Goal: Task Accomplishment & Management: Manage account settings

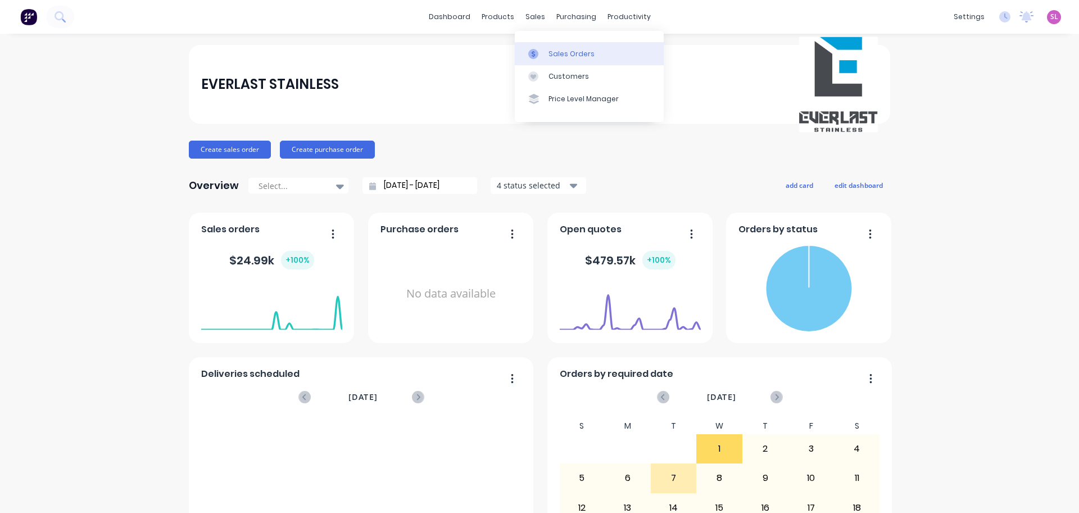
click at [564, 48] on link "Sales Orders" at bounding box center [589, 53] width 149 height 22
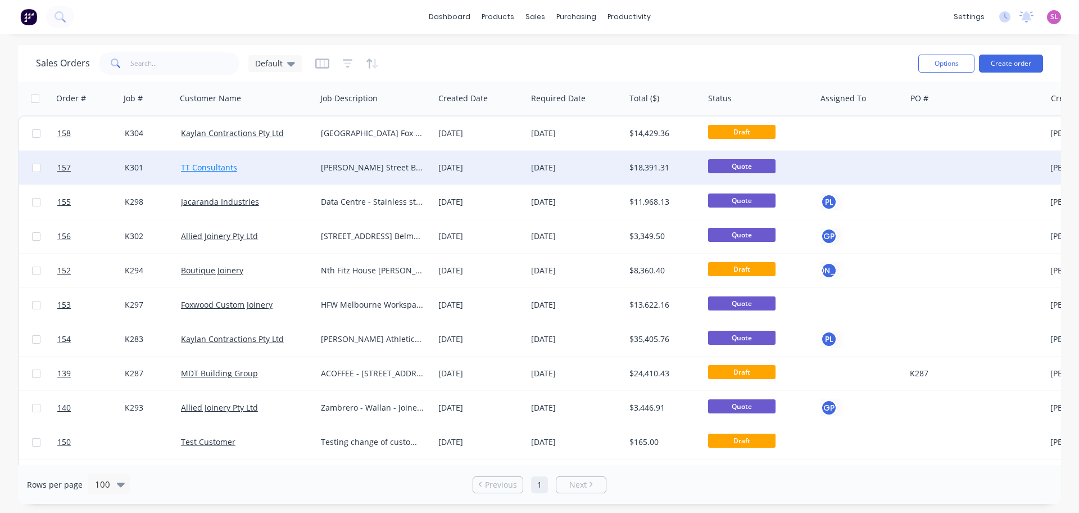
click at [219, 165] on link "TT Consultants" at bounding box center [209, 167] width 56 height 11
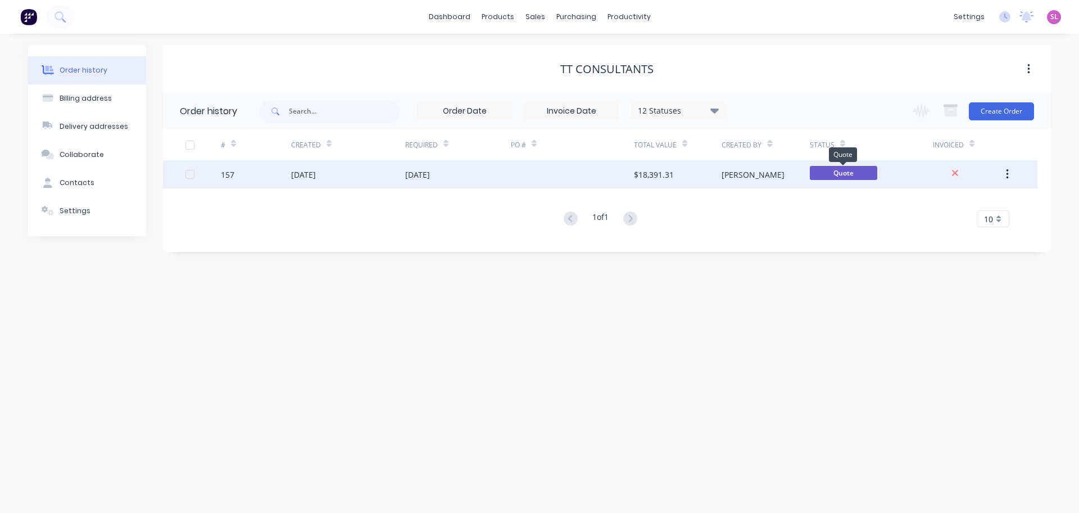
click at [824, 170] on span "Quote" at bounding box center [843, 173] width 67 height 14
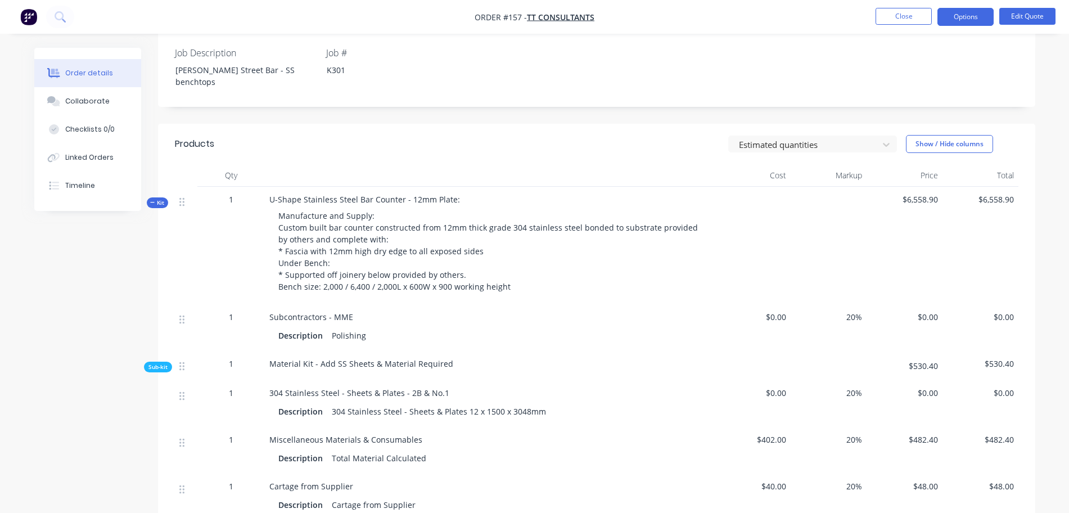
scroll to position [284, 0]
click at [1023, 13] on button "Edit Quote" at bounding box center [1027, 16] width 56 height 17
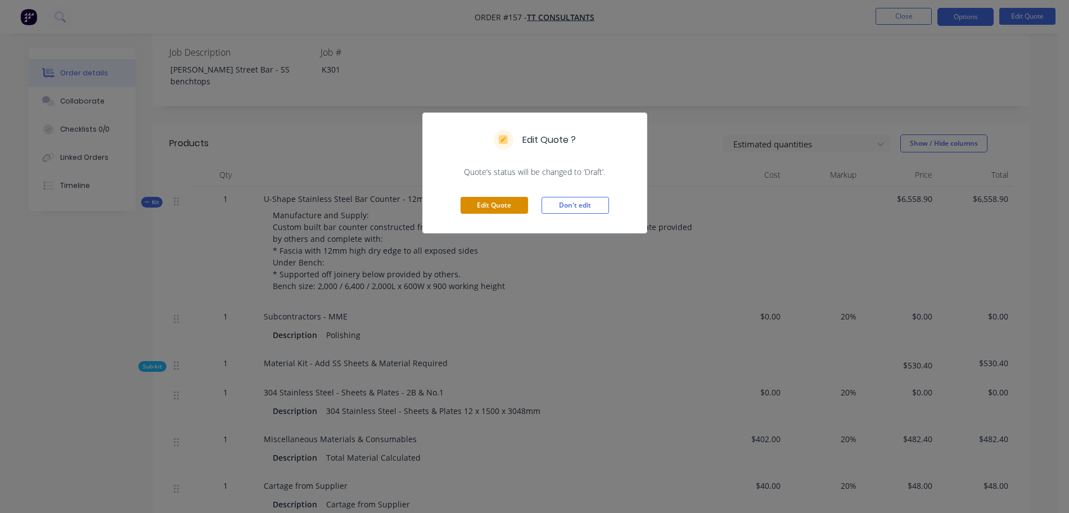
click at [508, 203] on button "Edit Quote" at bounding box center [493, 205] width 67 height 17
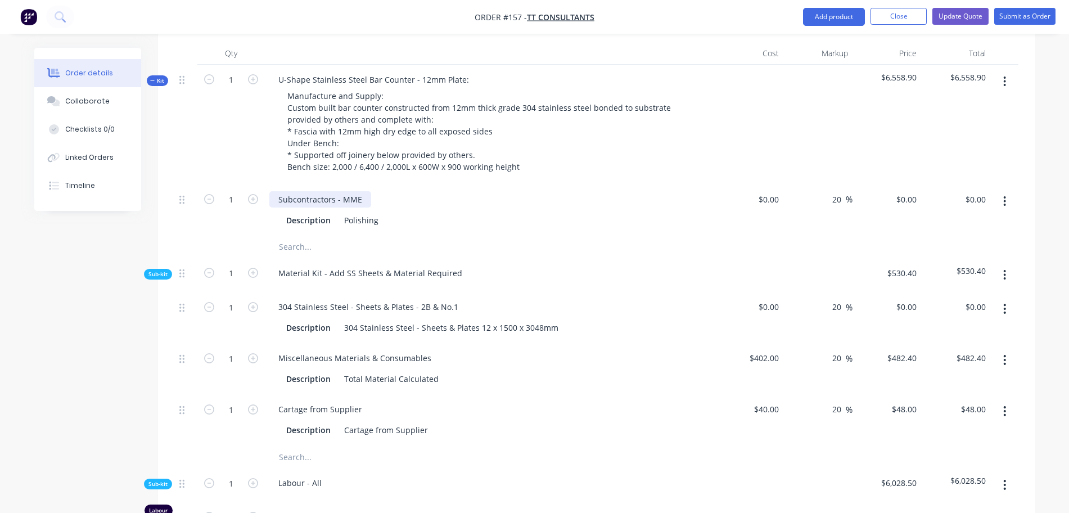
scroll to position [444, 0]
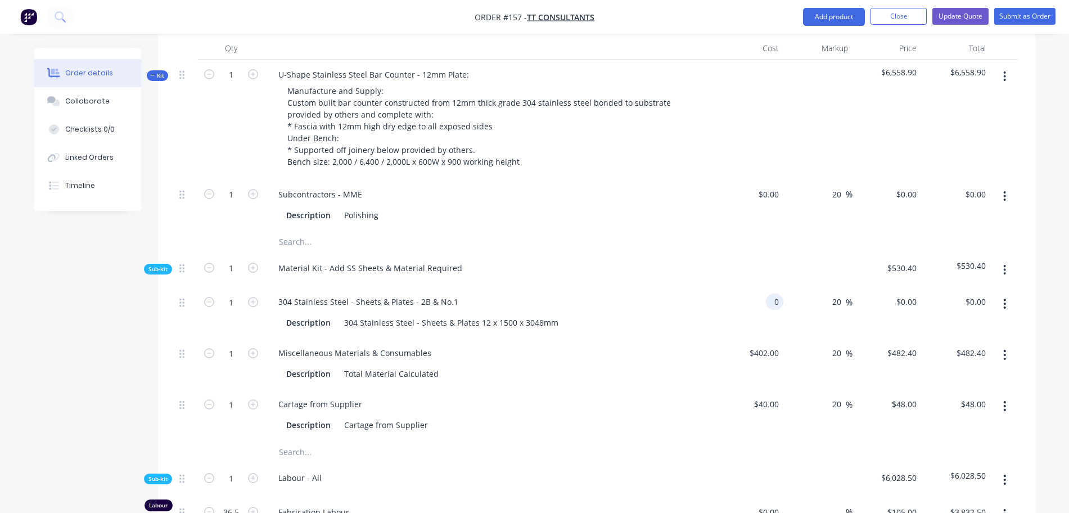
click at [770, 293] on div "0 0" at bounding box center [774, 301] width 17 height 16
paste input "1675"
type input "$1,675.00"
type input "$2,010.00"
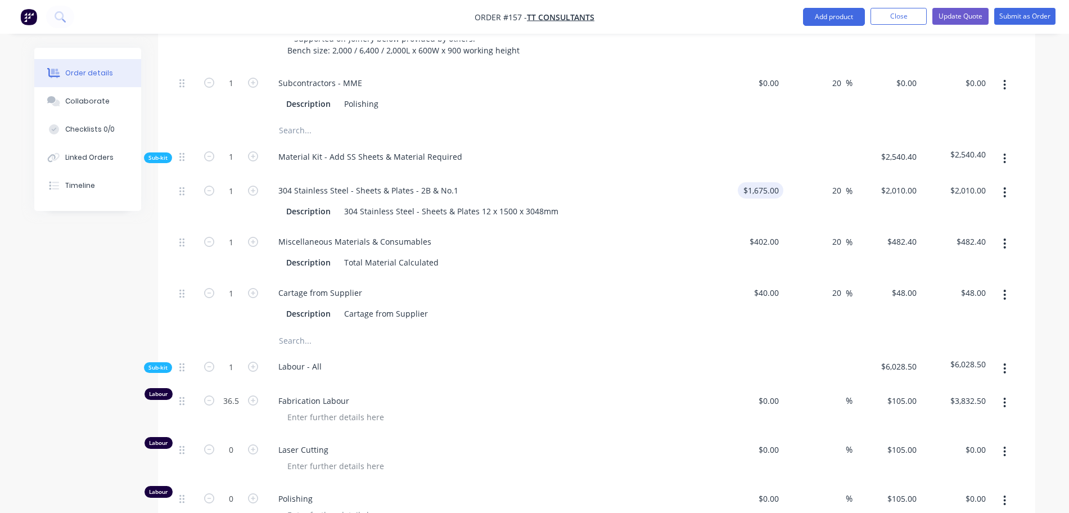
scroll to position [591, 0]
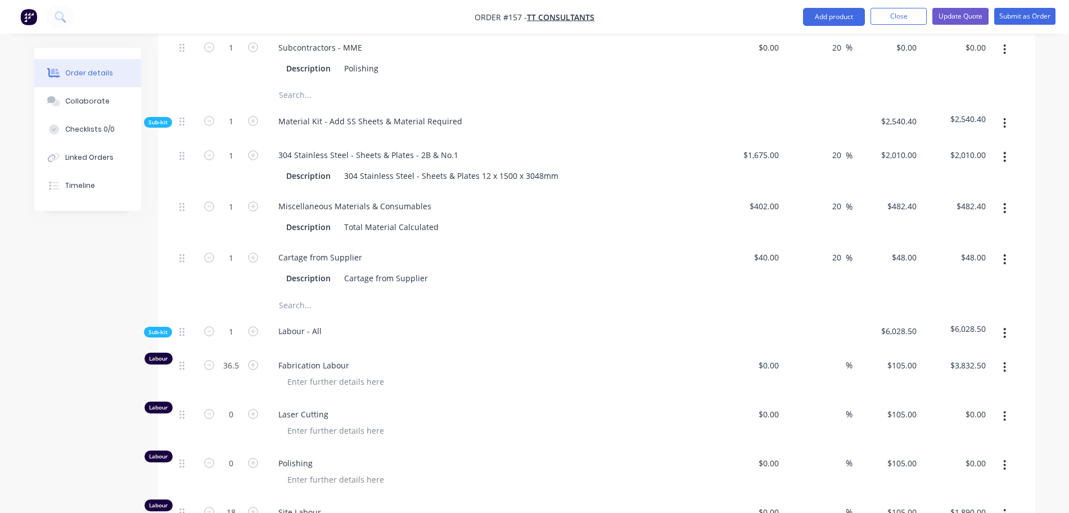
click at [164, 118] on span "Sub-kit" at bounding box center [157, 122] width 19 height 8
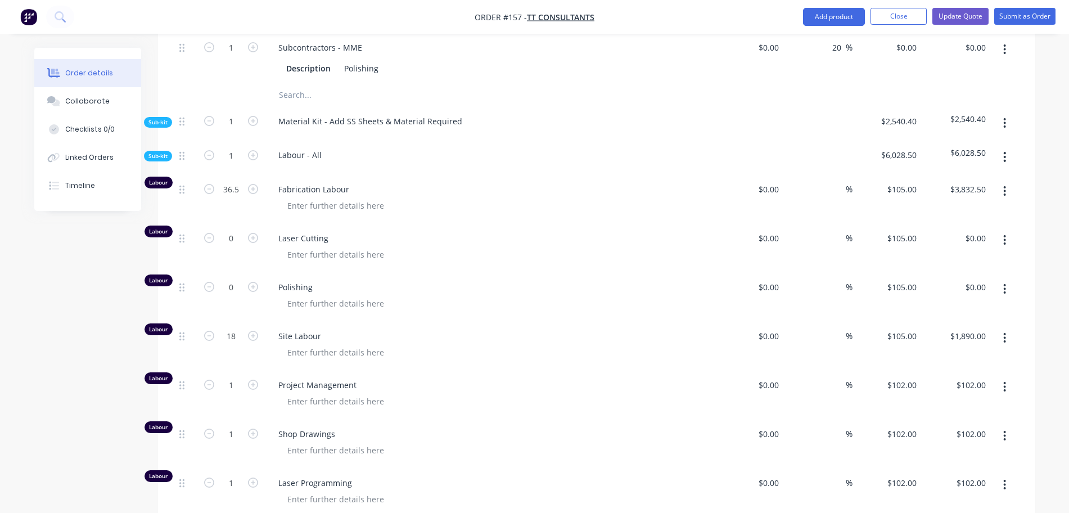
click at [161, 152] on span "Sub-kit" at bounding box center [157, 156] width 19 height 8
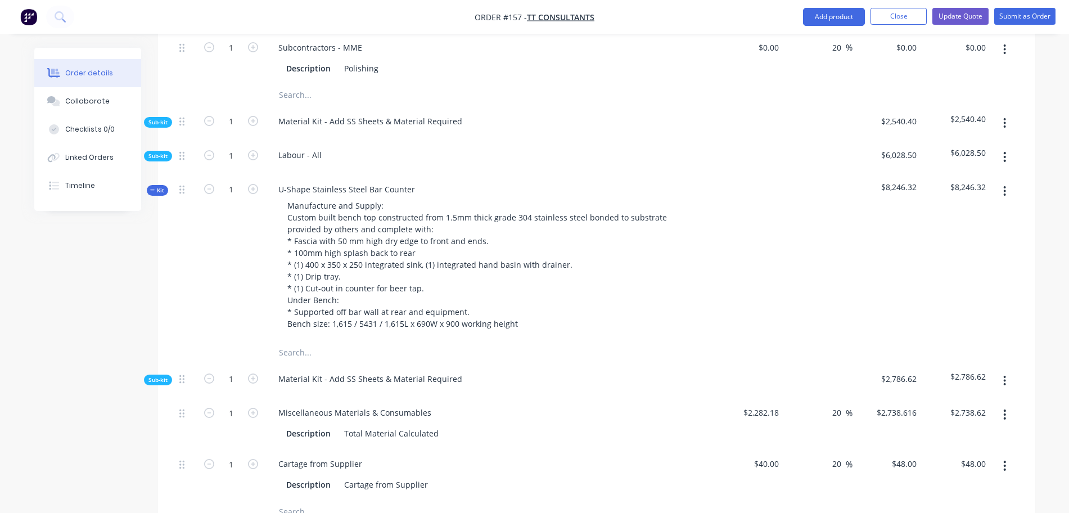
click at [155, 187] on icon "button" at bounding box center [152, 190] width 5 height 6
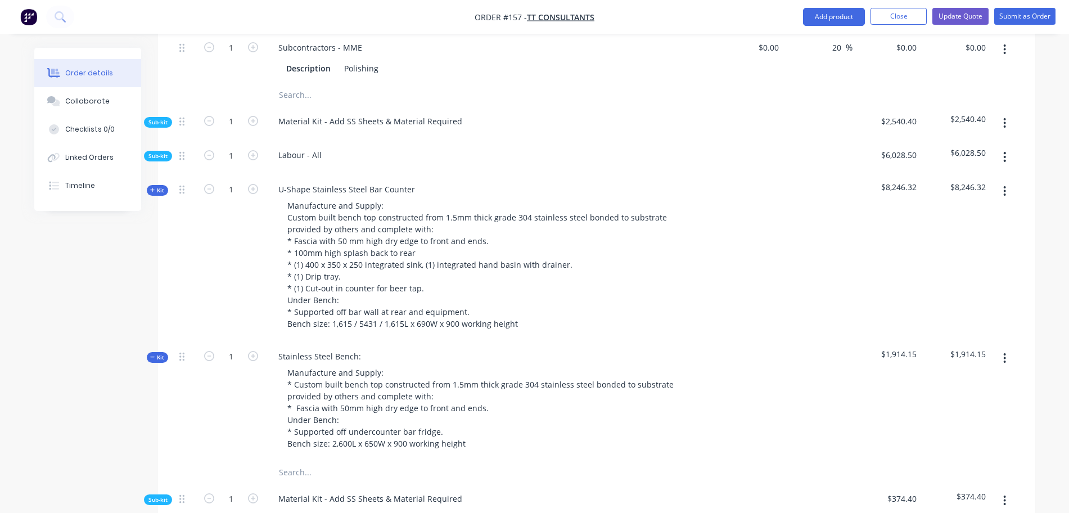
click at [155, 353] on span "Kit" at bounding box center [157, 357] width 15 height 8
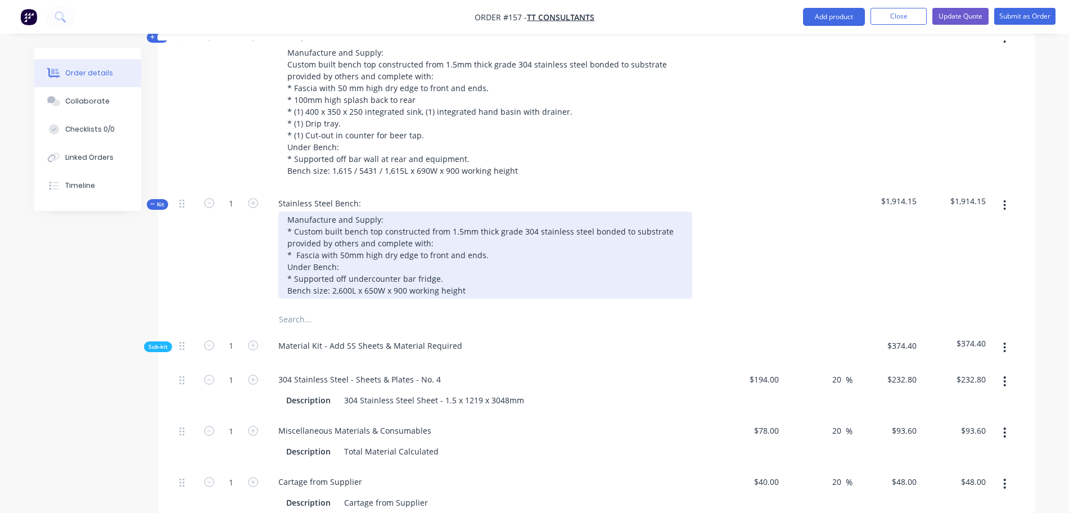
scroll to position [743, 0]
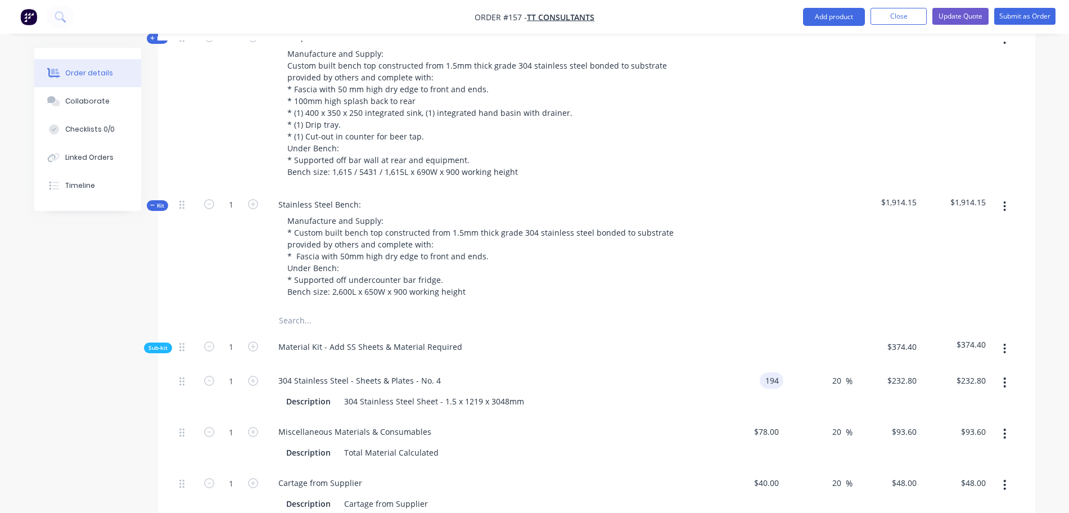
click at [761, 372] on div "194 194" at bounding box center [772, 380] width 24 height 16
type input "$185.00"
type input "$222.00"
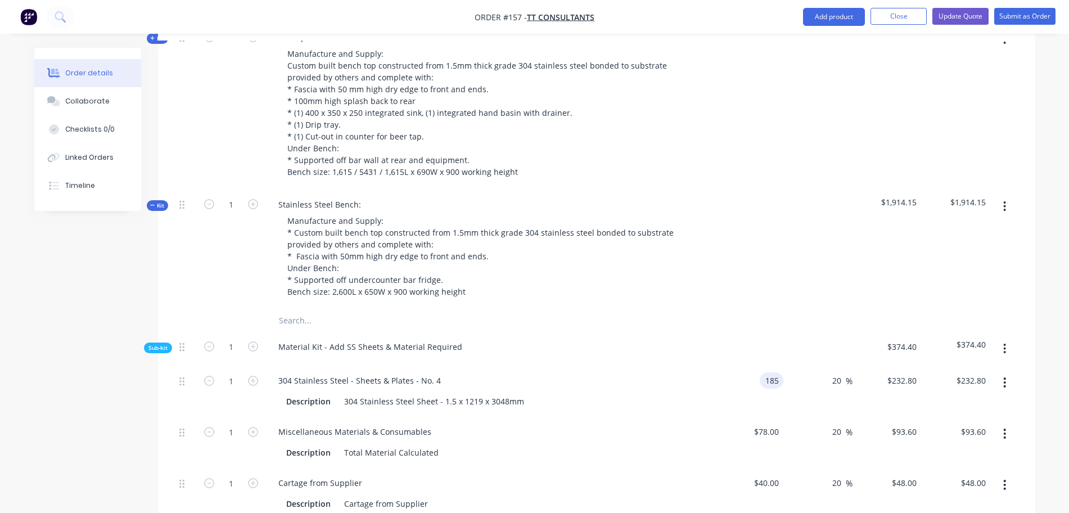
type input "$222.00"
click at [1045, 344] on div "Order details Collaborate Checklists 0/0 Linked Orders Timeline Order details C…" at bounding box center [534, 284] width 1023 height 1959
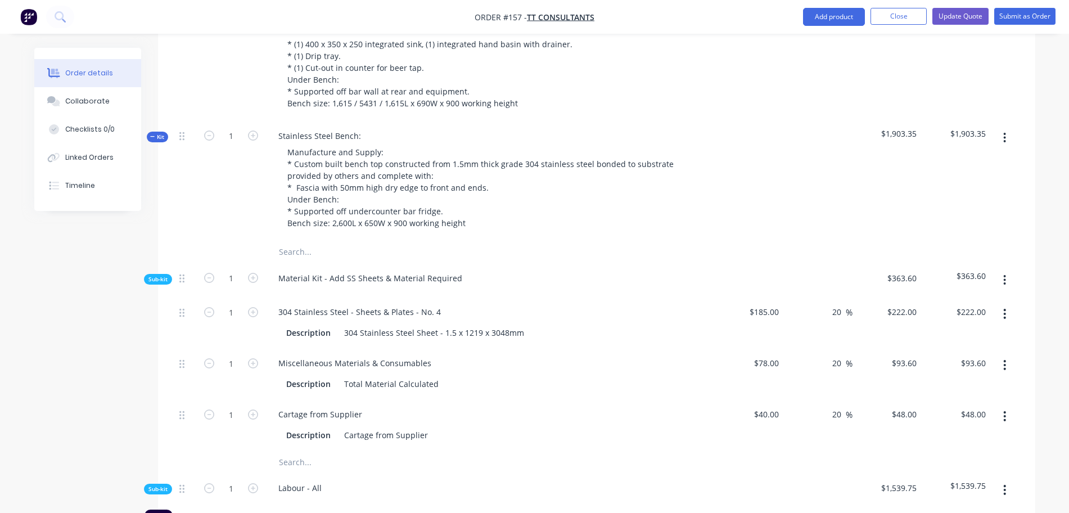
scroll to position [810, 0]
click at [161, 134] on span "Kit" at bounding box center [157, 138] width 15 height 8
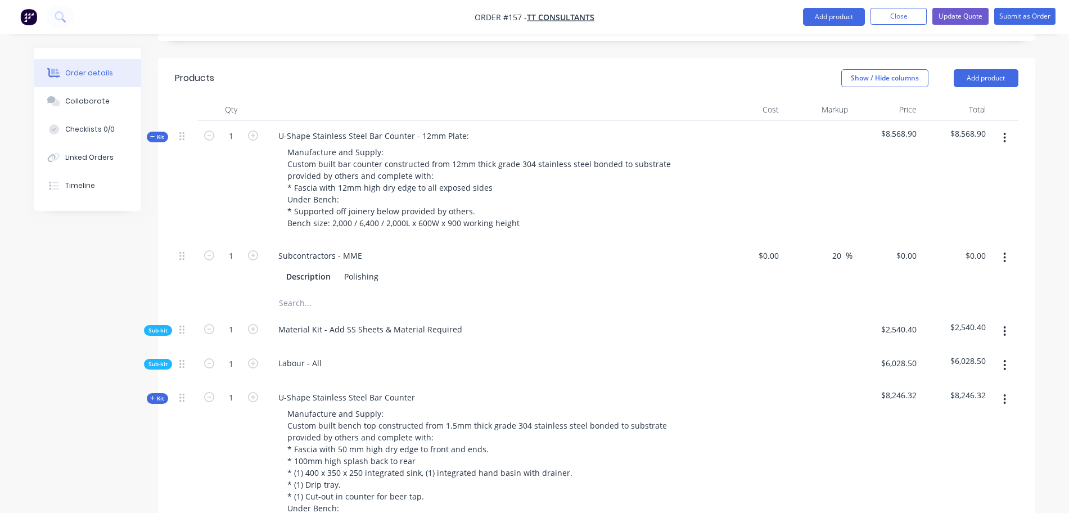
scroll to position [379, 0]
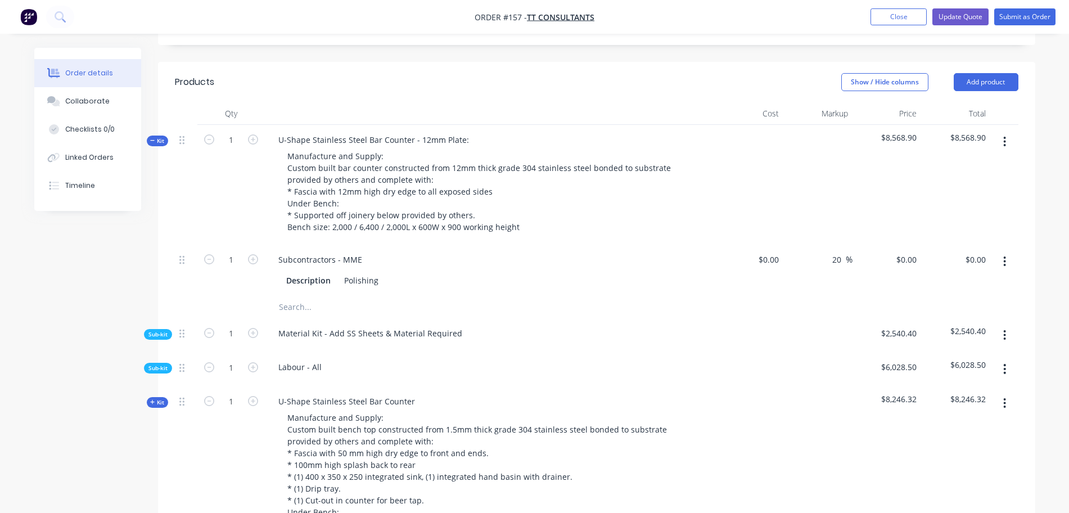
click at [158, 135] on button "Kit" at bounding box center [157, 140] width 21 height 11
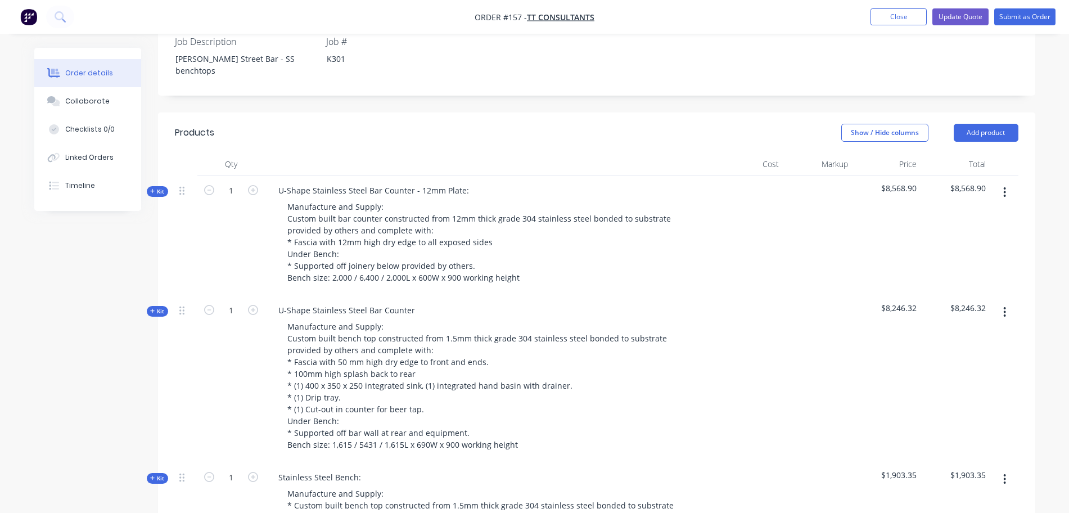
scroll to position [328, 0]
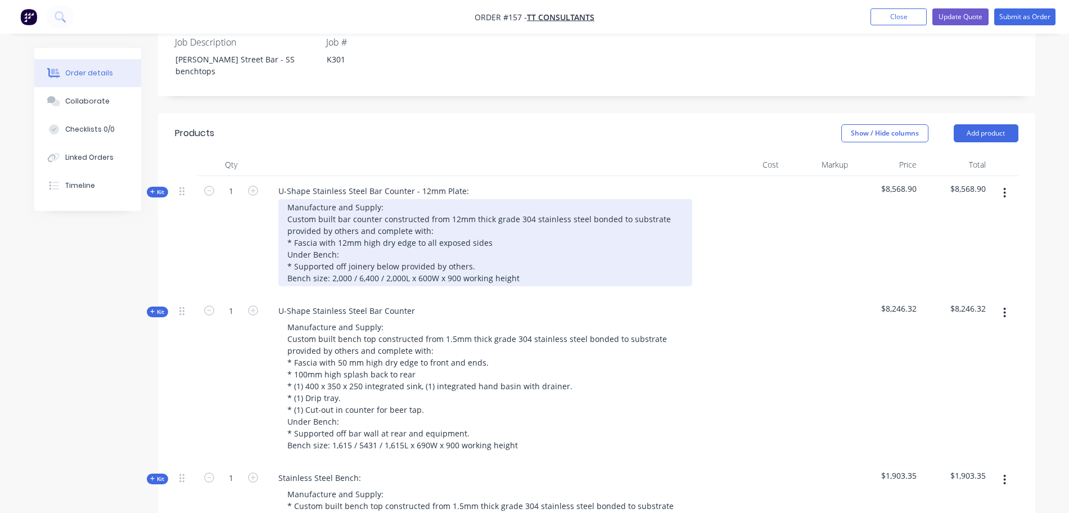
click at [583, 199] on div "Manufacture and Supply: Custom built bar counter constructed from 12mm thick gr…" at bounding box center [485, 242] width 414 height 87
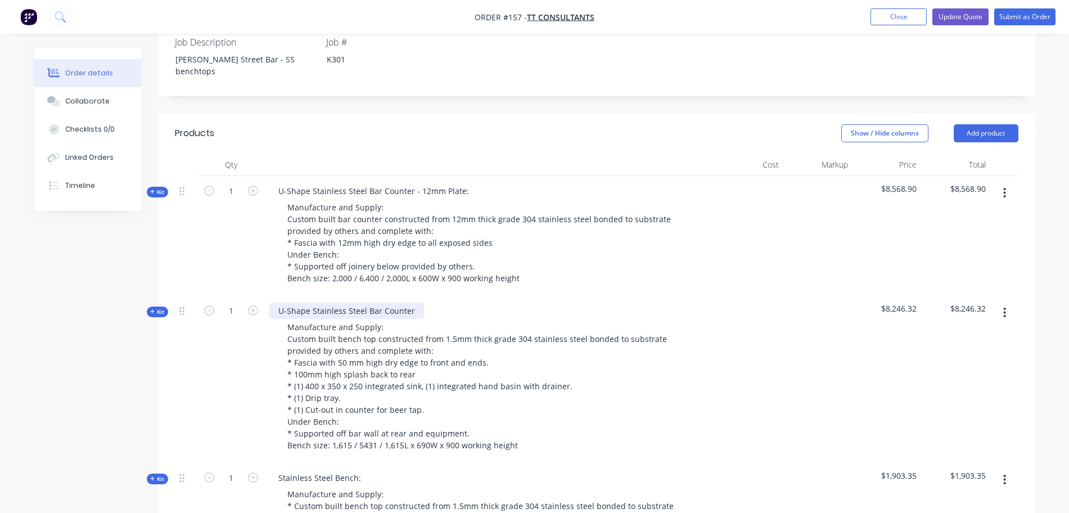
click at [396, 302] on div "U-Shape Stainless Steel Bar Counter" at bounding box center [346, 310] width 155 height 16
click at [972, 12] on button "Update Quote" at bounding box center [960, 16] width 56 height 17
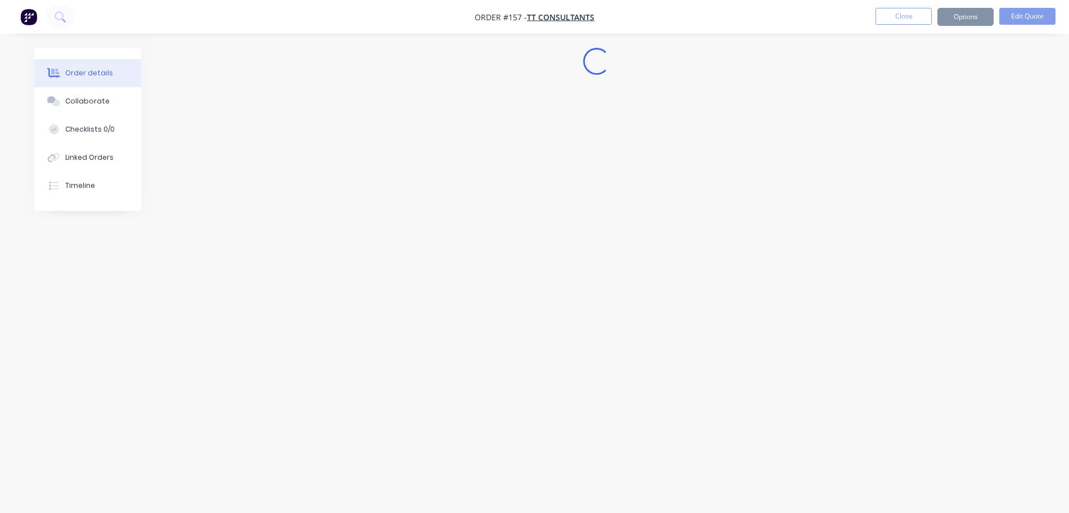
scroll to position [0, 0]
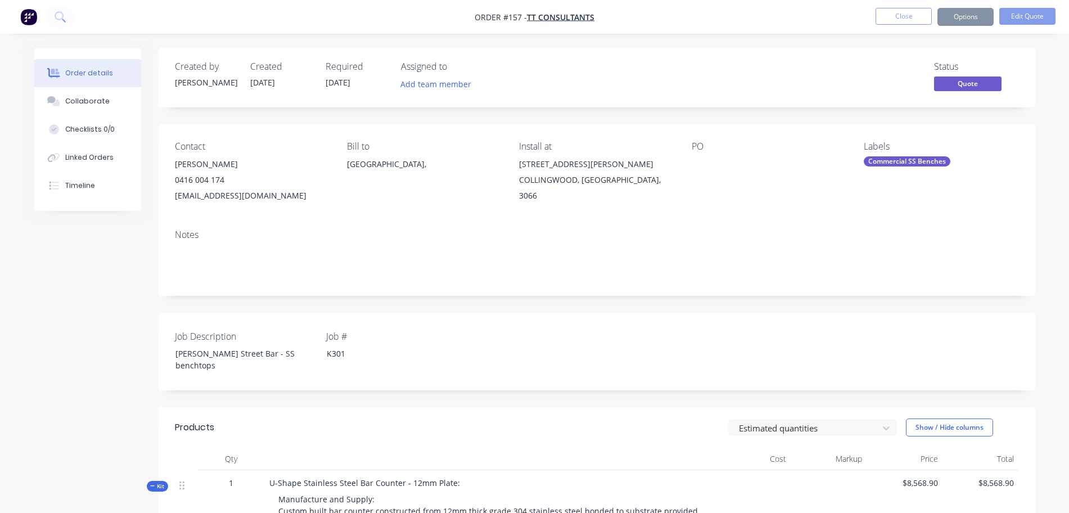
click at [973, 24] on button "Options" at bounding box center [965, 17] width 56 height 18
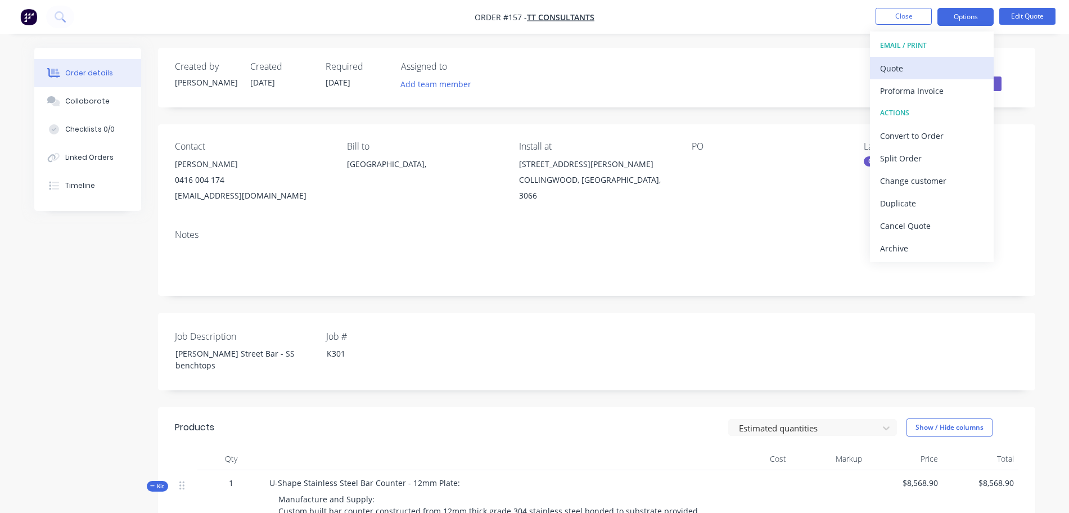
click at [936, 69] on div "Quote" at bounding box center [931, 68] width 103 height 16
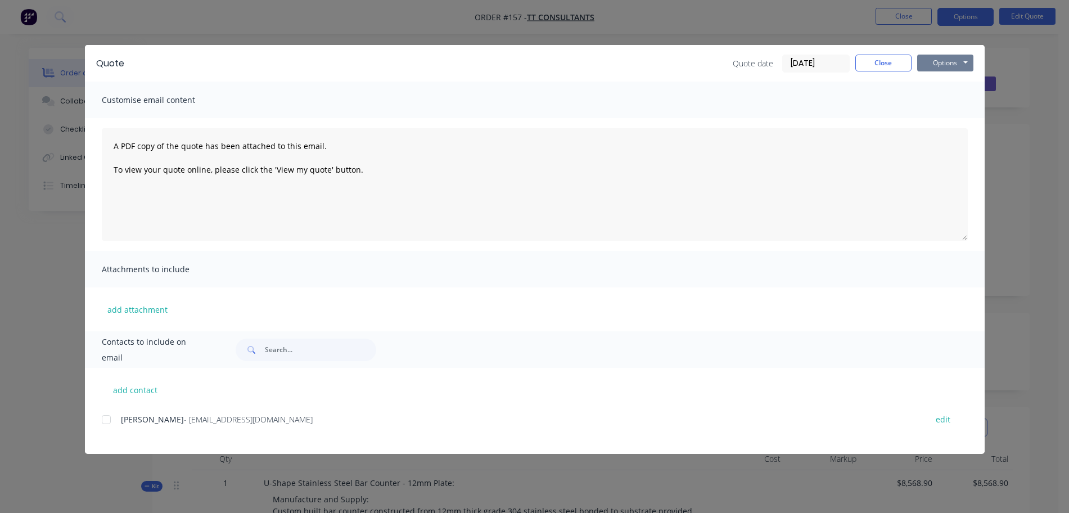
click at [938, 62] on button "Options" at bounding box center [945, 63] width 56 height 17
click at [951, 88] on button "Preview" at bounding box center [953, 83] width 72 height 19
click at [888, 70] on button "Close" at bounding box center [883, 63] width 56 height 17
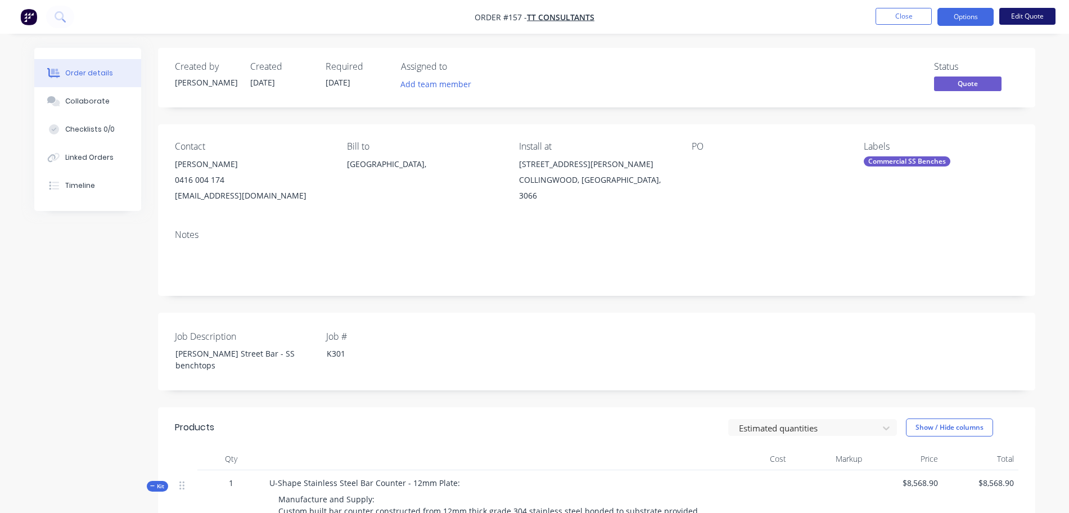
click at [1025, 17] on button "Edit Quote" at bounding box center [1027, 16] width 56 height 17
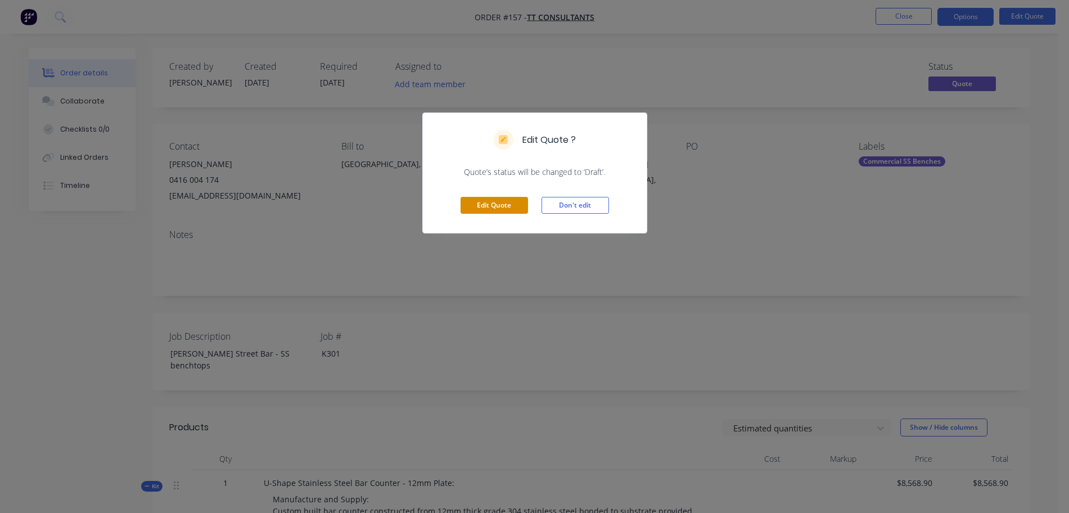
click at [505, 202] on button "Edit Quote" at bounding box center [493, 205] width 67 height 17
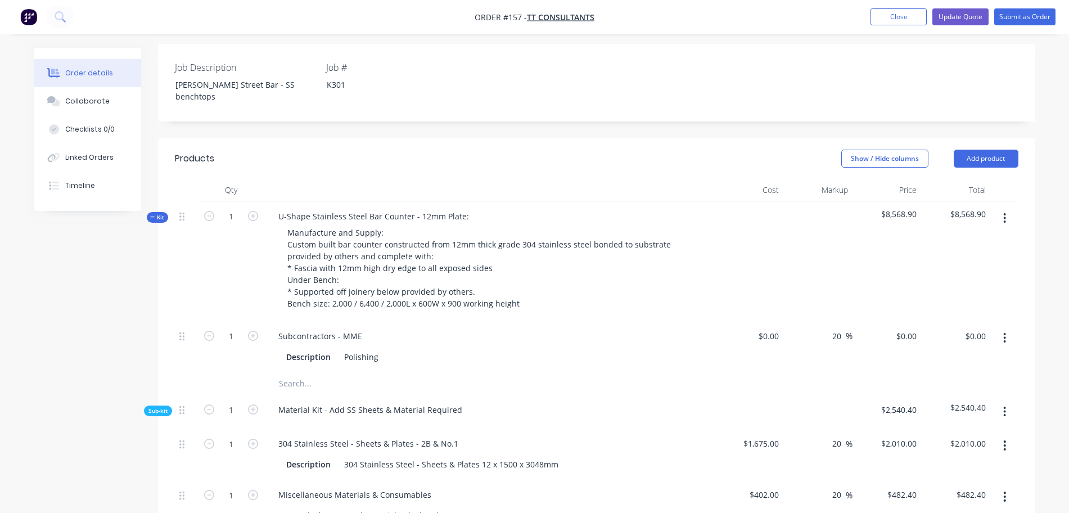
scroll to position [303, 0]
click at [974, 149] on button "Add product" at bounding box center [986, 158] width 65 height 18
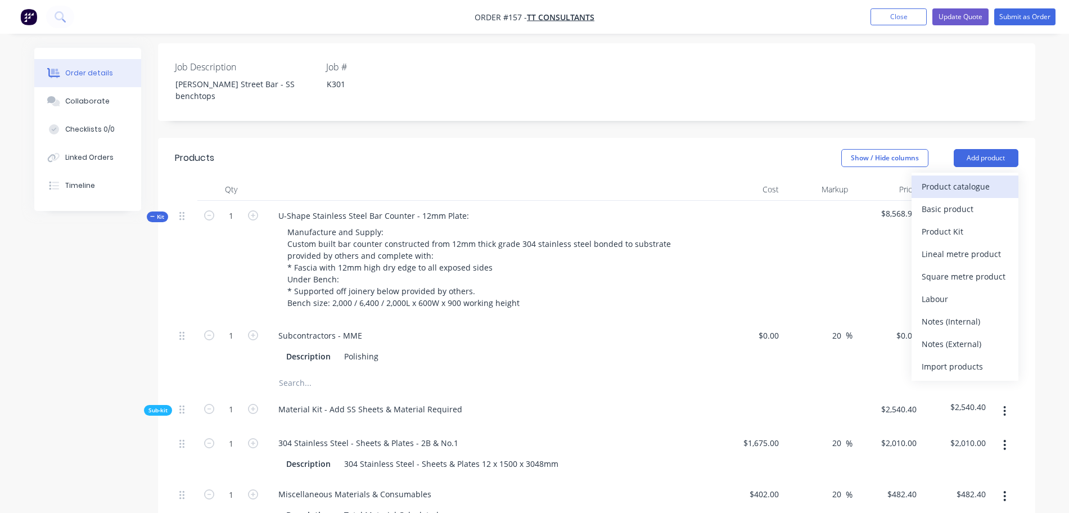
click at [964, 178] on div "Product catalogue" at bounding box center [965, 186] width 87 height 16
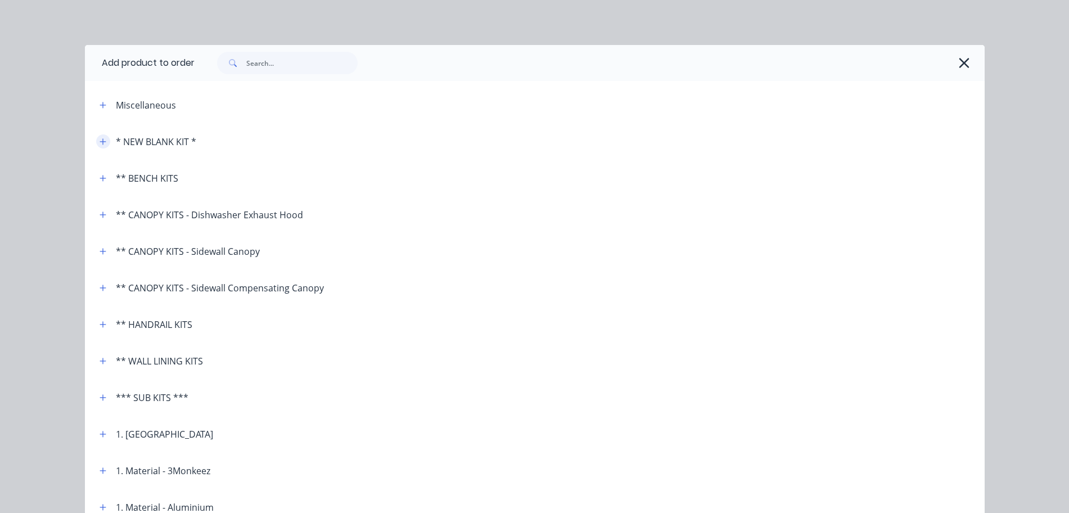
click at [100, 141] on icon "button" at bounding box center [103, 142] width 7 height 8
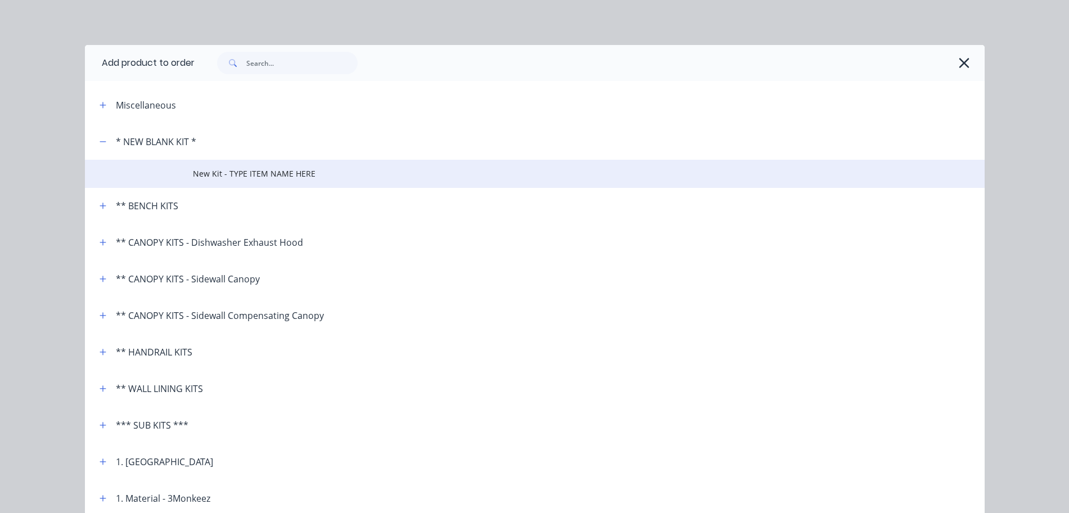
click at [248, 172] on span "New Kit - TYPE ITEM NAME HERE" at bounding box center [509, 174] width 633 height 12
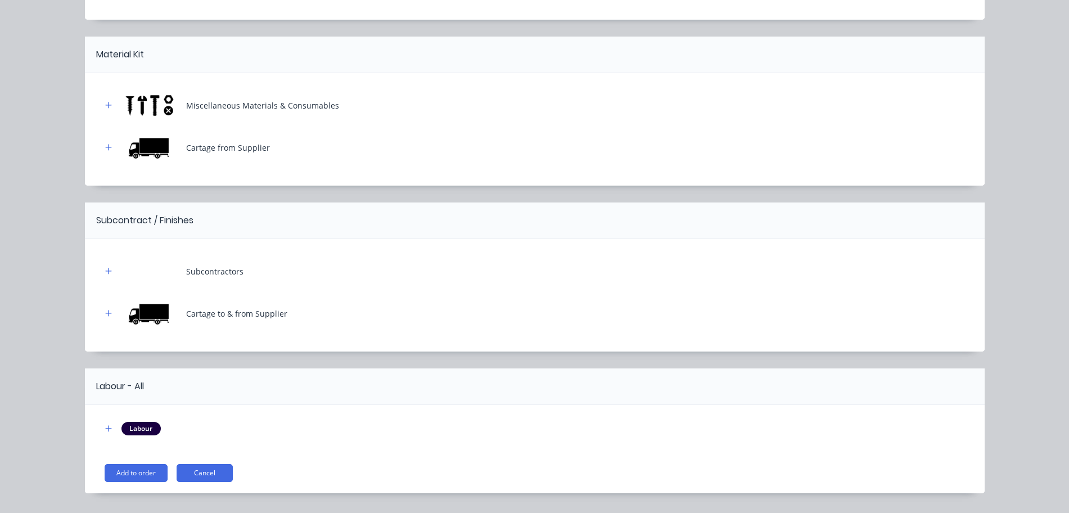
scroll to position [180, 0]
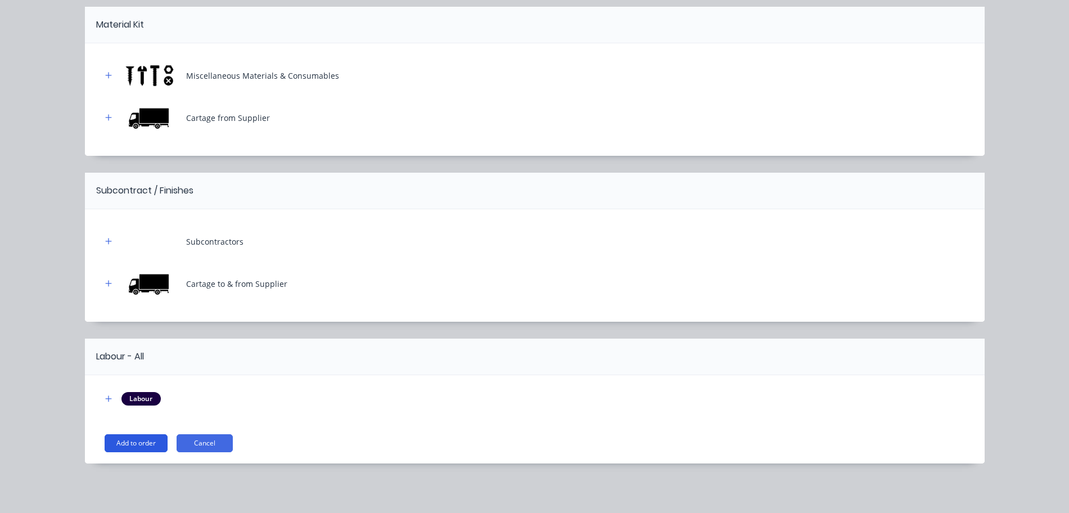
click at [134, 438] on button "Add to order" at bounding box center [136, 443] width 63 height 18
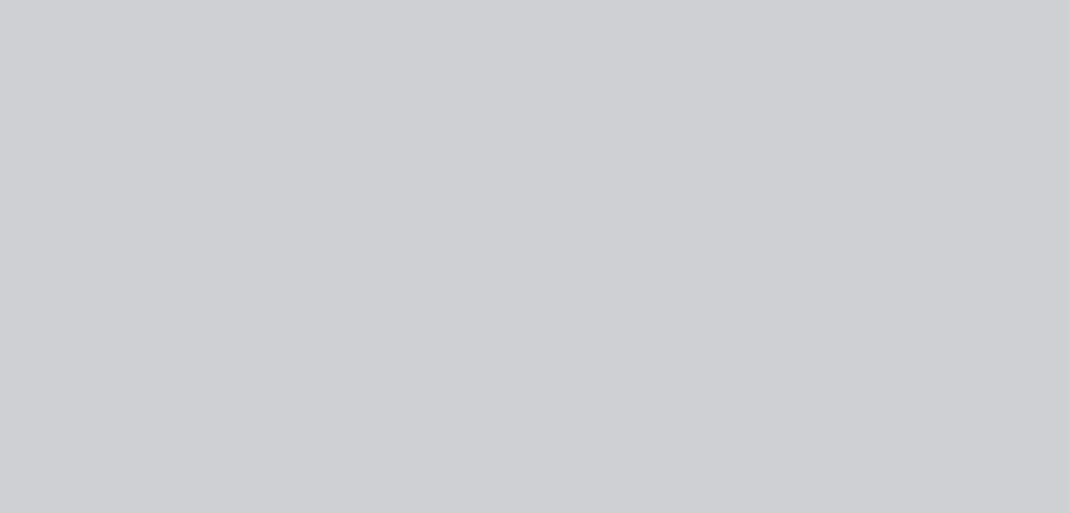
scroll to position [0, 0]
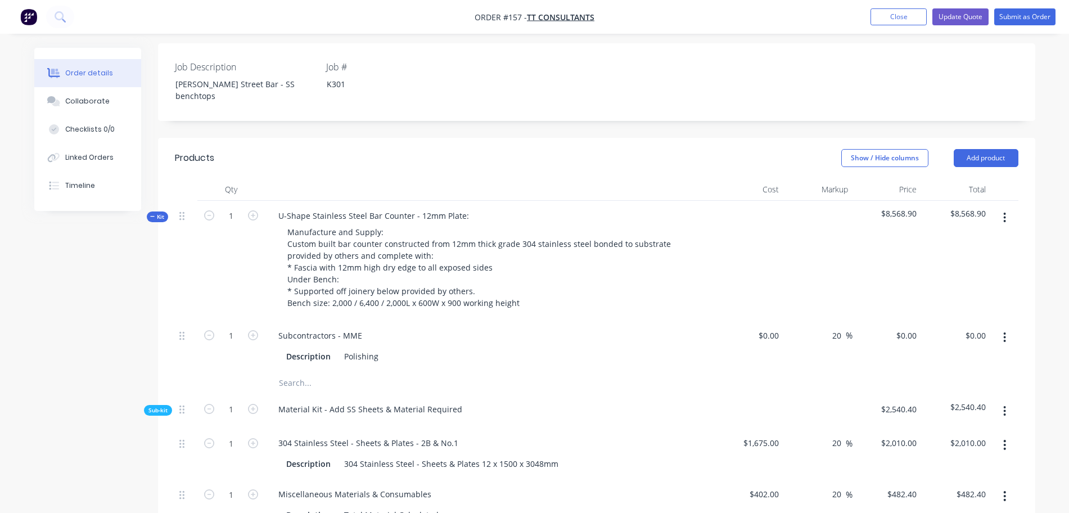
click at [153, 216] on icon "button" at bounding box center [152, 216] width 4 height 1
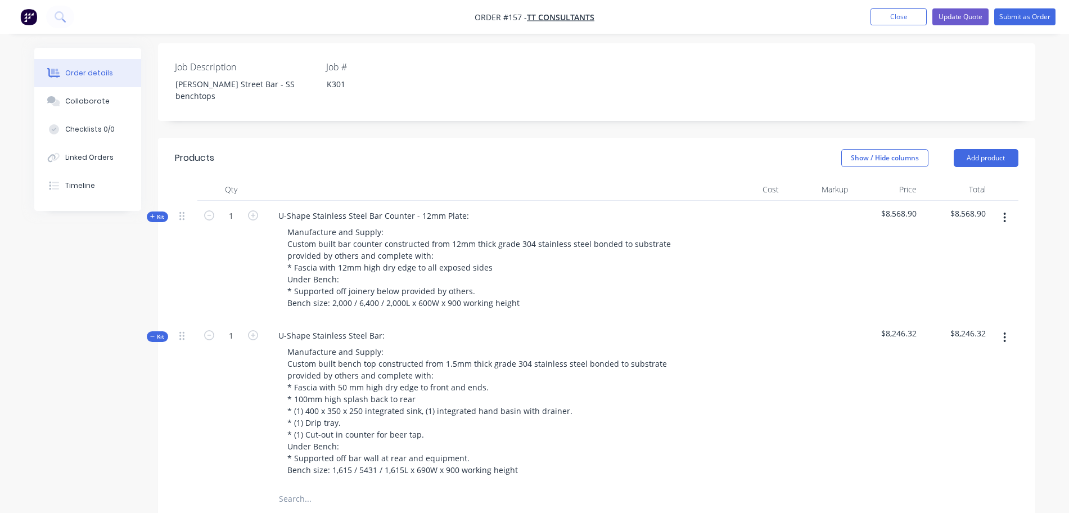
click at [154, 333] on icon "button" at bounding box center [152, 336] width 5 height 6
click at [156, 499] on span "Kit" at bounding box center [157, 503] width 15 height 8
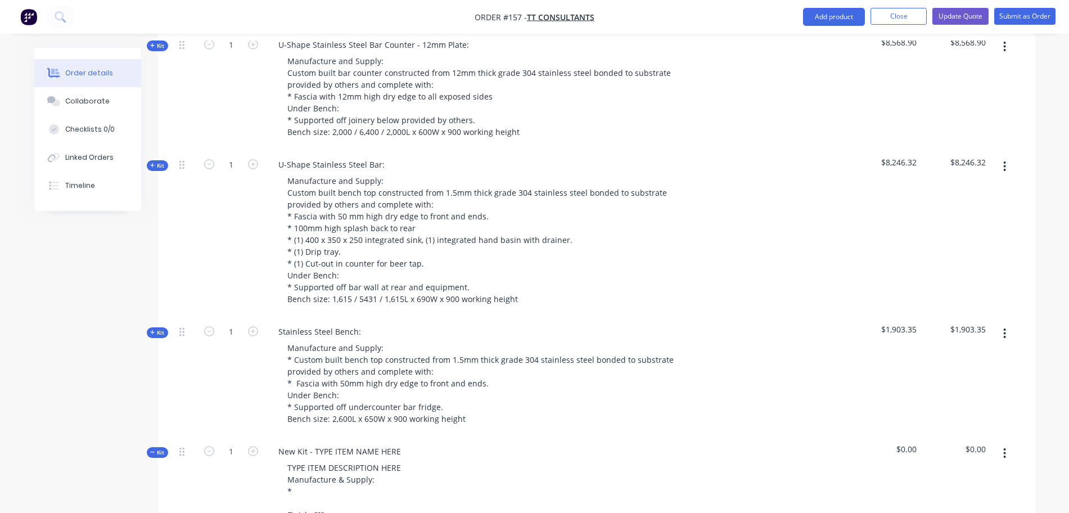
scroll to position [475, 0]
click at [322, 459] on div "TYPE ITEM DESCRIPTION HERE Manufacture & Supply: * Finish: ??? Size: ?? Referen…" at bounding box center [344, 502] width 132 height 87
click at [288, 459] on div "TYPE ITEM DESCRIPTION HERE Manufacture & Supply: * Finish: ??? Size: ?? Referen…" at bounding box center [344, 502] width 132 height 87
paste div
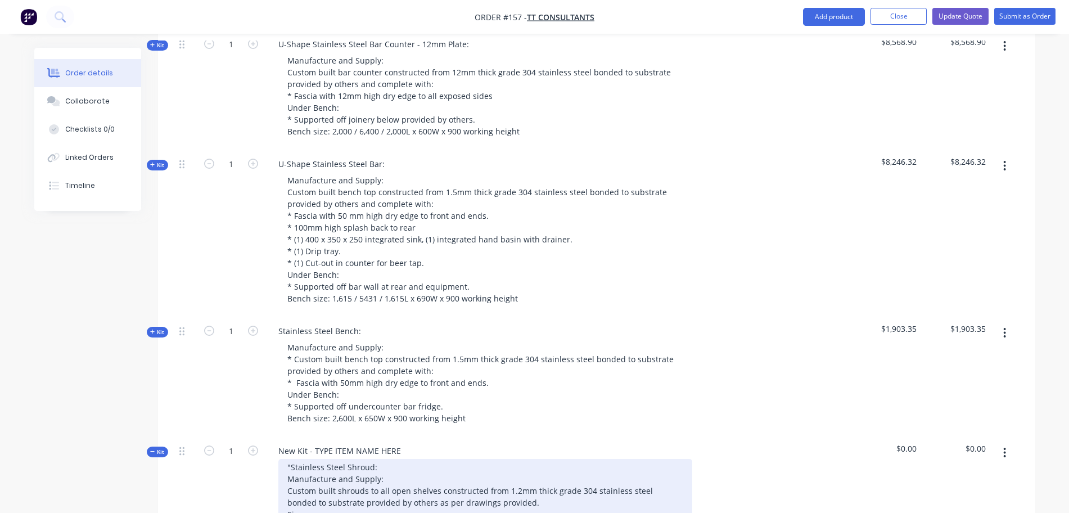
click at [317, 459] on div ""Stainless Steel Shroud: Manufacture and Supply: Custom built shrouds to all op…" at bounding box center [485, 508] width 414 height 99
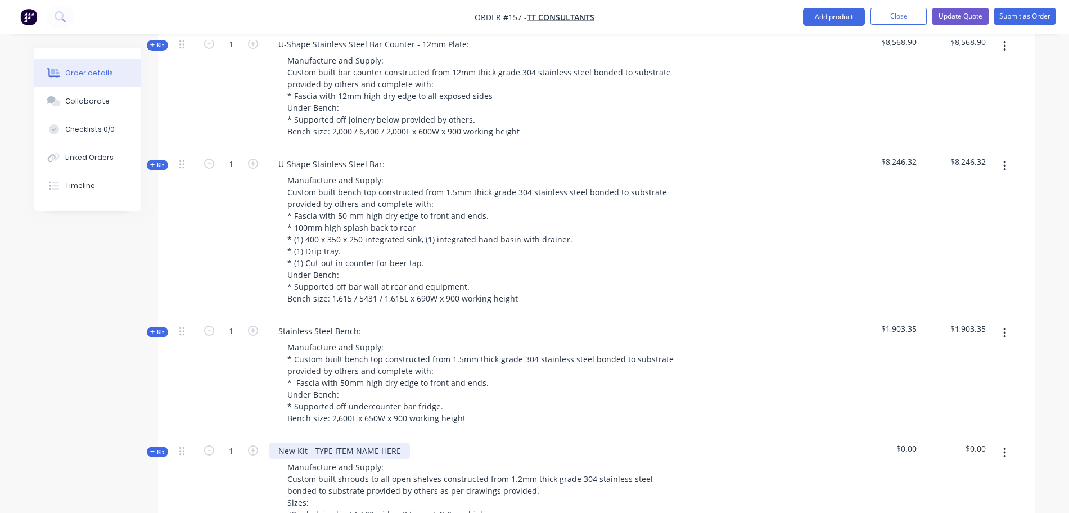
click at [326, 442] on div "New Kit - TYPE ITEM NAME HERE" at bounding box center [339, 450] width 141 height 16
paste div
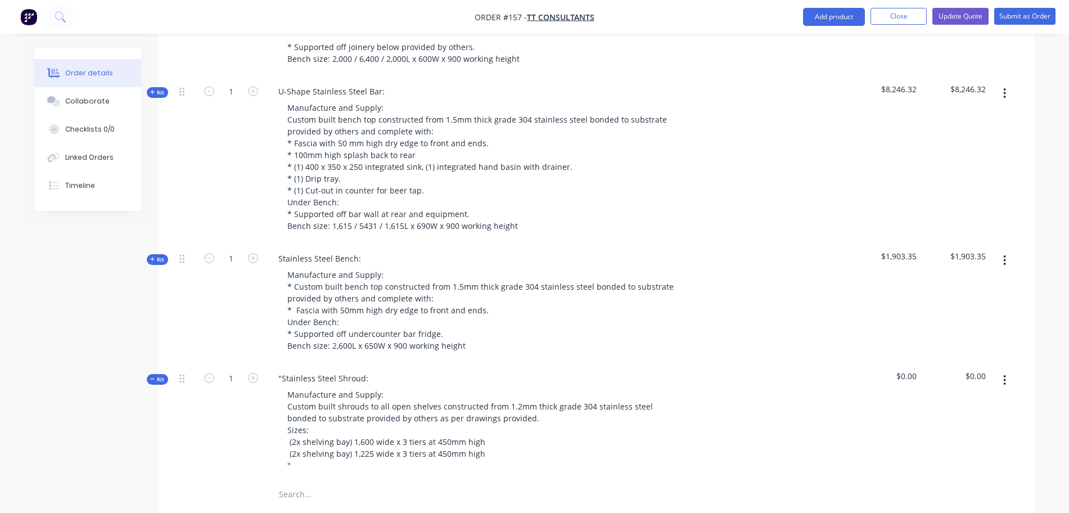
scroll to position [548, 0]
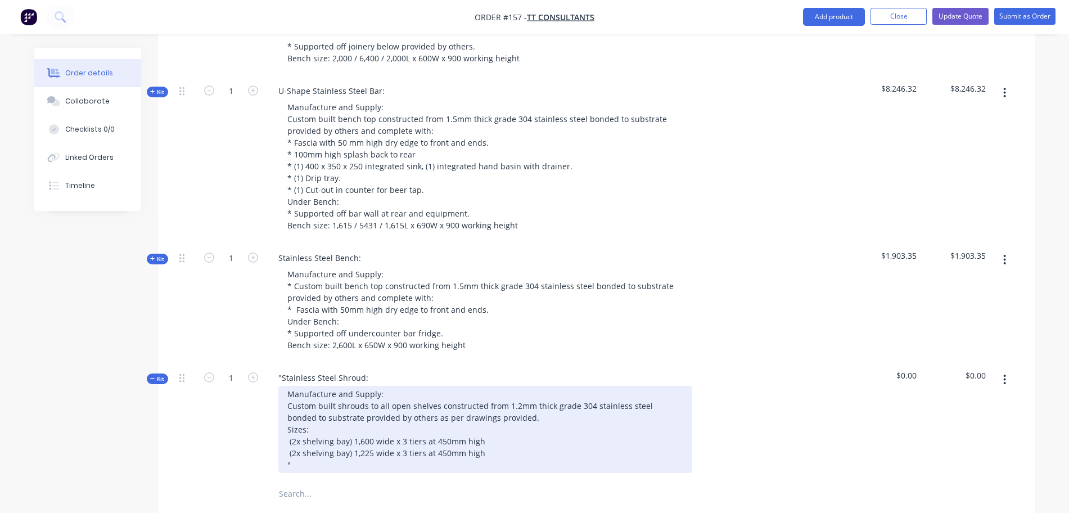
click at [398, 425] on div "Manufacture and Supply: Custom built shrouds to all open shelves constructed fr…" at bounding box center [485, 429] width 414 height 87
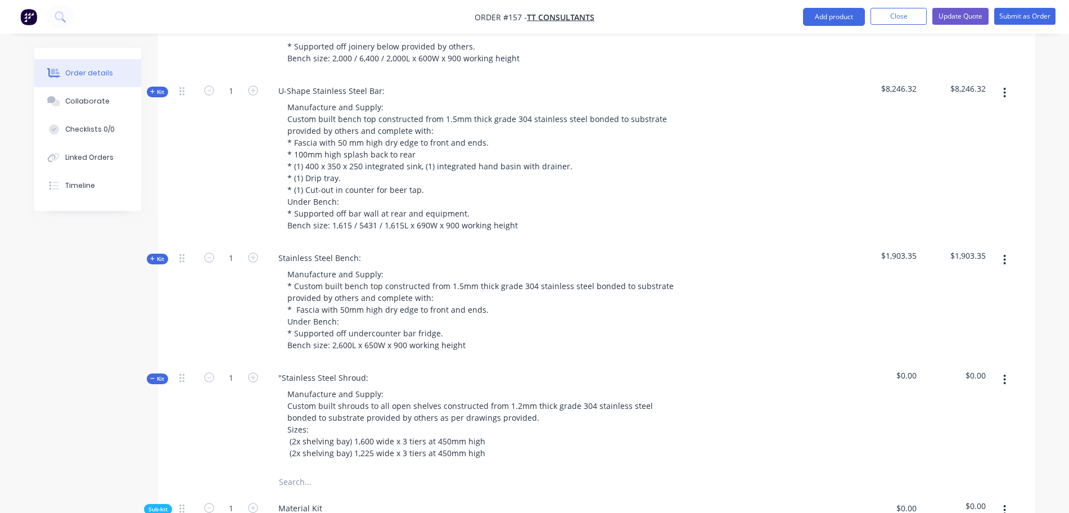
click at [152, 505] on span "Sub-kit" at bounding box center [157, 509] width 19 height 8
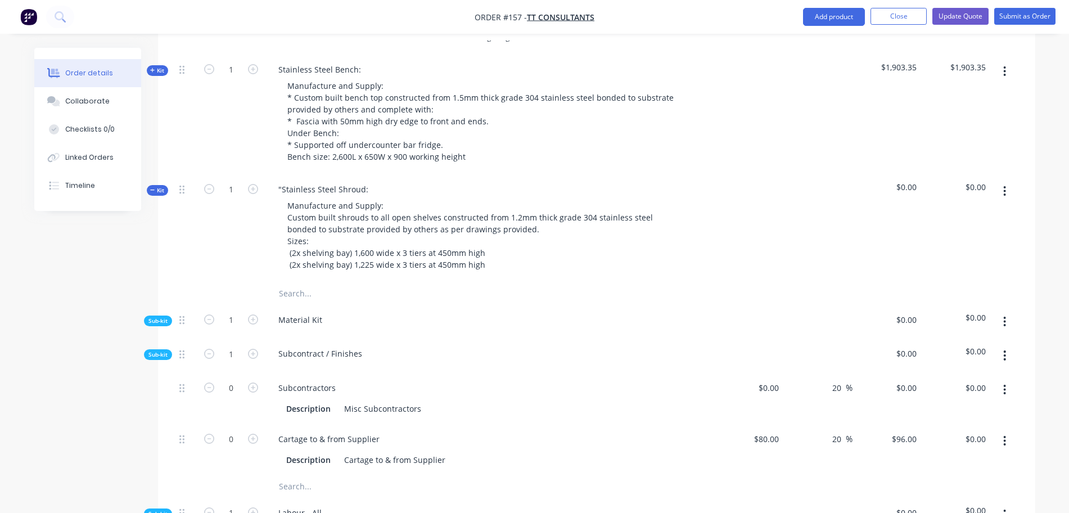
scroll to position [737, 0]
click at [157, 349] on span "Sub-kit" at bounding box center [157, 353] width 19 height 8
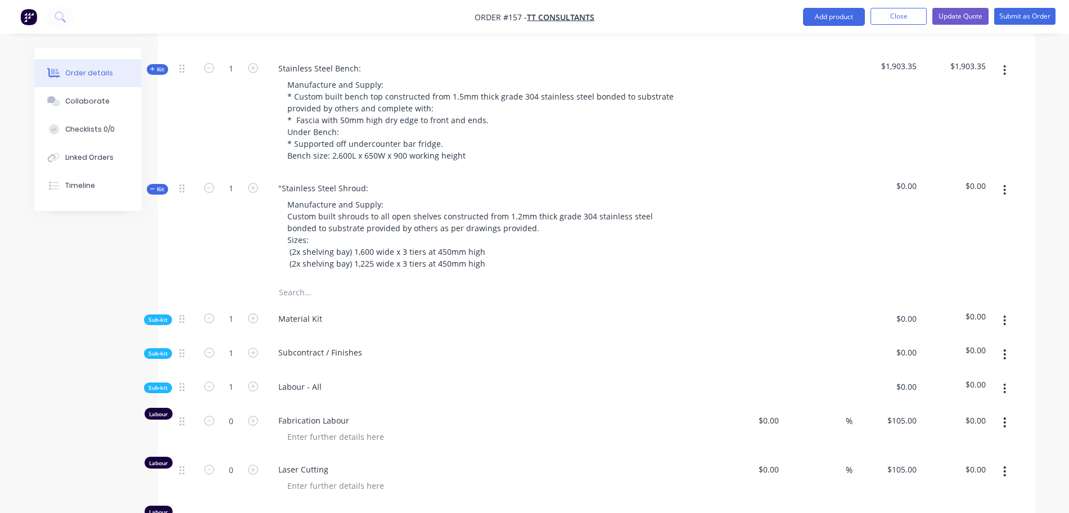
click at [158, 383] on span "Sub-kit" at bounding box center [157, 387] width 19 height 8
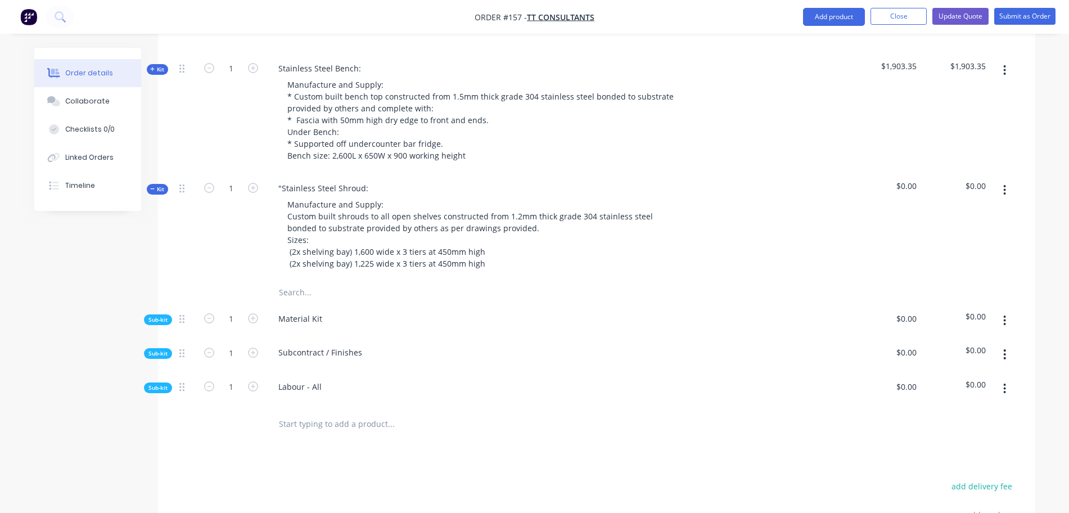
click at [160, 185] on span "Kit" at bounding box center [157, 189] width 15 height 8
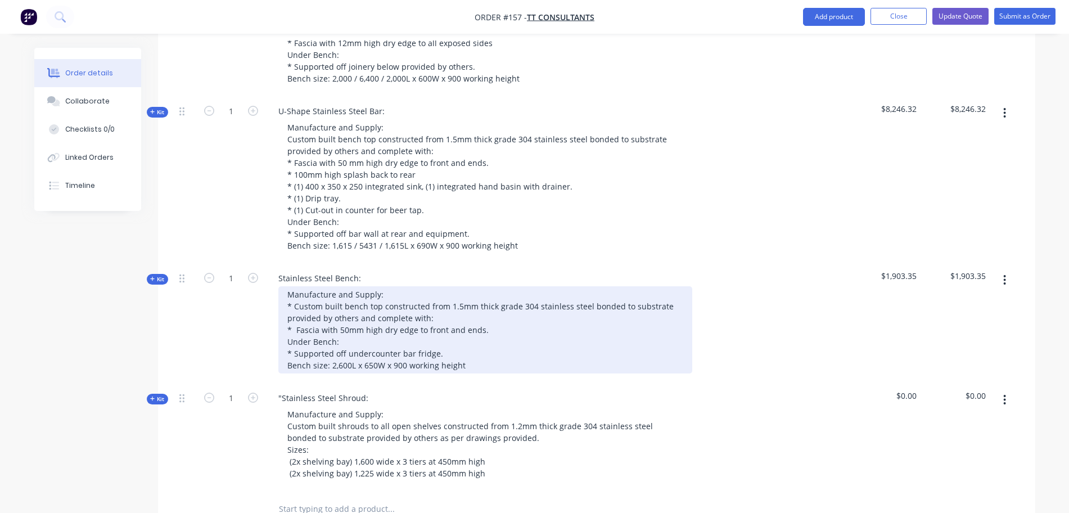
scroll to position [528, 0]
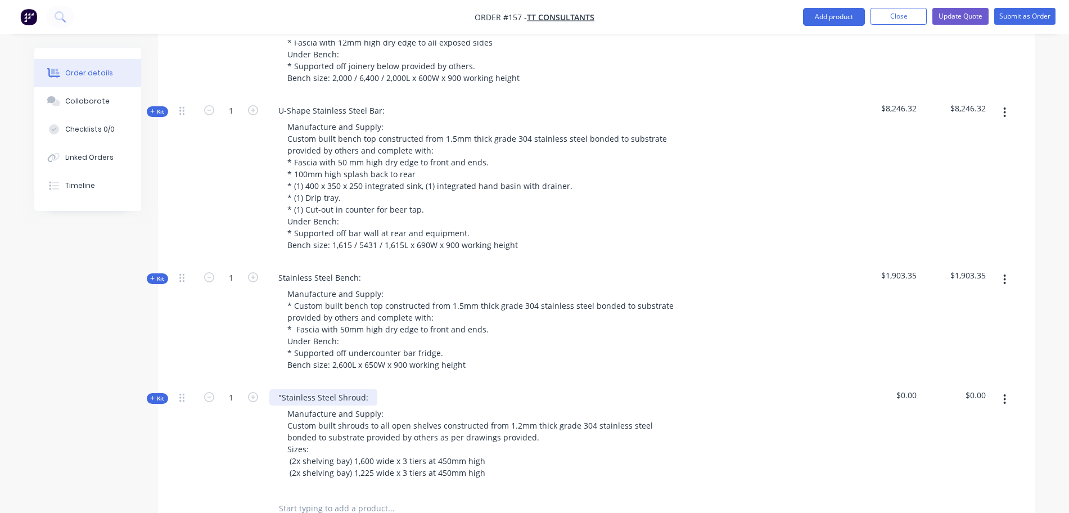
click at [284, 389] on div ""Stainless Steel Shroud:" at bounding box center [323, 397] width 108 height 16
click at [1042, 361] on div "Order details Collaborate Checklists 0/0 Linked Orders Timeline Order details C…" at bounding box center [534, 167] width 1023 height 1294
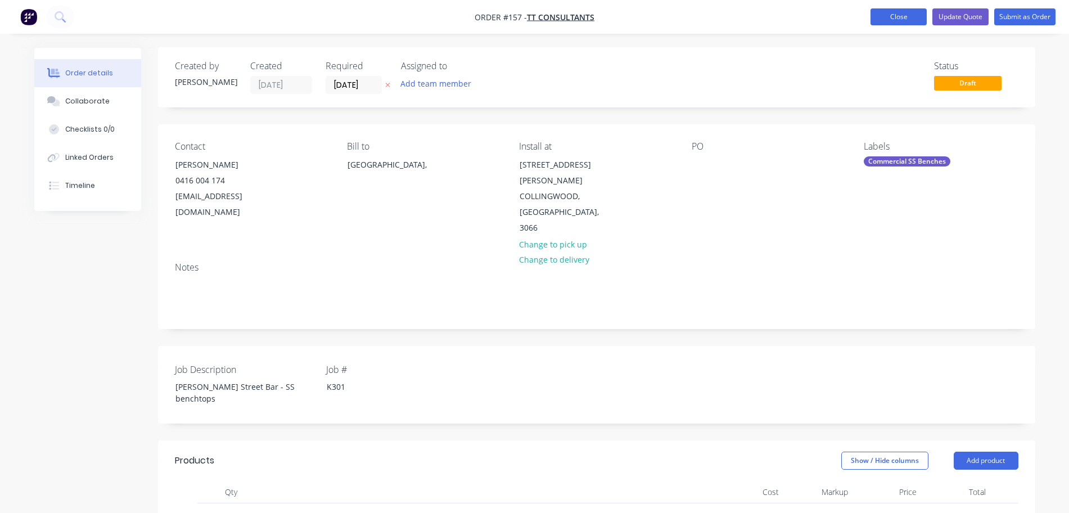
scroll to position [0, 0]
click at [968, 19] on button "Update Quote" at bounding box center [960, 16] width 56 height 17
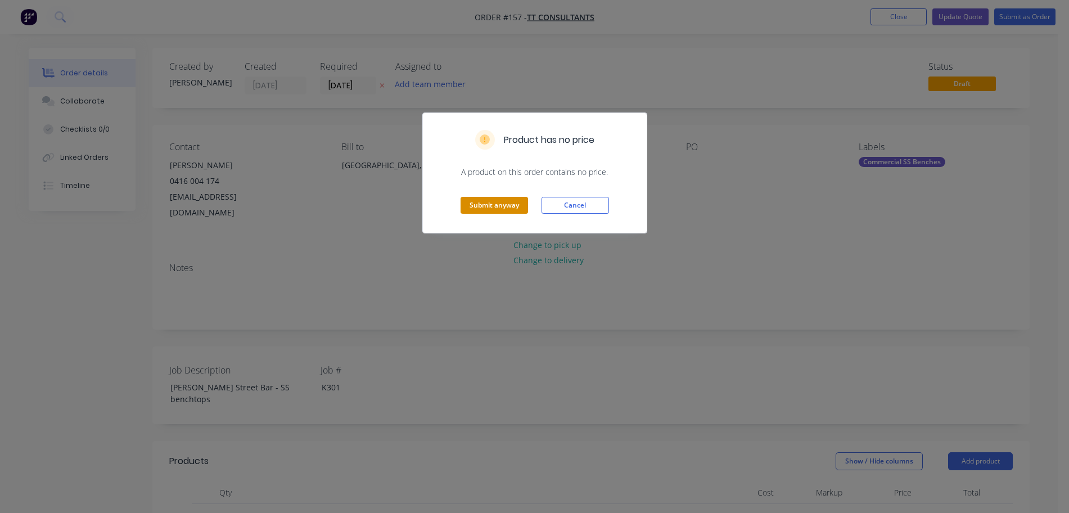
click at [520, 205] on button "Submit anyway" at bounding box center [493, 205] width 67 height 17
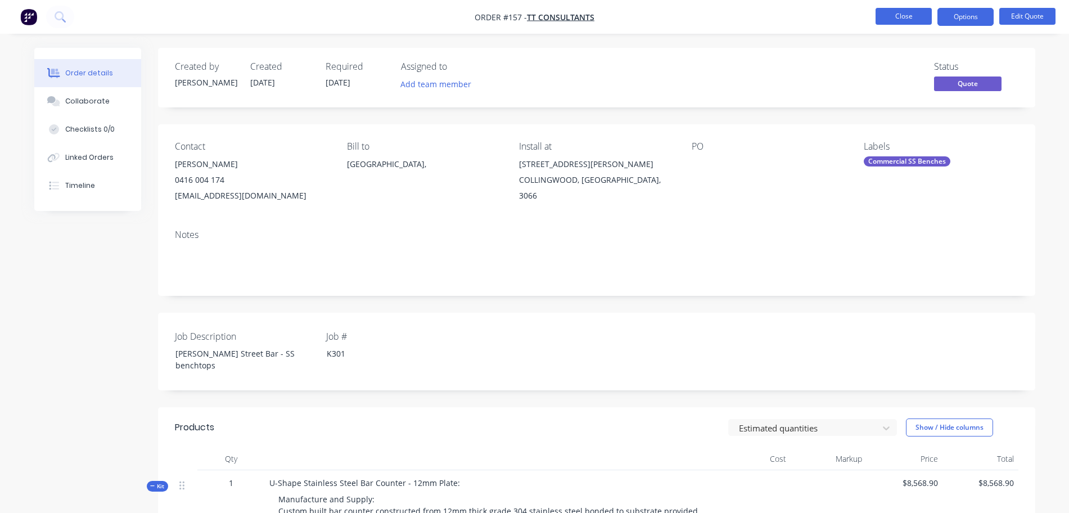
click at [909, 22] on button "Close" at bounding box center [903, 16] width 56 height 17
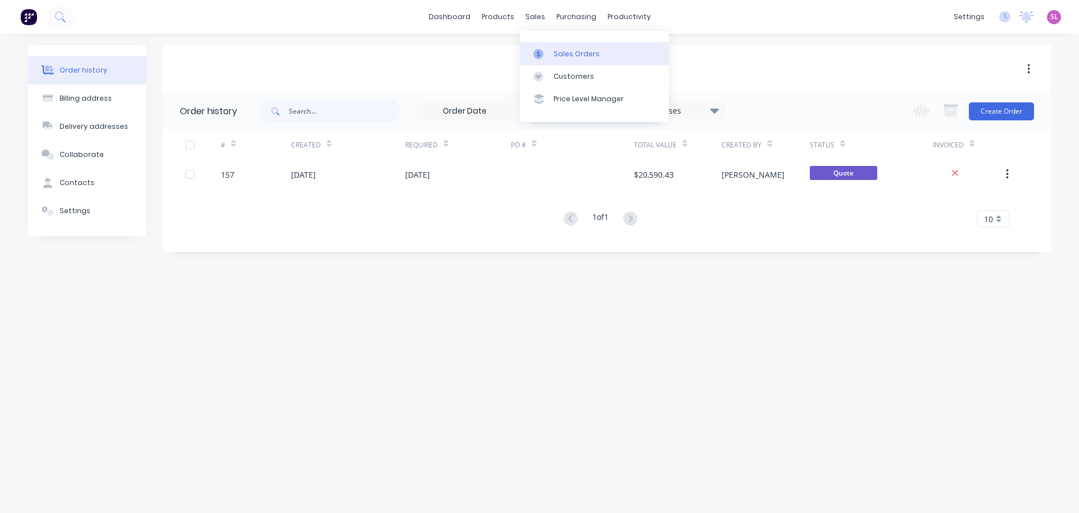
click at [564, 53] on div "Sales Orders" at bounding box center [577, 54] width 46 height 10
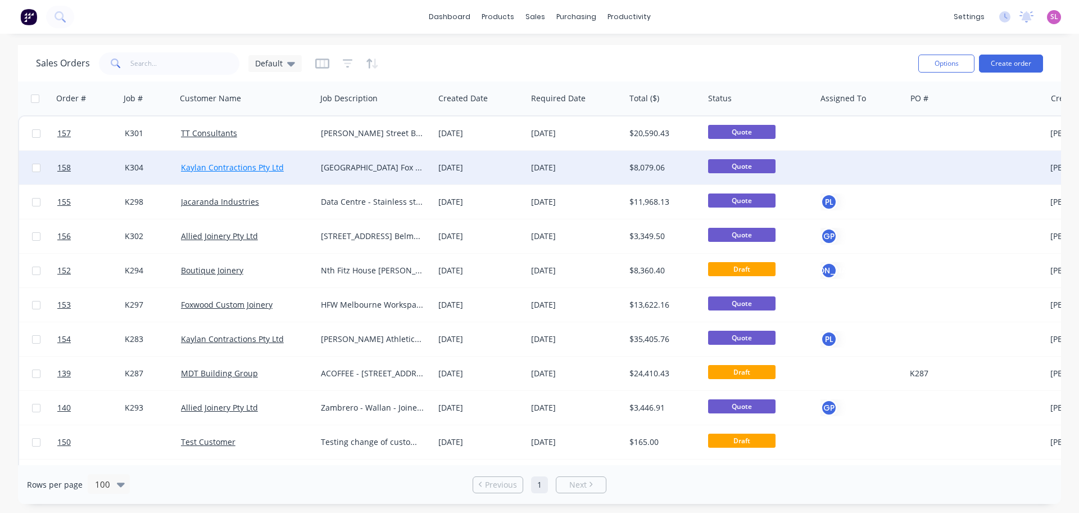
click at [233, 169] on link "Kaylan Contractions Pty Ltd" at bounding box center [232, 167] width 103 height 11
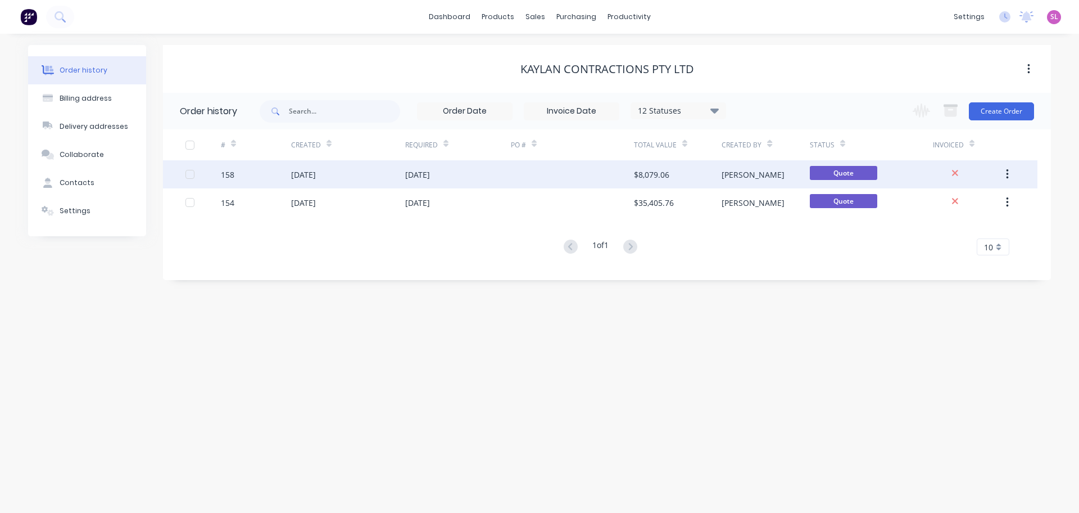
click at [430, 174] on div "[DATE]" at bounding box center [417, 175] width 25 height 12
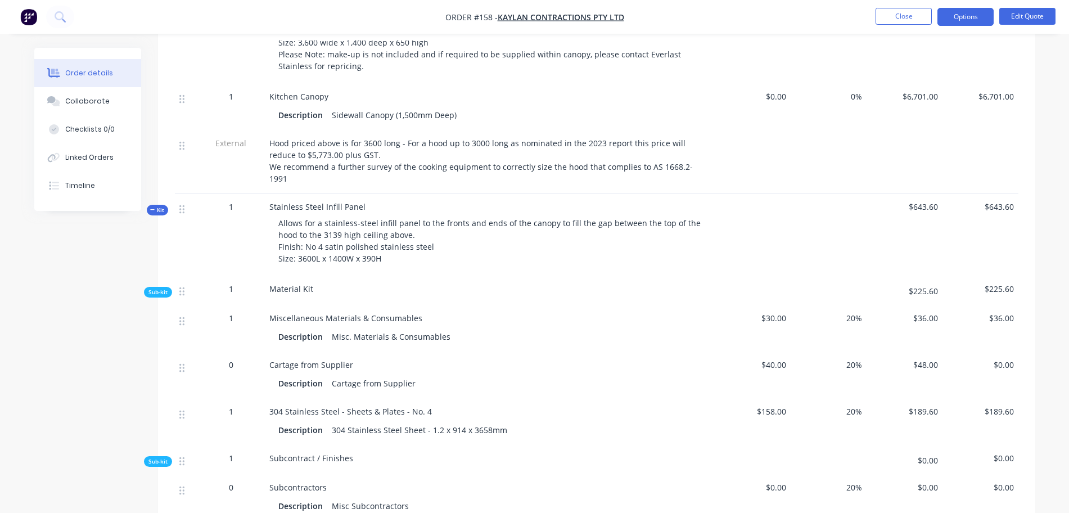
scroll to position [567, 0]
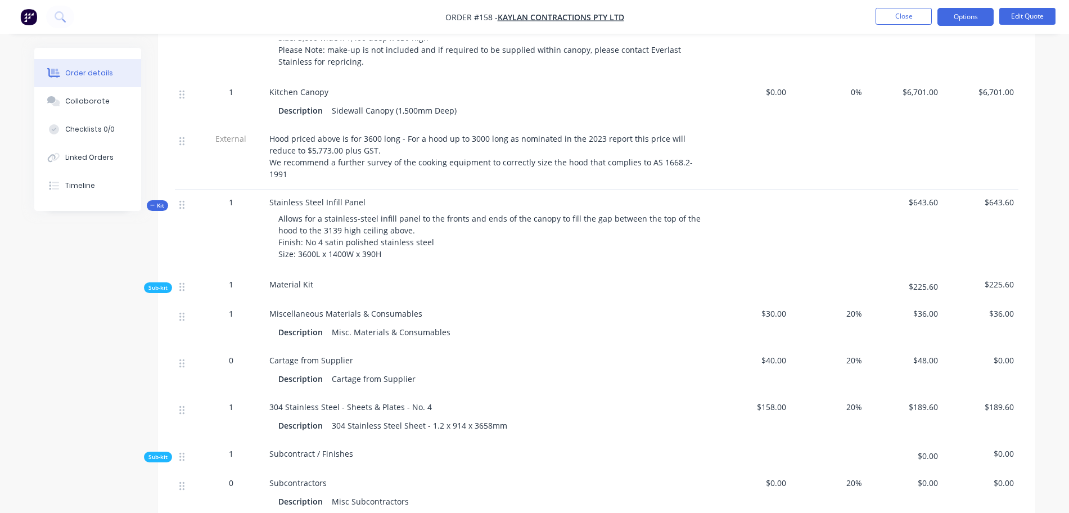
click at [155, 207] on icon "button" at bounding box center [152, 205] width 5 height 6
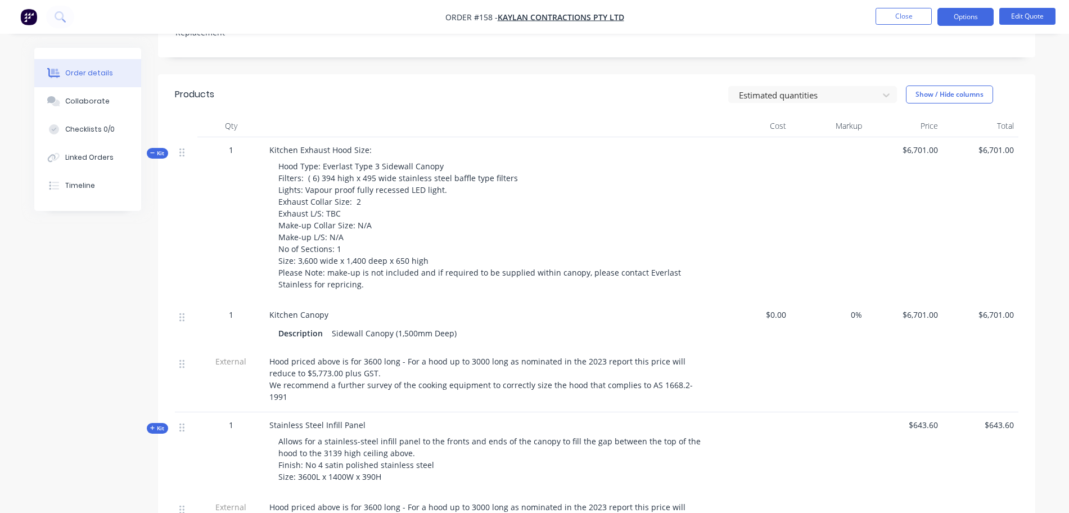
scroll to position [354, 0]
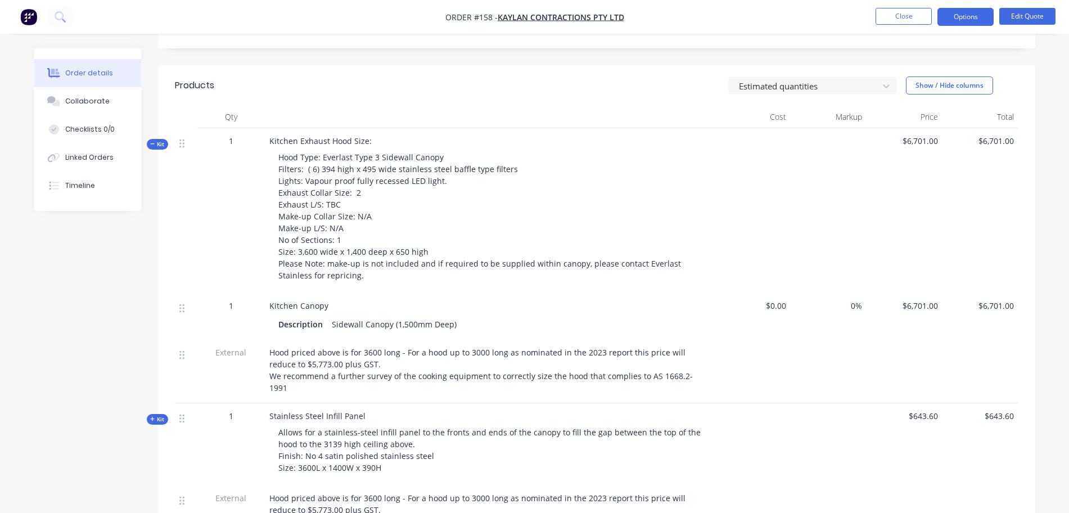
click at [162, 148] on span "Kit" at bounding box center [157, 144] width 15 height 8
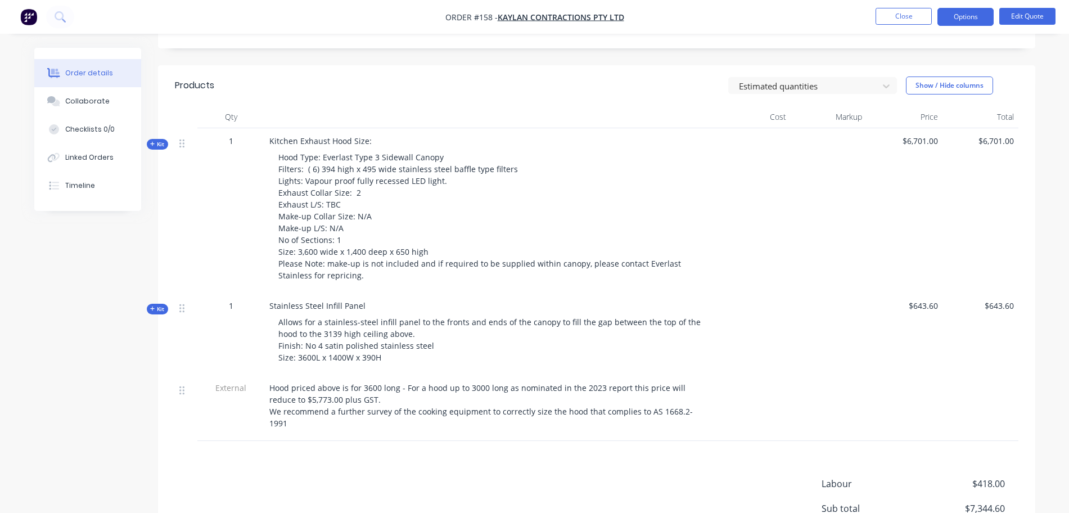
click at [162, 148] on span "Kit" at bounding box center [157, 144] width 15 height 8
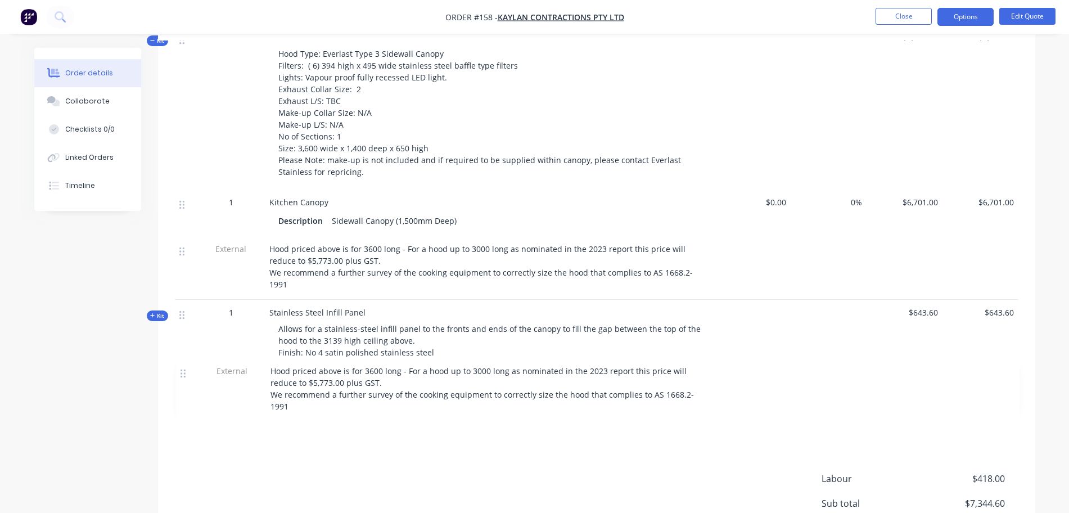
scroll to position [460, 0]
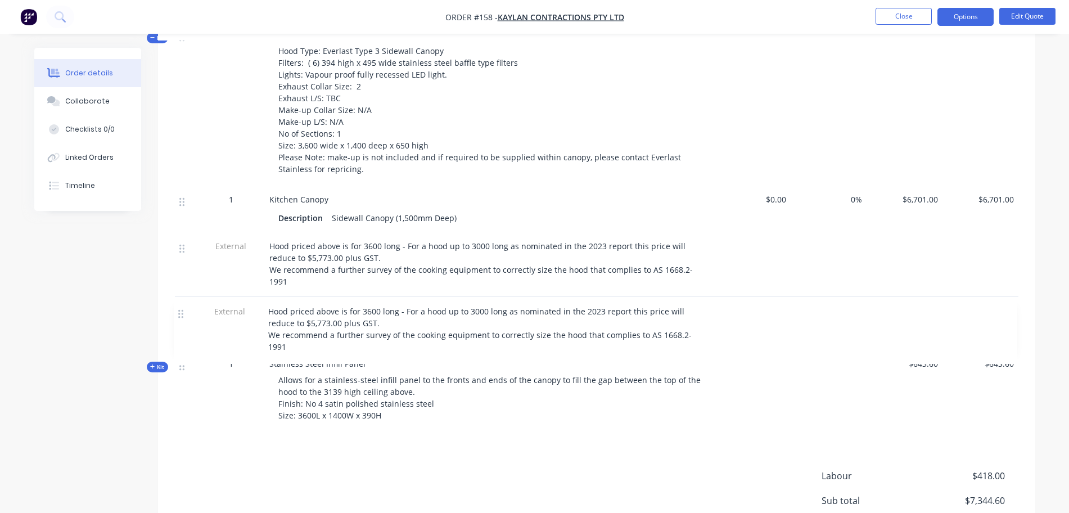
drag, startPoint x: 180, startPoint y: 397, endPoint x: 180, endPoint y: 309, distance: 88.3
click at [180, 309] on div "Kit 1 Kitchen Exhaust Hood Size: Hood Type: Everlast Type 3 Sidewall Canopy Fil…" at bounding box center [596, 227] width 843 height 411
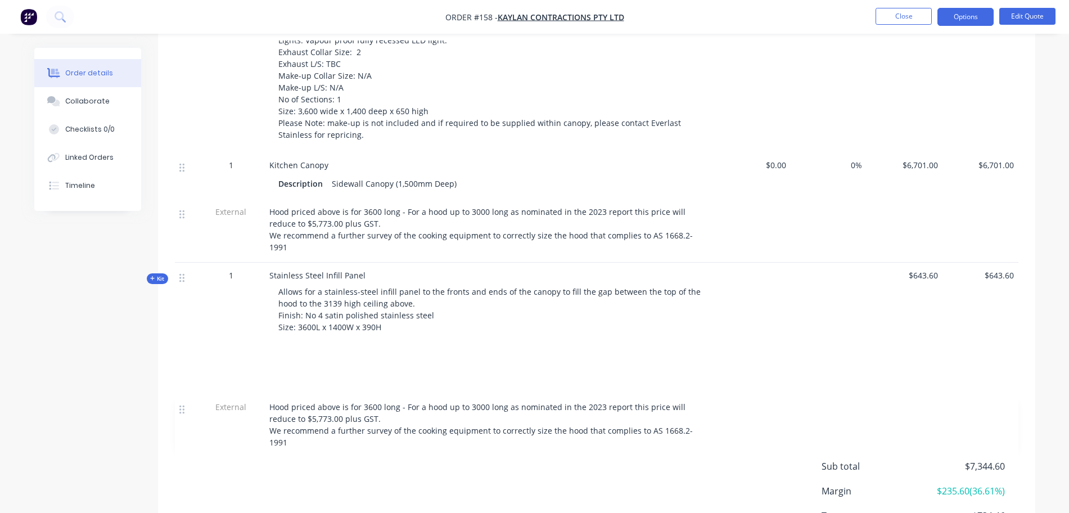
drag, startPoint x: 182, startPoint y: 313, endPoint x: 183, endPoint y: 405, distance: 92.2
click at [183, 405] on div "Products Estimated quantities Show / Hide columns Qty Cost Markup Price Total K…" at bounding box center [596, 253] width 877 height 657
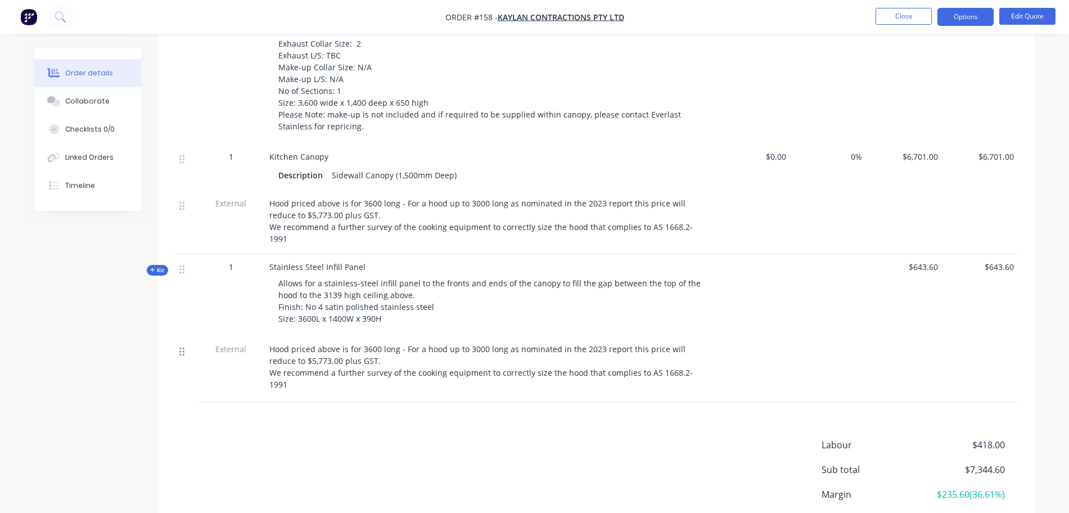
click at [182, 355] on icon at bounding box center [181, 351] width 5 height 10
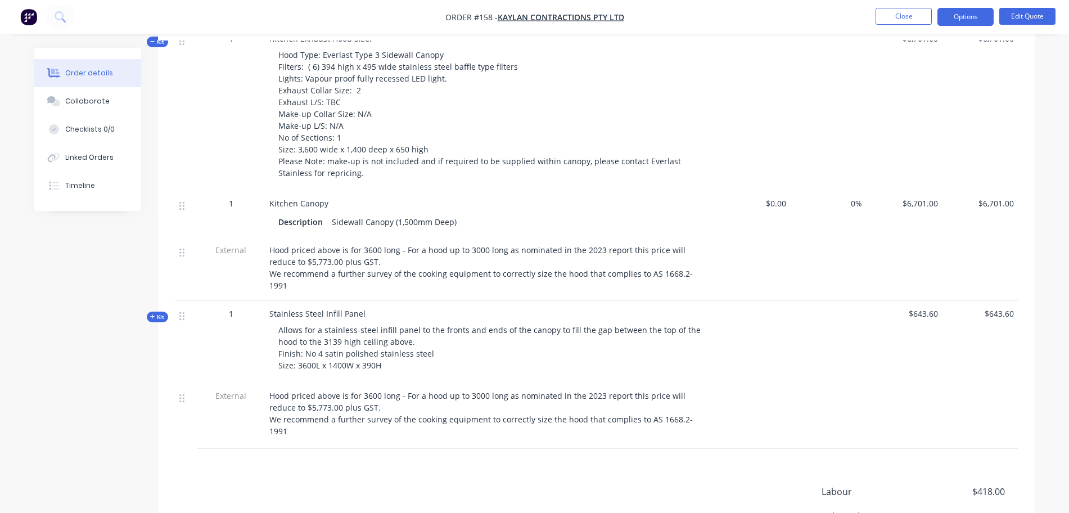
scroll to position [458, 0]
click at [153, 43] on icon "button" at bounding box center [152, 40] width 5 height 6
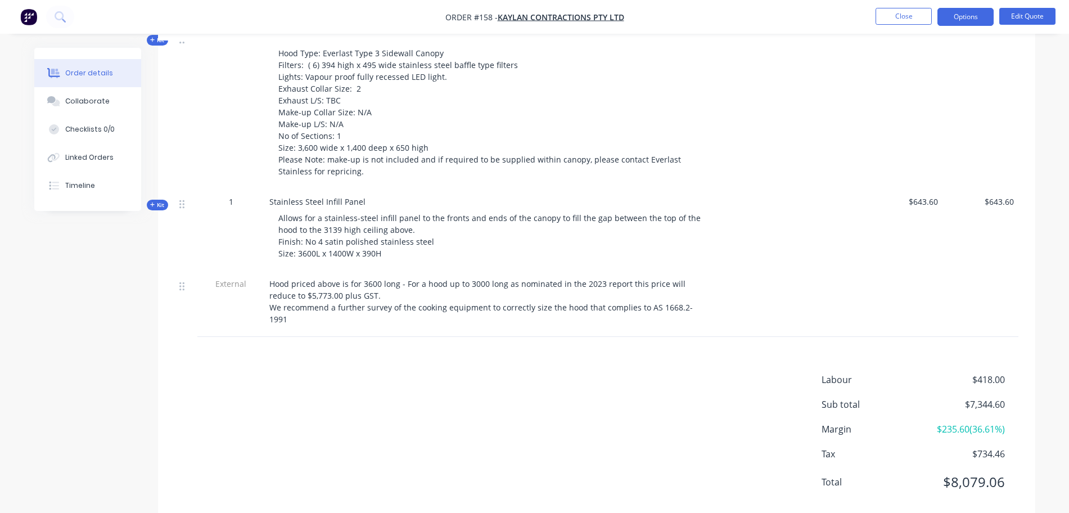
click at [153, 43] on icon "button" at bounding box center [152, 40] width 5 height 6
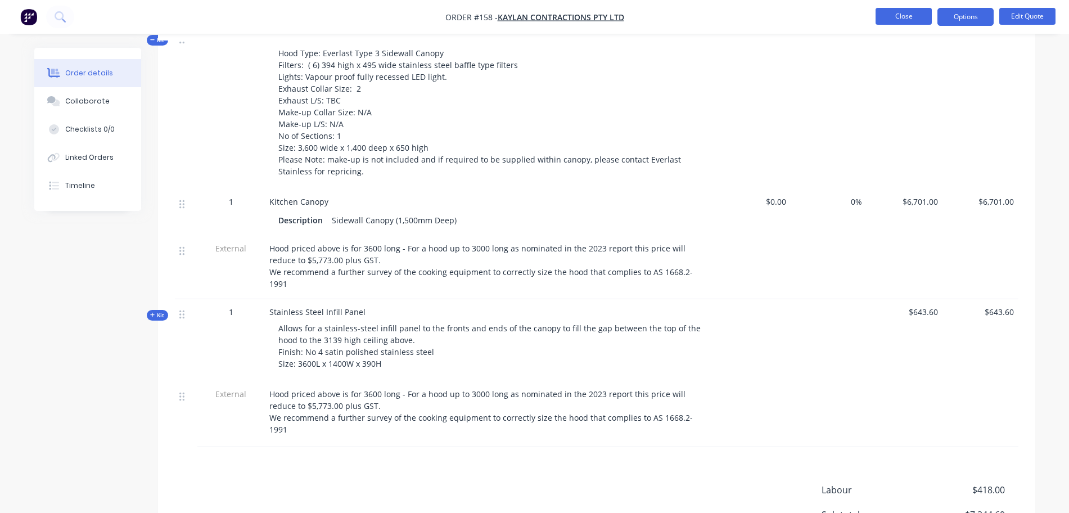
click at [892, 19] on button "Close" at bounding box center [903, 16] width 56 height 17
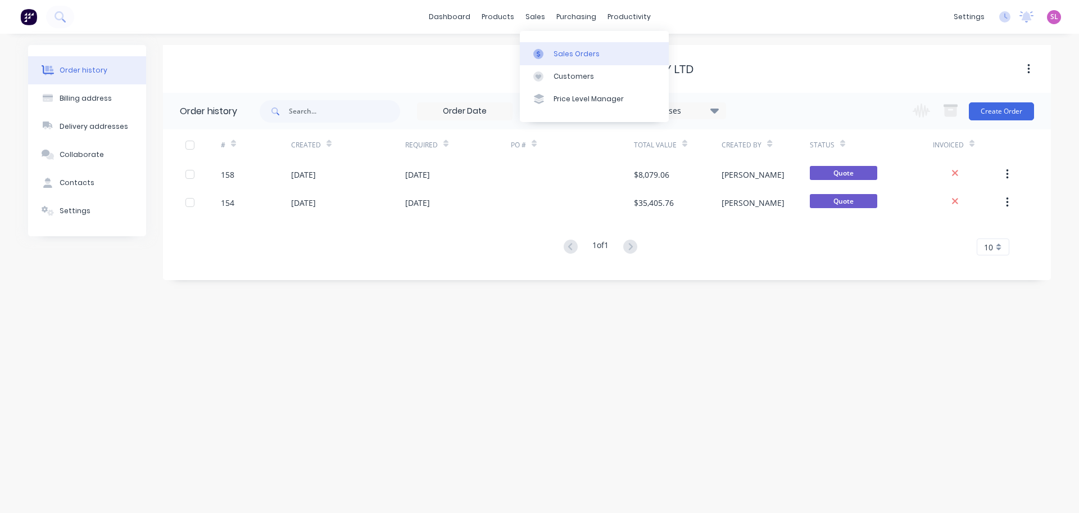
click at [556, 57] on div "Sales Orders" at bounding box center [577, 54] width 46 height 10
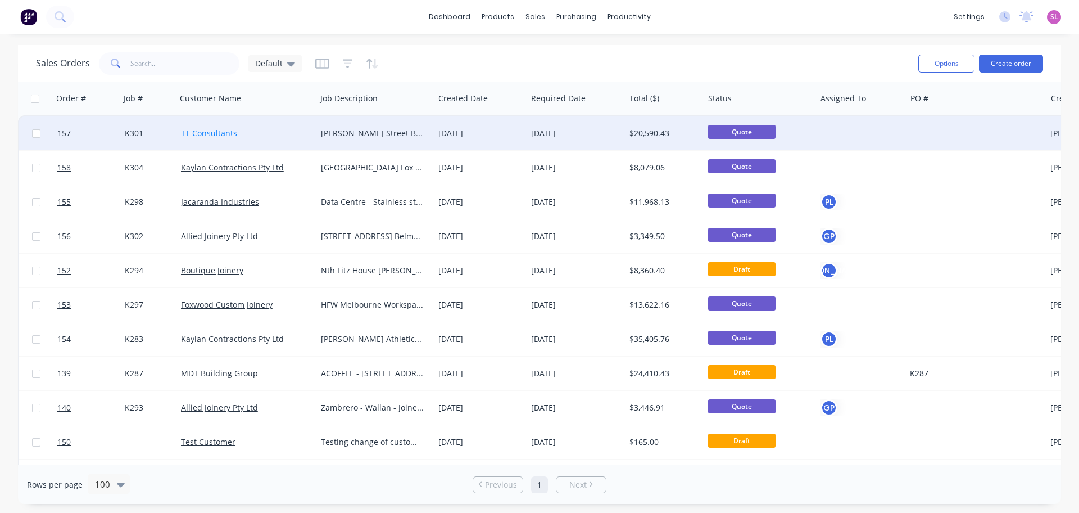
click at [219, 134] on link "TT Consultants" at bounding box center [209, 133] width 56 height 11
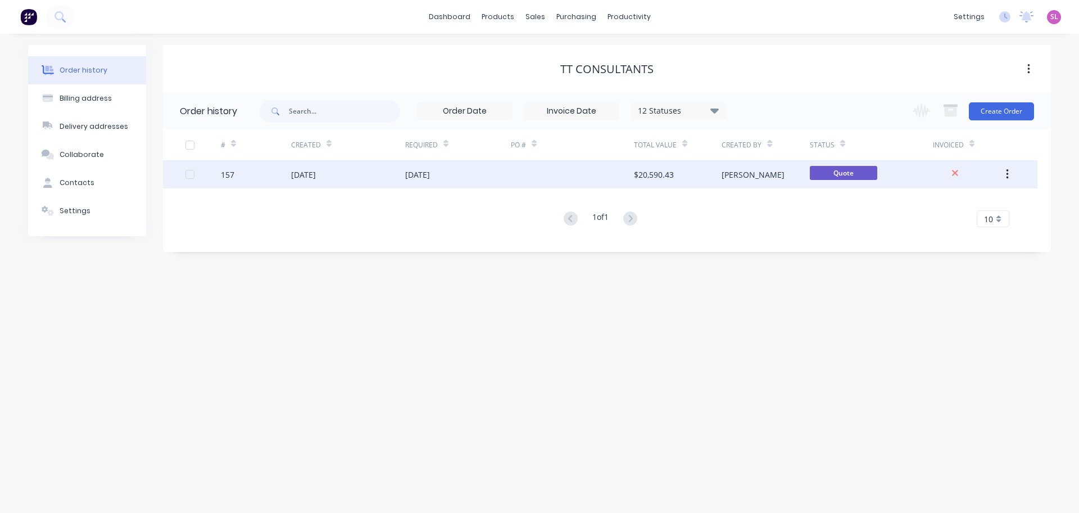
click at [738, 172] on div "[PERSON_NAME]" at bounding box center [753, 175] width 63 height 12
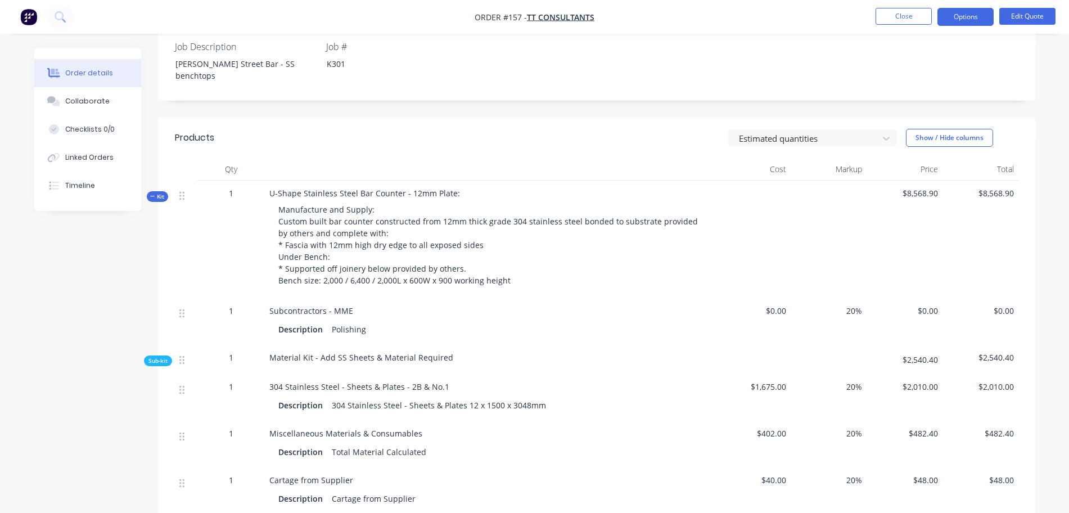
scroll to position [290, 0]
click at [157, 192] on span "Kit" at bounding box center [157, 196] width 15 height 8
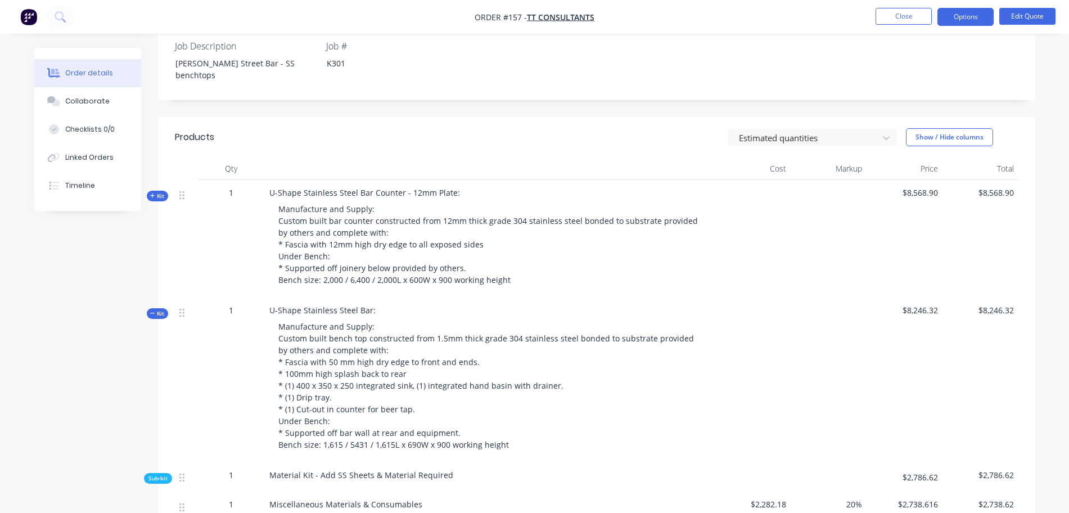
click at [156, 308] on button "Kit" at bounding box center [157, 313] width 21 height 11
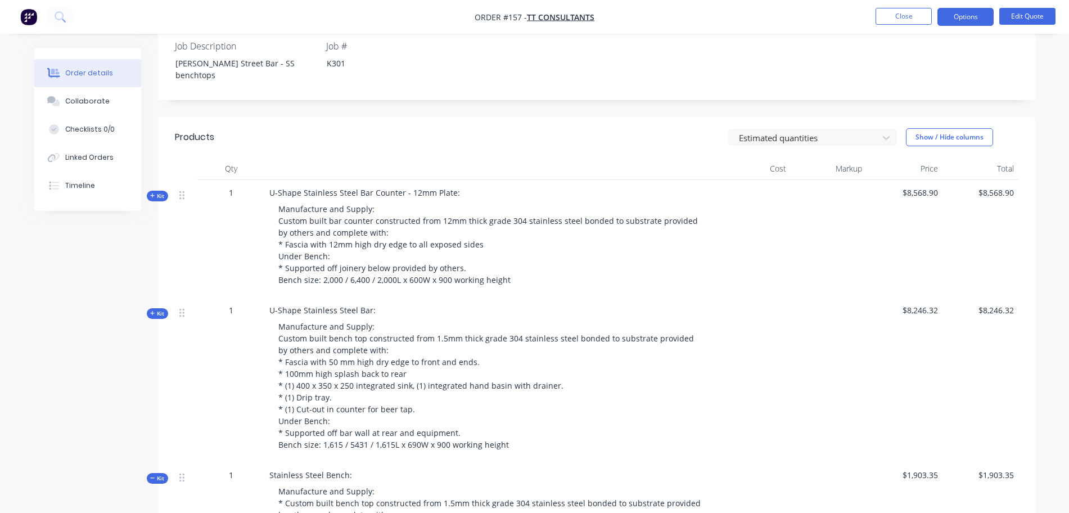
click at [162, 474] on span "Kit" at bounding box center [157, 478] width 15 height 8
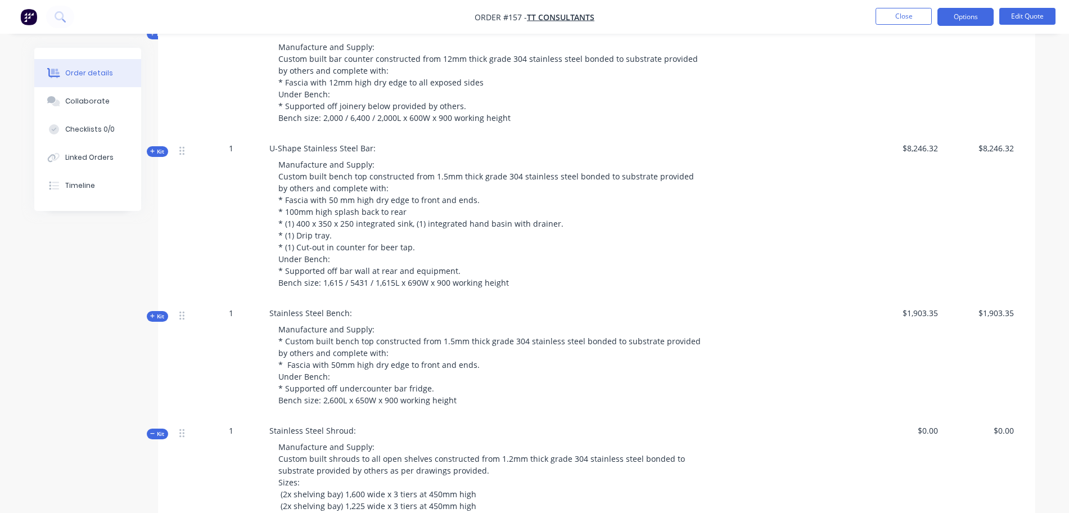
scroll to position [453, 0]
click at [161, 428] on span "Kit" at bounding box center [157, 432] width 15 height 8
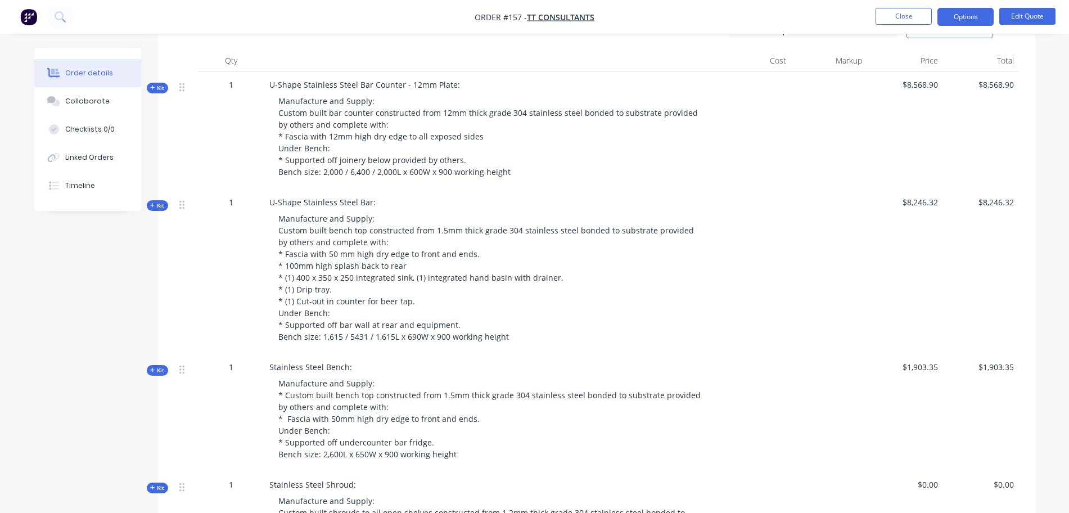
scroll to position [396, 0]
click at [155, 87] on icon "button" at bounding box center [152, 90] width 5 height 6
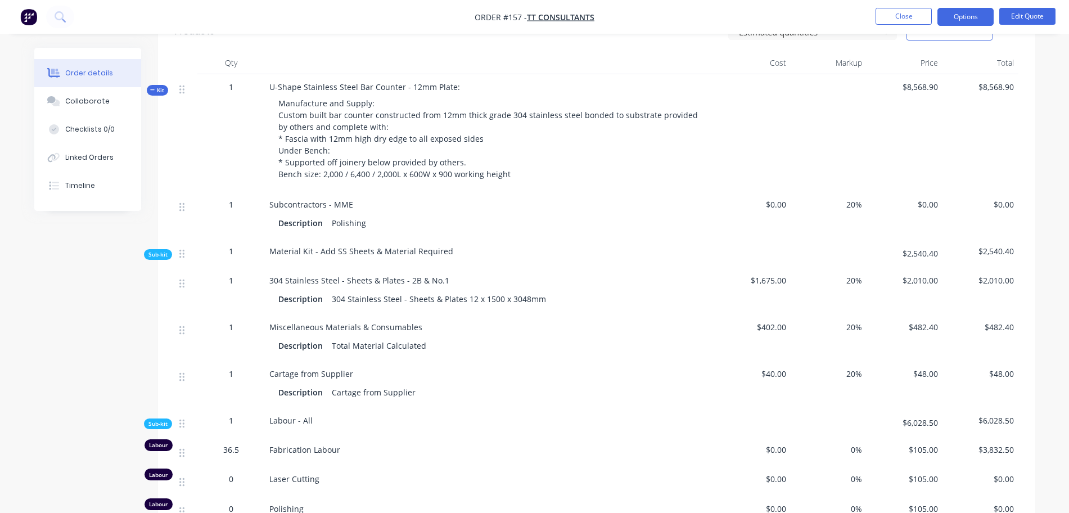
click at [157, 250] on span "Sub-kit" at bounding box center [157, 254] width 19 height 8
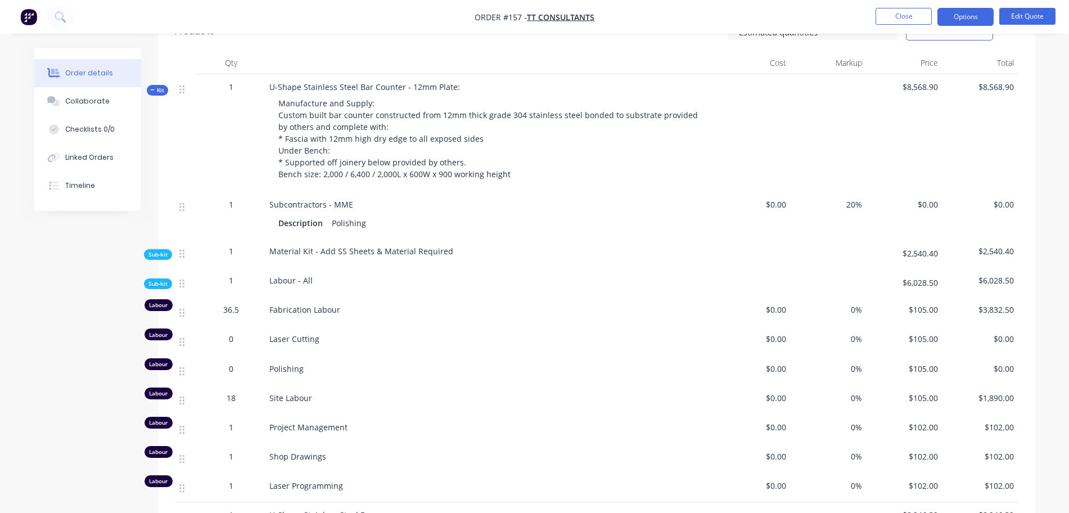
click at [151, 279] on span "Sub-kit" at bounding box center [157, 283] width 19 height 8
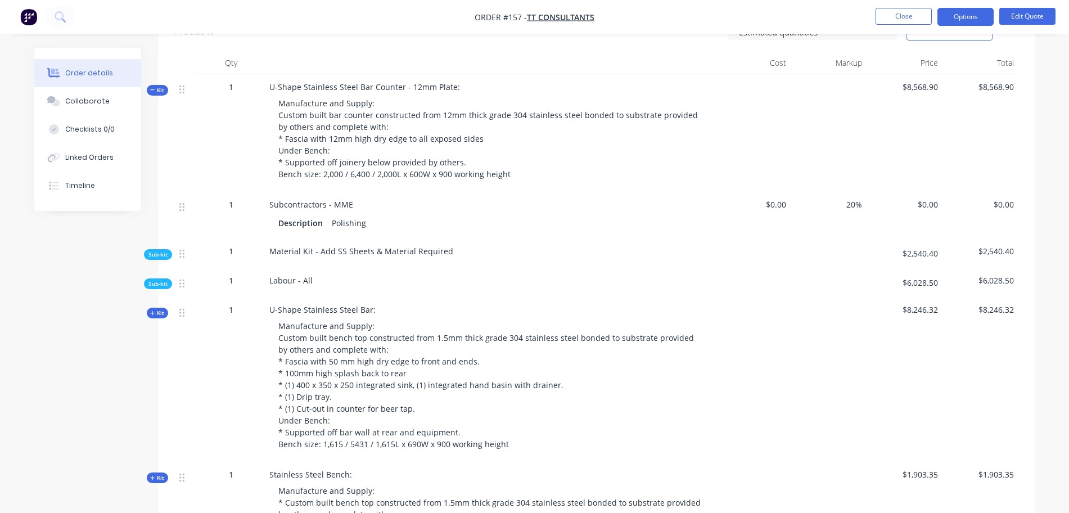
click at [163, 250] on span "Sub-kit" at bounding box center [157, 254] width 19 height 8
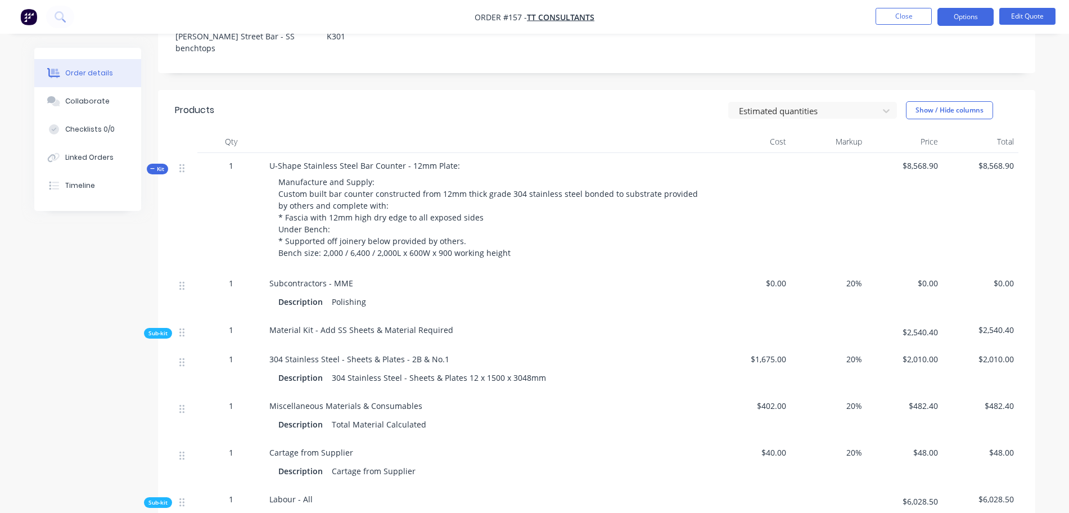
scroll to position [317, 0]
click at [157, 165] on span "Kit" at bounding box center [157, 169] width 15 height 8
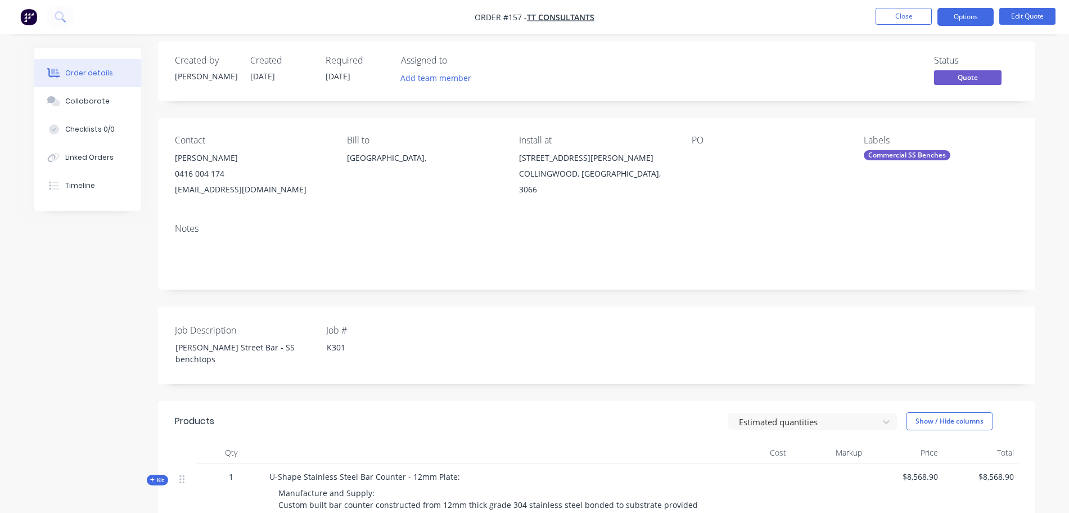
scroll to position [0, 0]
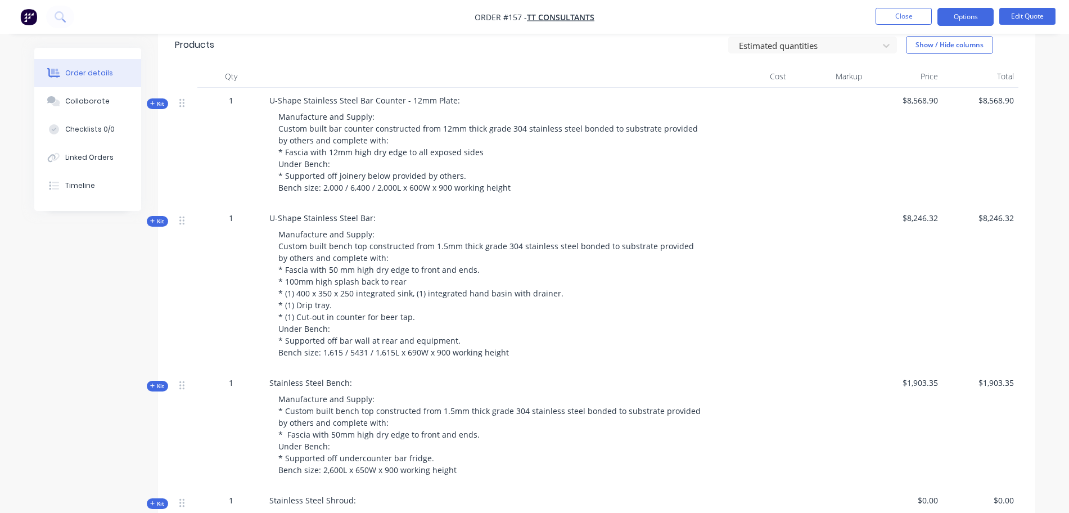
scroll to position [383, 0]
click at [158, 98] on button "Kit" at bounding box center [157, 103] width 21 height 11
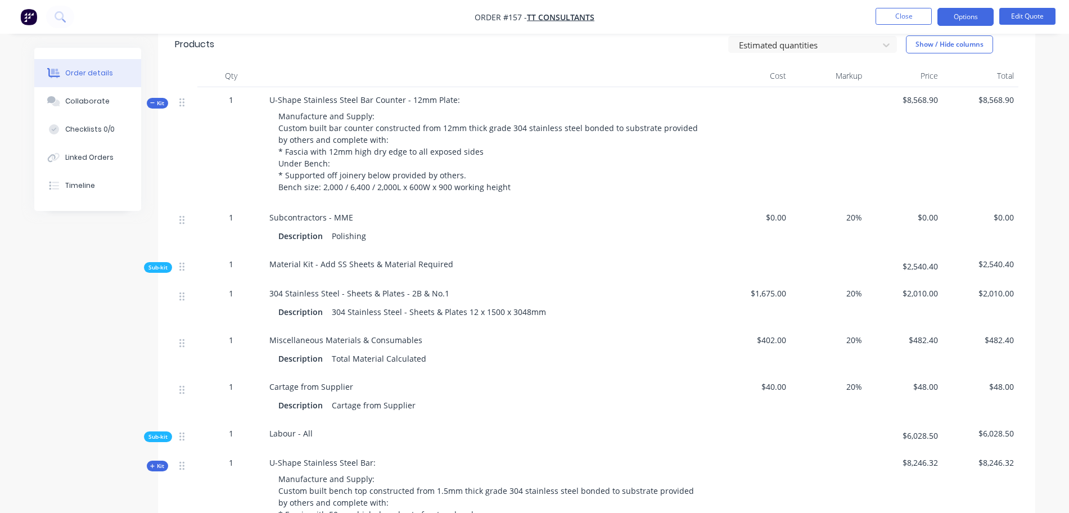
click at [158, 98] on button "Kit" at bounding box center [157, 103] width 21 height 11
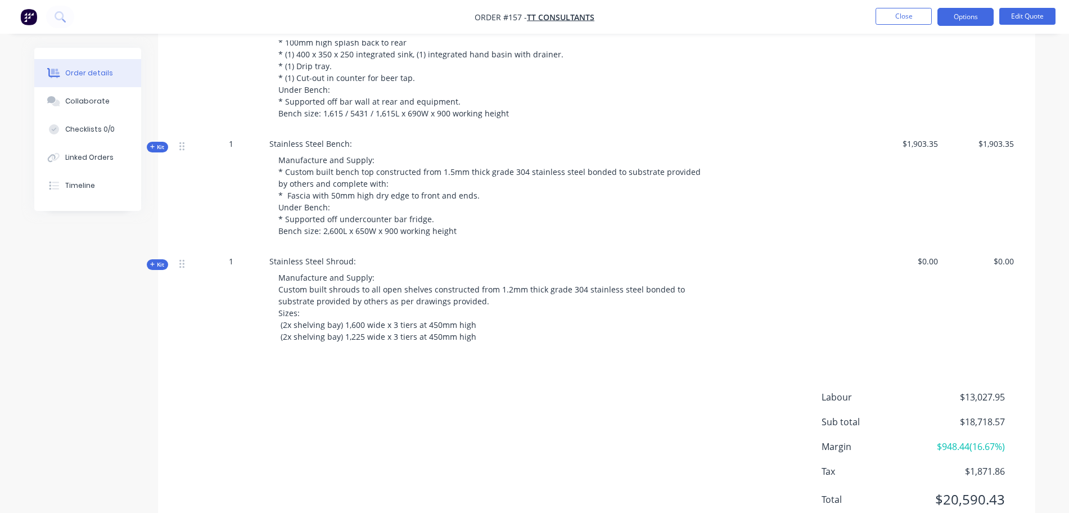
scroll to position [622, 0]
click at [919, 24] on button "Close" at bounding box center [903, 16] width 56 height 17
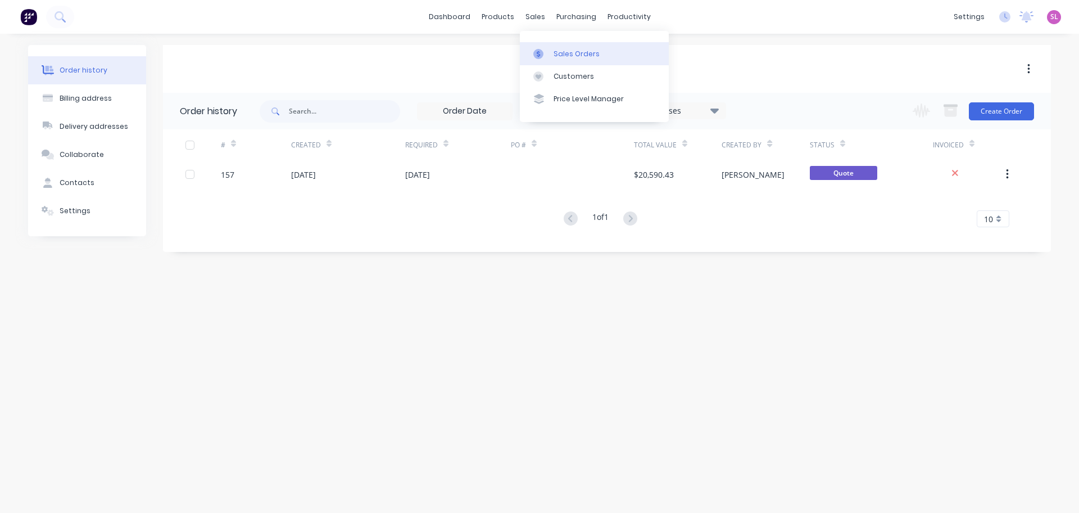
click at [543, 44] on link "Sales Orders" at bounding box center [594, 53] width 149 height 22
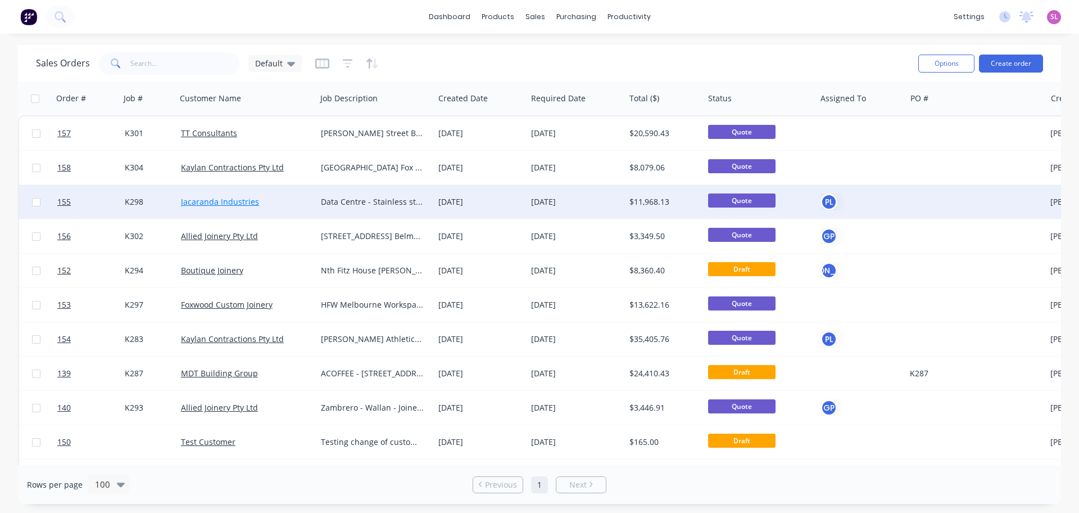
click at [213, 202] on link "Jacaranda Industries" at bounding box center [220, 201] width 78 height 11
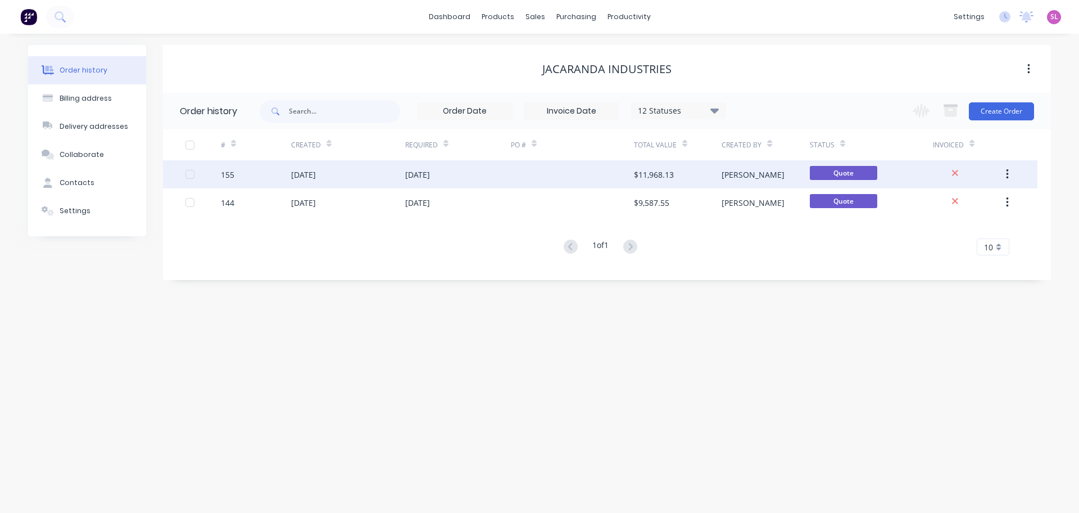
click at [389, 175] on div "[DATE]" at bounding box center [348, 174] width 114 height 28
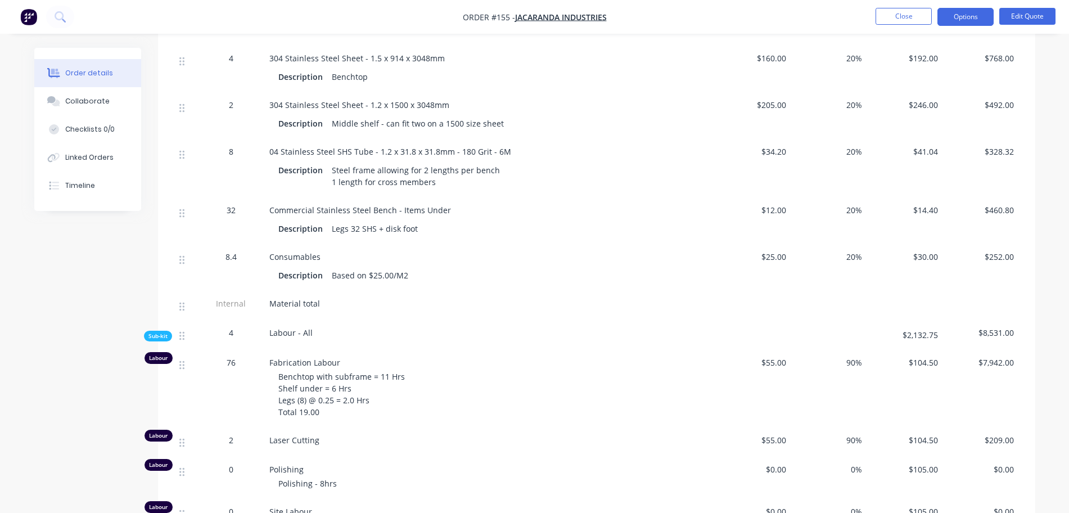
scroll to position [695, 0]
click at [161, 336] on span "Sub-kit" at bounding box center [157, 335] width 19 height 8
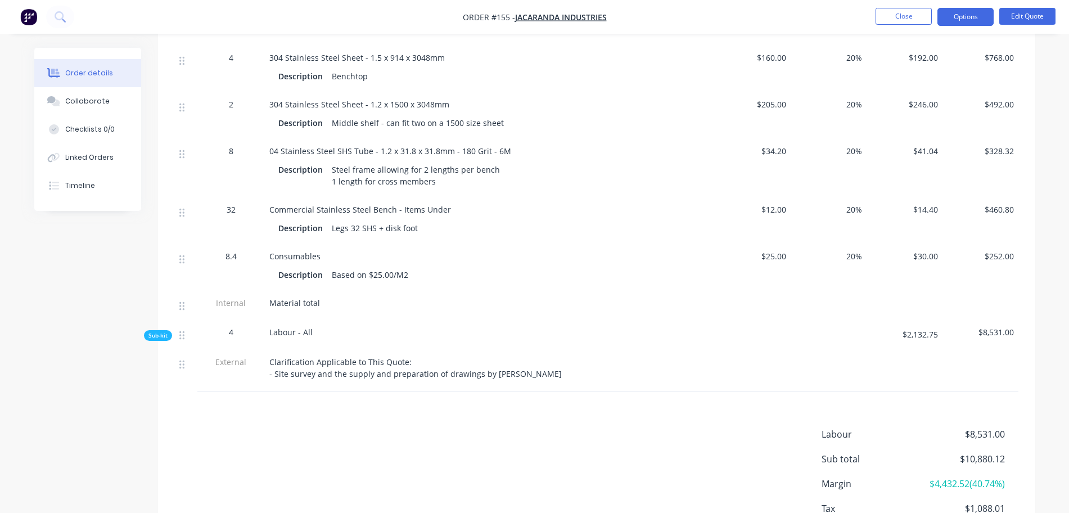
click at [161, 336] on span "Sub-kit" at bounding box center [157, 335] width 19 height 8
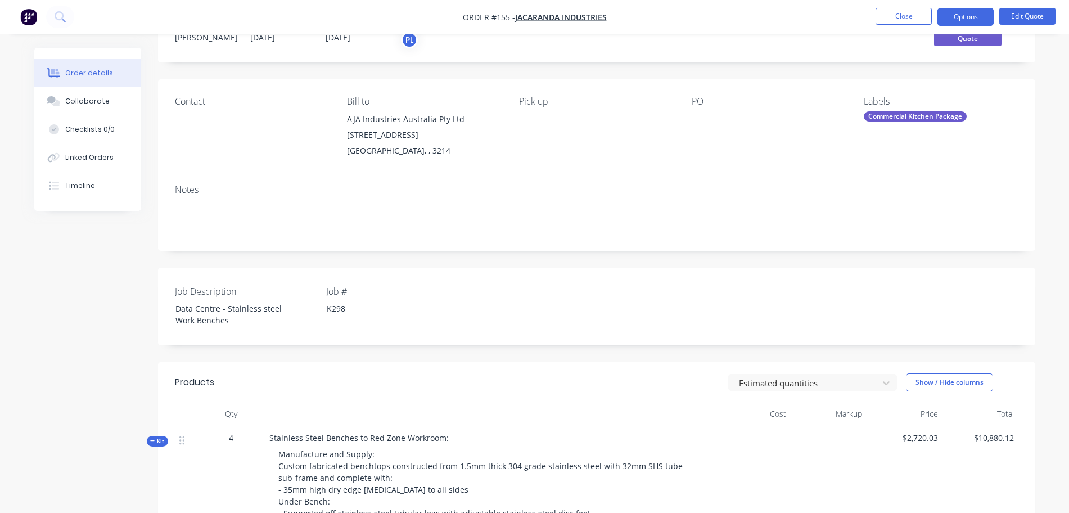
scroll to position [0, 0]
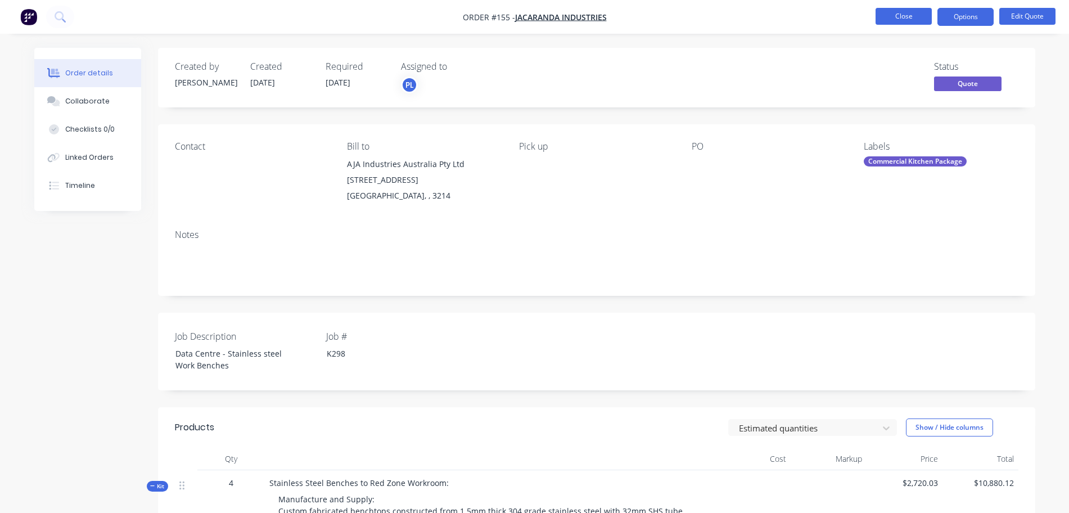
click at [916, 15] on button "Close" at bounding box center [903, 16] width 56 height 17
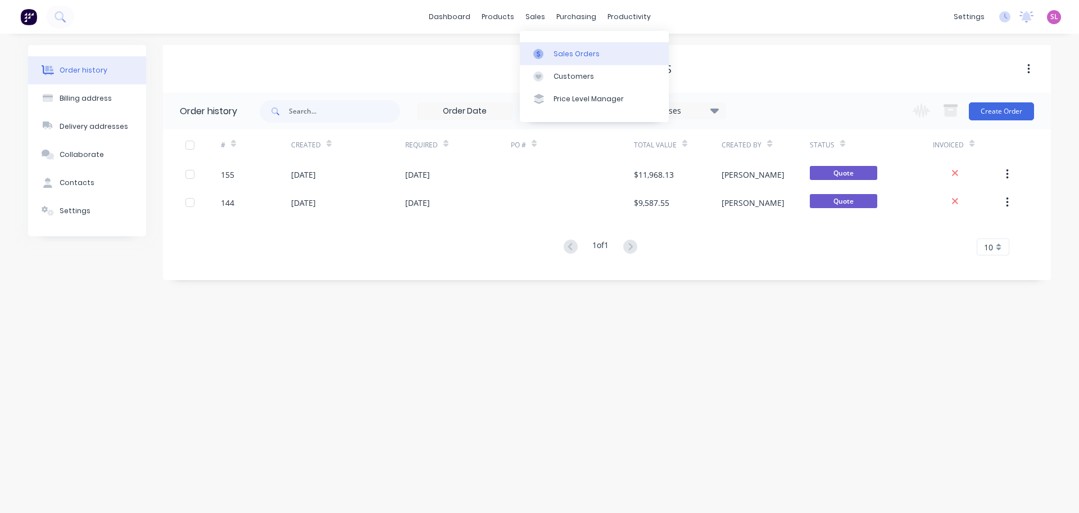
click at [582, 59] on link "Sales Orders" at bounding box center [594, 53] width 149 height 22
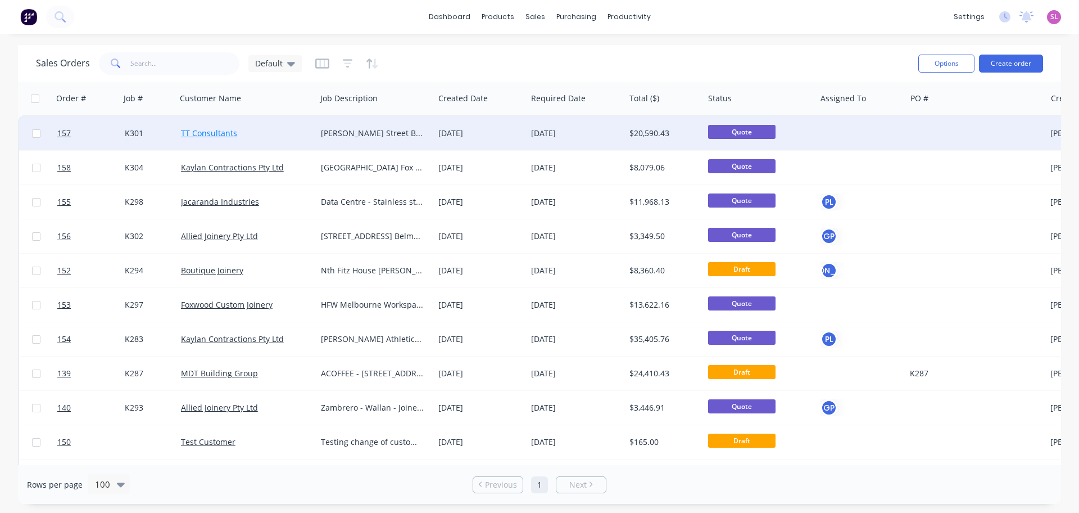
click at [230, 138] on link "TT Consultants" at bounding box center [209, 133] width 56 height 11
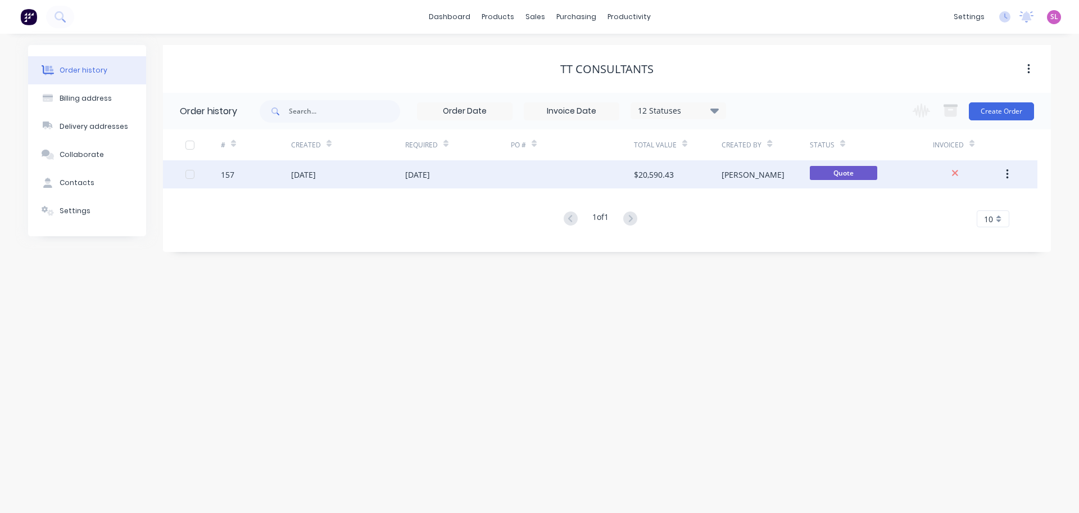
click at [395, 175] on div "[DATE]" at bounding box center [348, 174] width 114 height 28
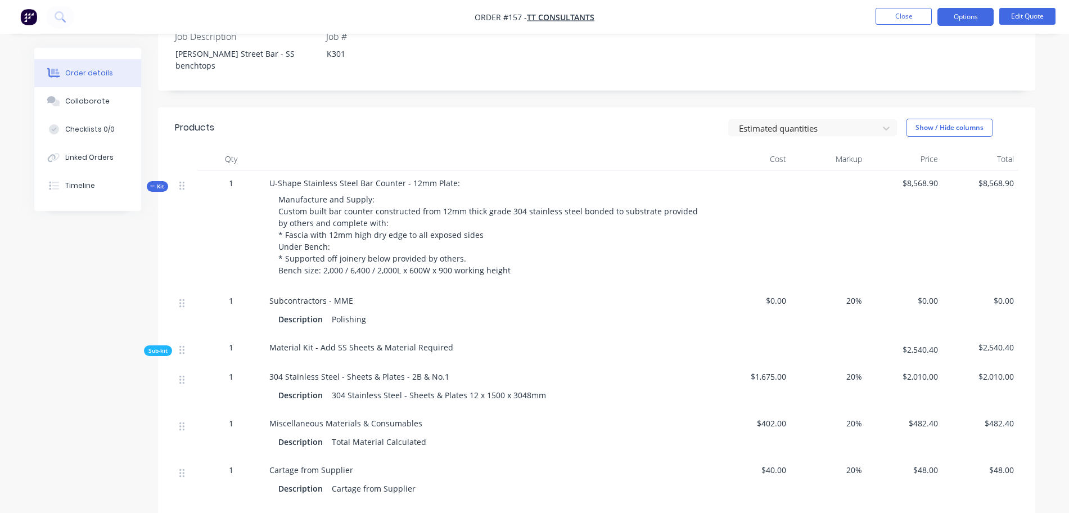
scroll to position [305, 0]
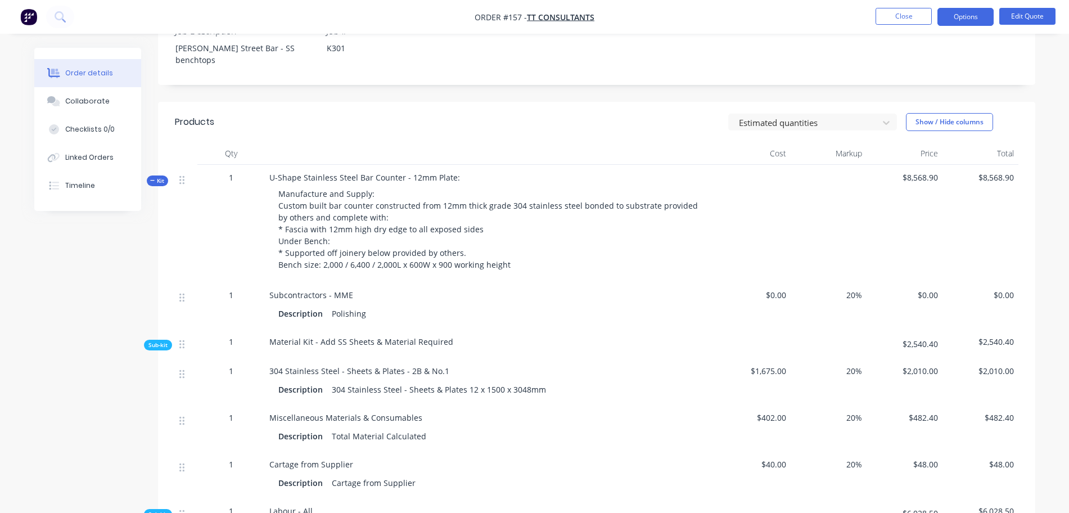
click at [150, 178] on icon "button" at bounding box center [152, 181] width 5 height 6
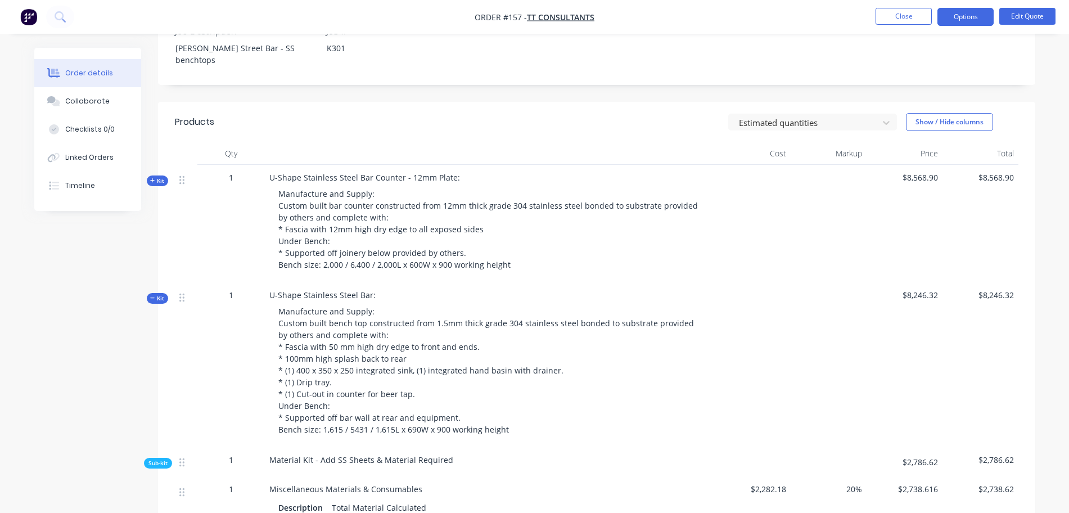
click at [150, 295] on icon "button" at bounding box center [152, 298] width 5 height 6
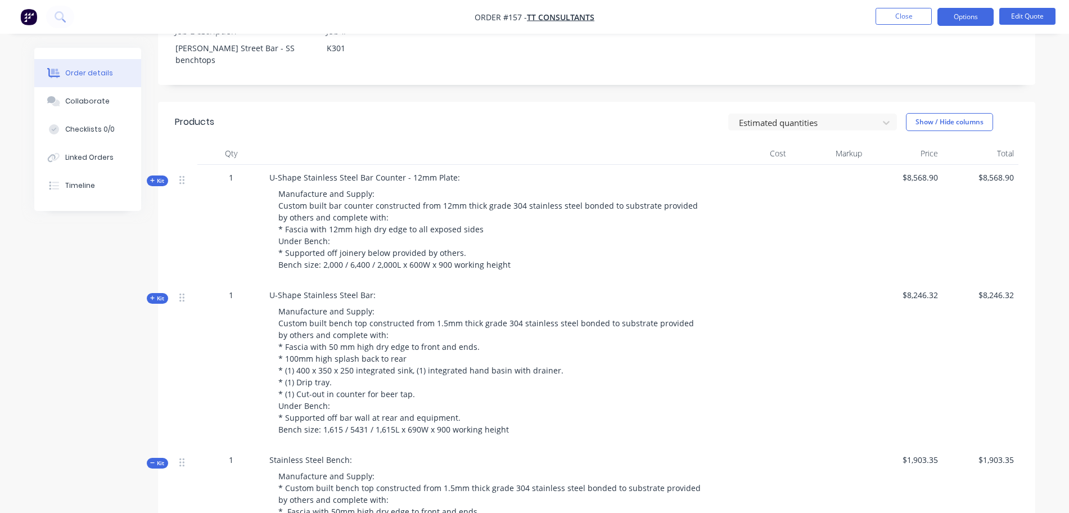
click at [153, 460] on icon "button" at bounding box center [152, 463] width 5 height 6
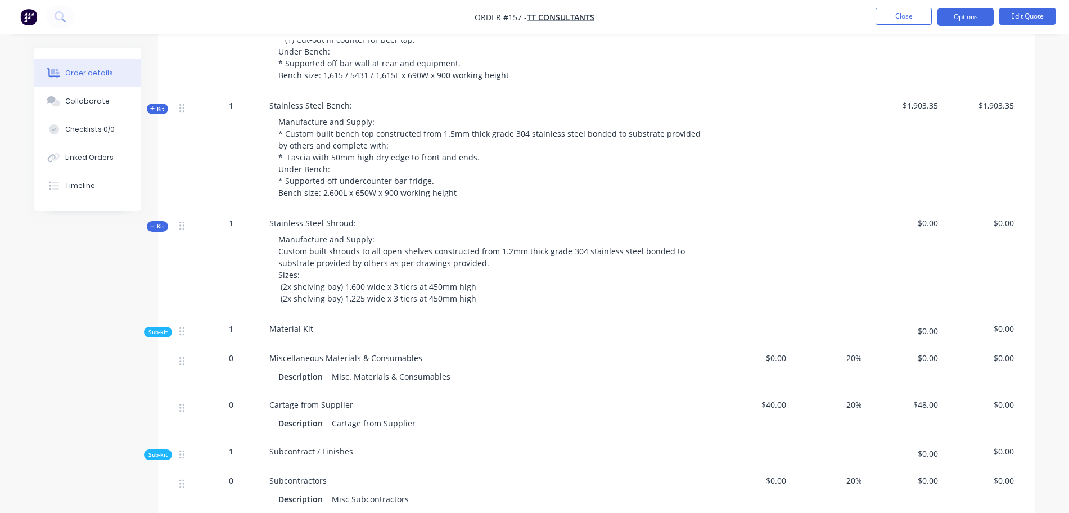
scroll to position [660, 0]
click at [156, 222] on span "Kit" at bounding box center [157, 226] width 15 height 8
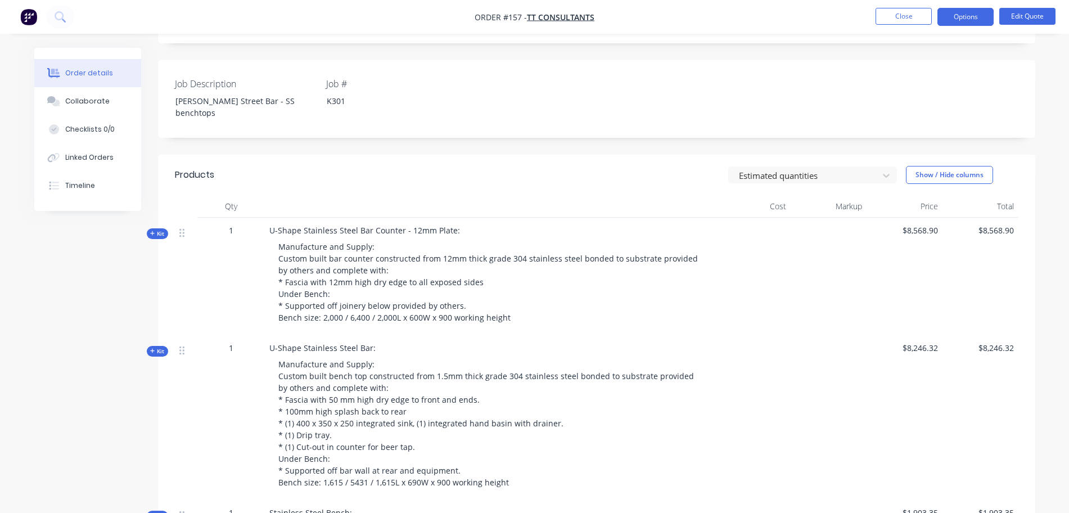
scroll to position [251, 0]
click at [432, 196] on div at bounding box center [490, 207] width 450 height 22
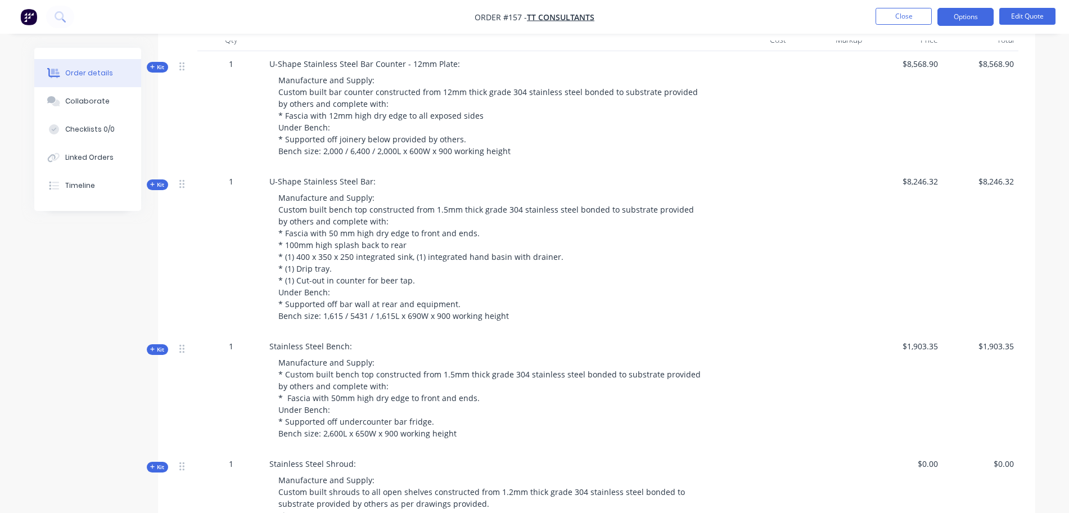
scroll to position [420, 0]
click at [153, 63] on icon "button" at bounding box center [152, 66] width 5 height 6
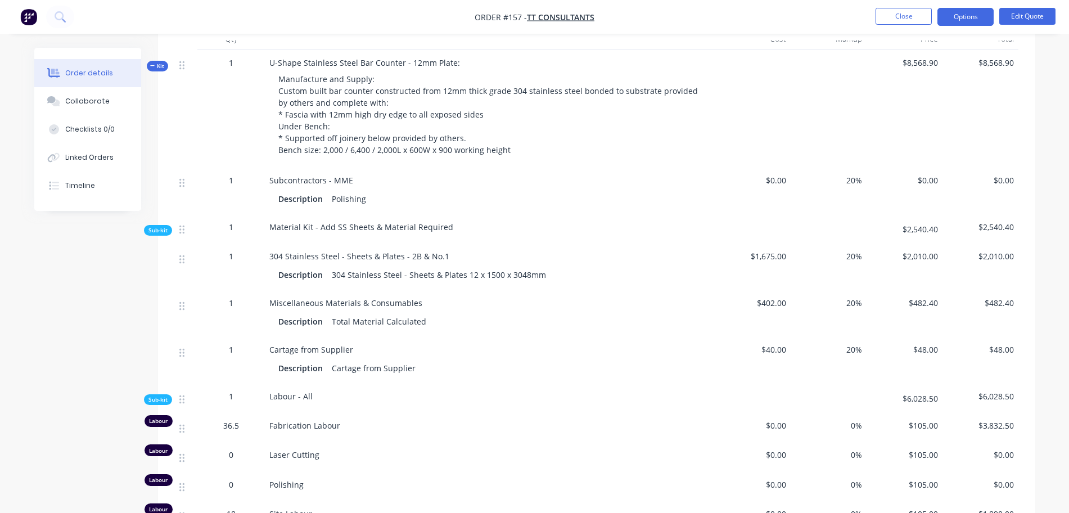
click at [231, 250] on span "1" at bounding box center [231, 256] width 4 height 12
click at [1023, 18] on button "Edit Quote" at bounding box center [1027, 16] width 56 height 17
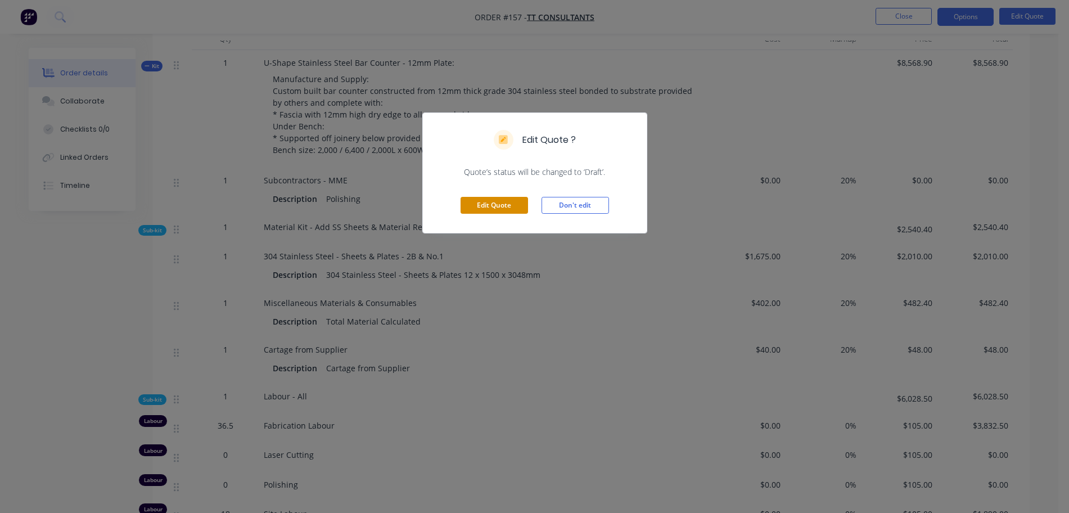
click at [499, 206] on button "Edit Quote" at bounding box center [493, 205] width 67 height 17
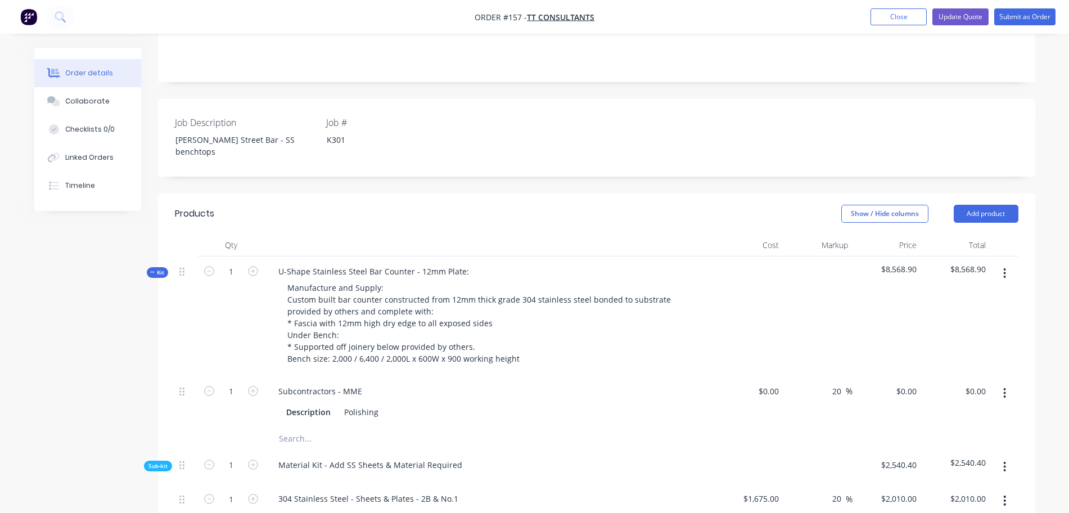
scroll to position [452, 0]
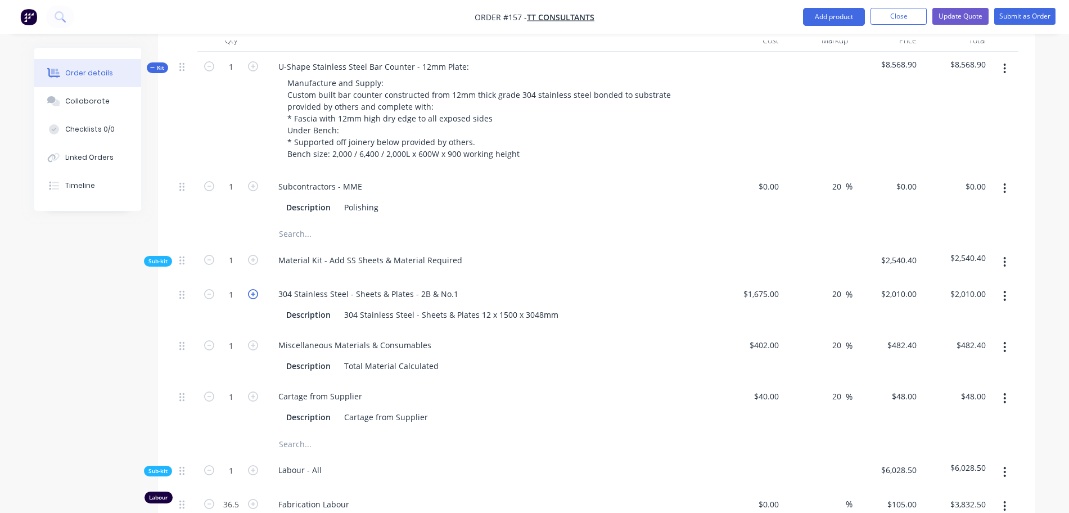
click at [253, 289] on icon "button" at bounding box center [253, 294] width 10 height 10
type input "2"
type input "$4,020.00"
click at [418, 286] on div "304 Stainless Steel - Sheets & Plates - 2B & No.1" at bounding box center [368, 294] width 198 height 16
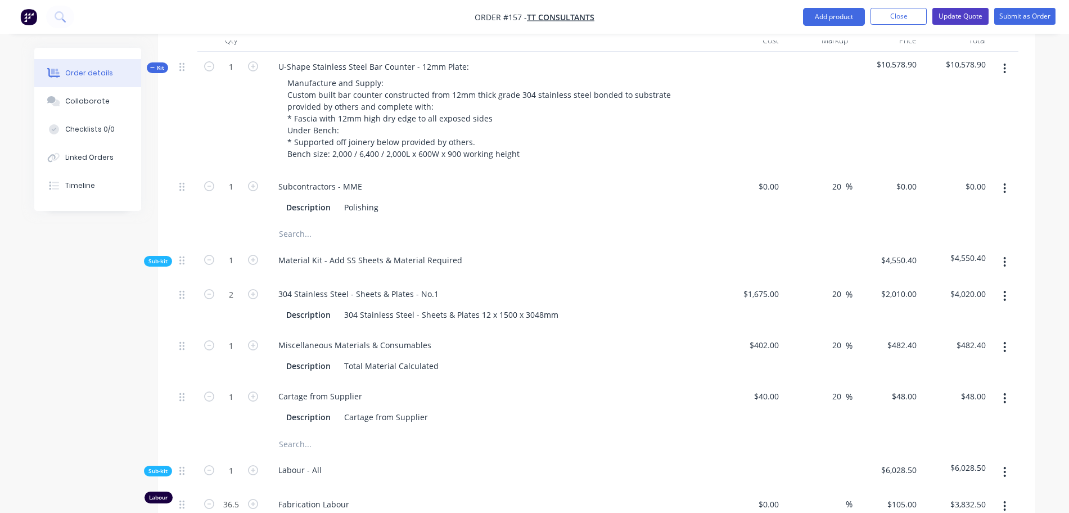
click at [972, 12] on button "Update Quote" at bounding box center [960, 16] width 56 height 17
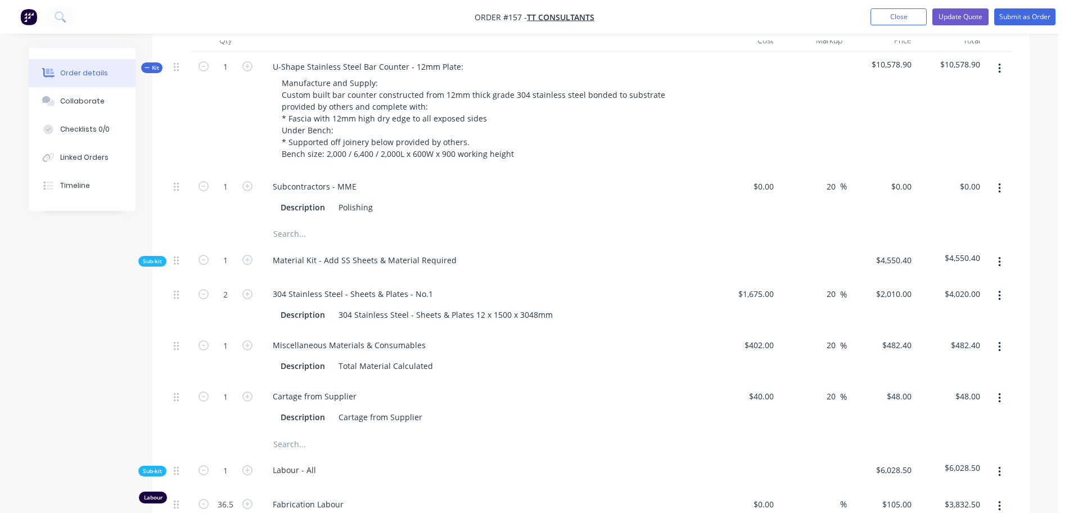
scroll to position [0, 0]
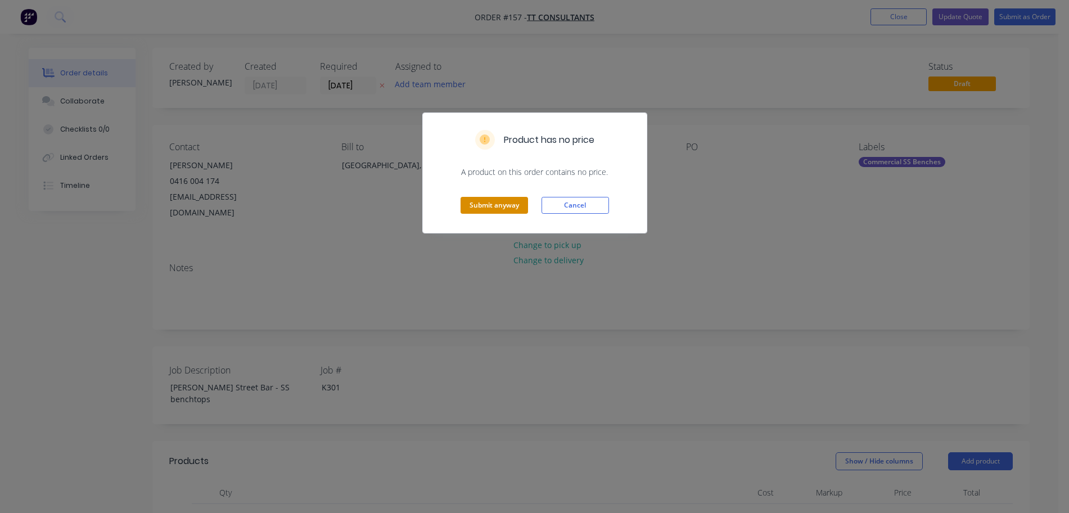
click at [518, 202] on button "Submit anyway" at bounding box center [493, 205] width 67 height 17
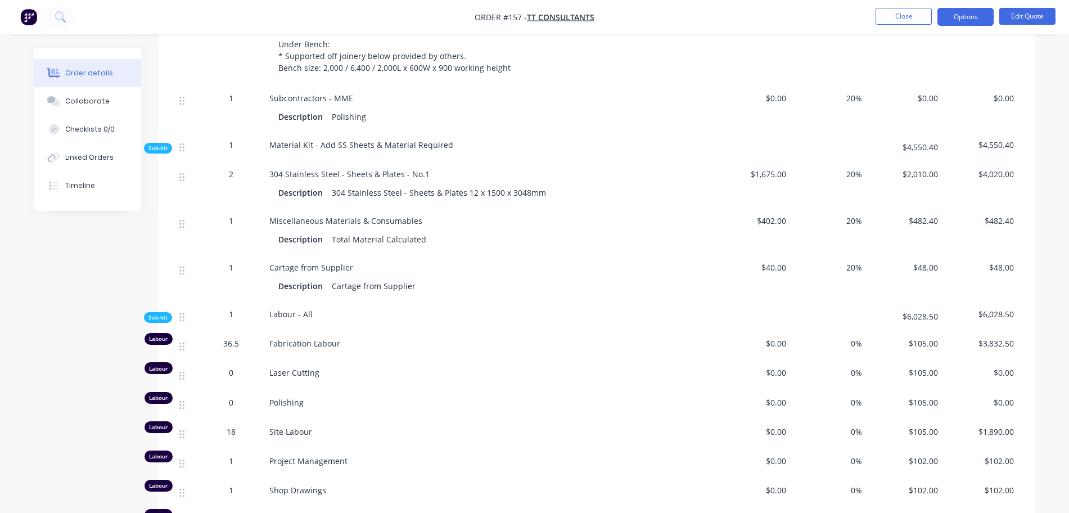
scroll to position [503, 0]
click at [563, 277] on div "Description Cartage from Supplier" at bounding box center [489, 285] width 423 height 16
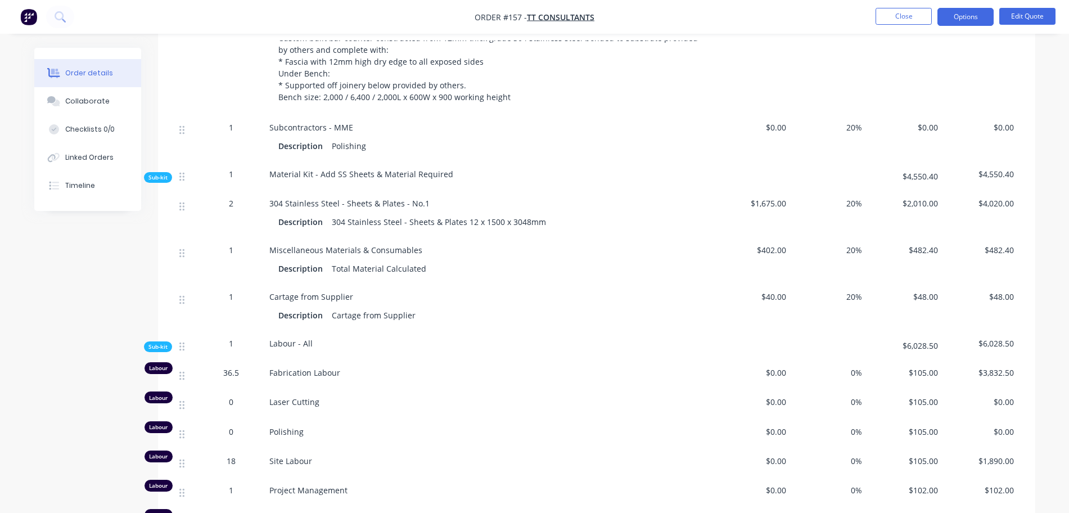
scroll to position [472, 0]
click at [563, 269] on div "Miscellaneous Materials & Consumables Description Total Material Calculated" at bounding box center [490, 261] width 450 height 47
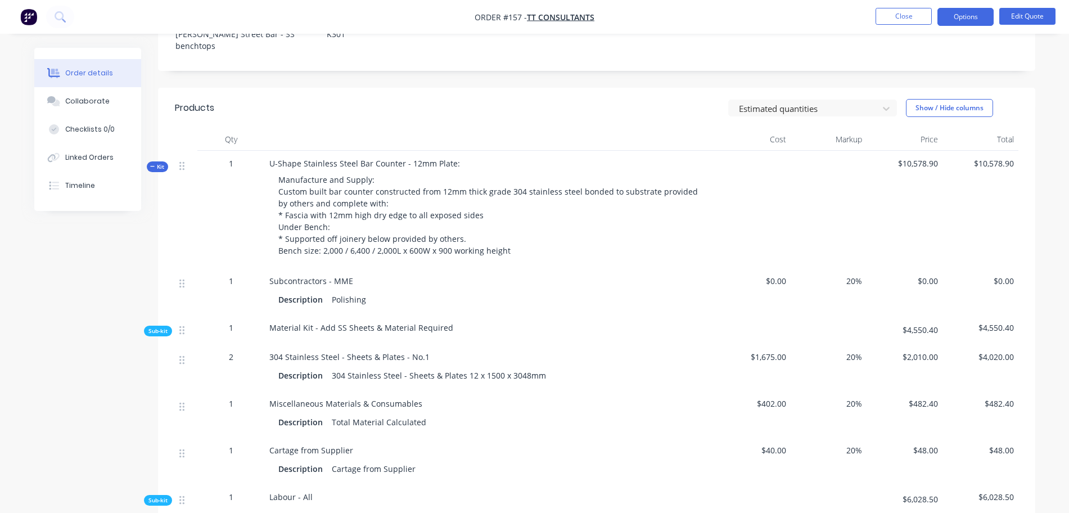
scroll to position [318, 0]
click at [1045, 12] on button "Edit Quote" at bounding box center [1027, 16] width 56 height 17
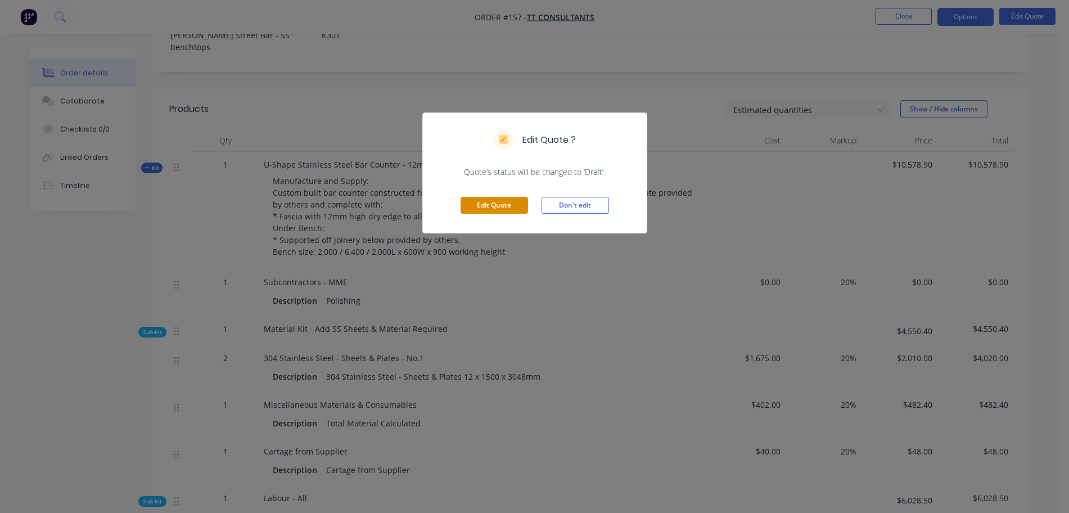
click at [506, 207] on button "Edit Quote" at bounding box center [493, 205] width 67 height 17
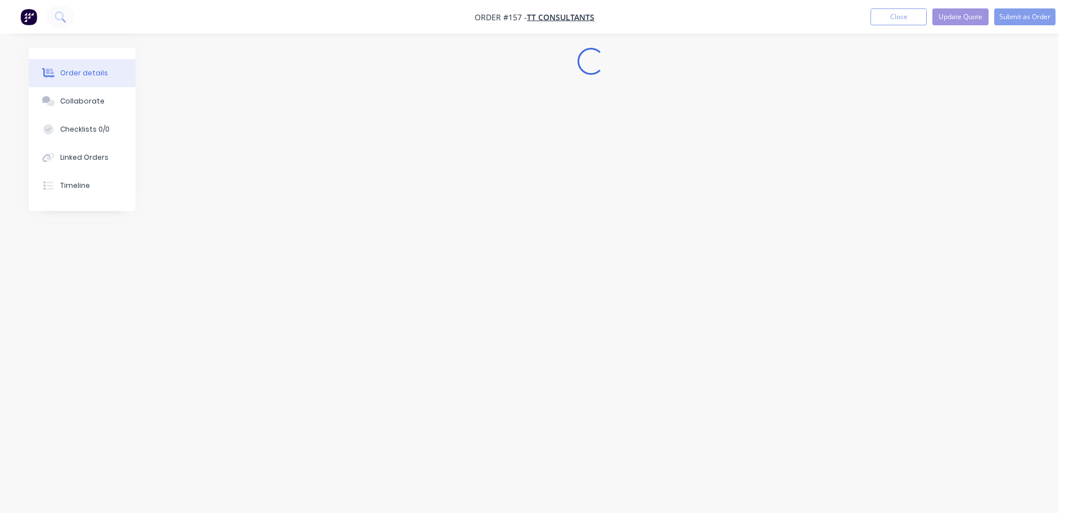
scroll to position [0, 0]
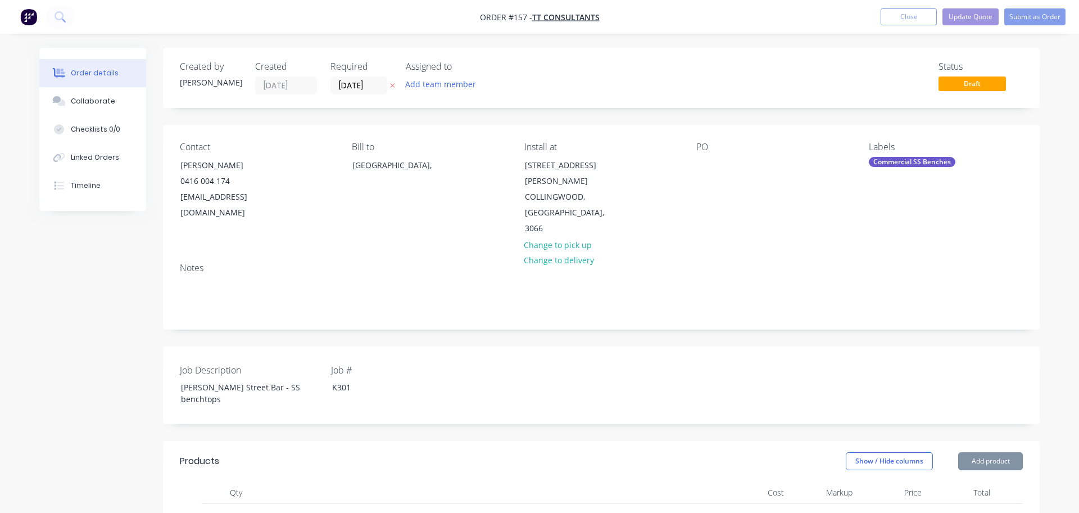
type input "20"
type input "$1,675.00"
type input "20"
type input "$2,010.00"
type input "$4,020.00"
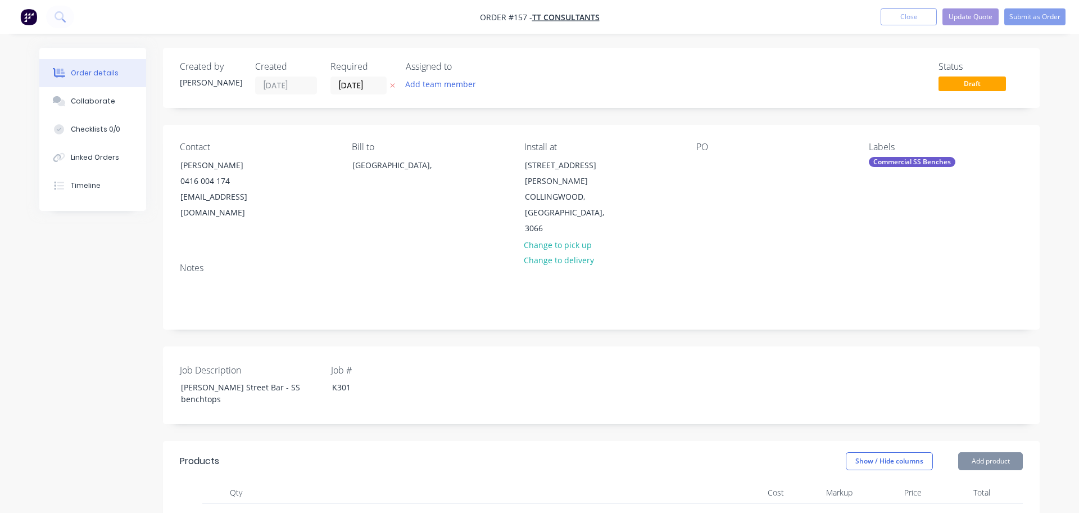
type input "$402.00"
type input "20"
type input "$482.40"
type input "$40.00"
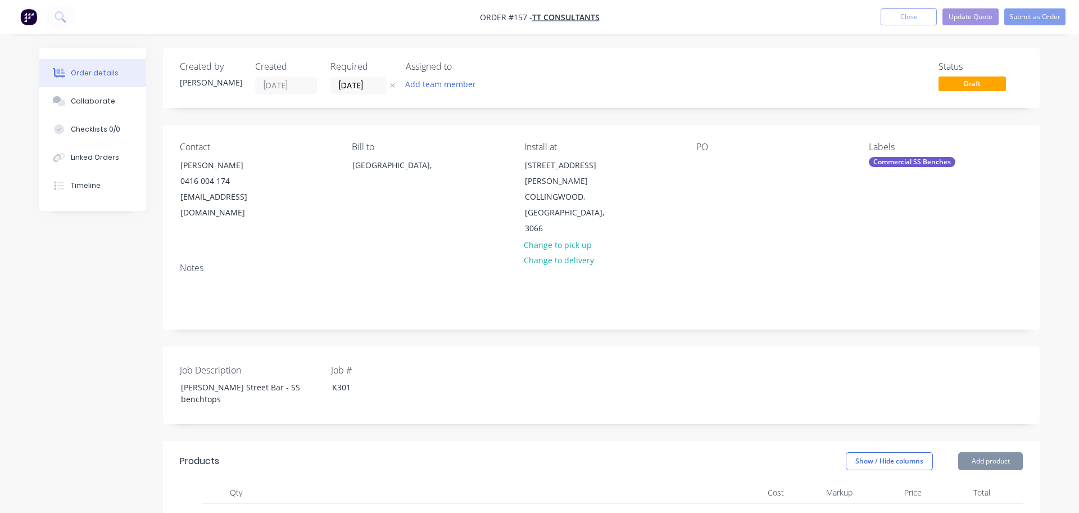
type input "20"
type input "$48.00"
type input "$105.00"
type input "$3,832.50"
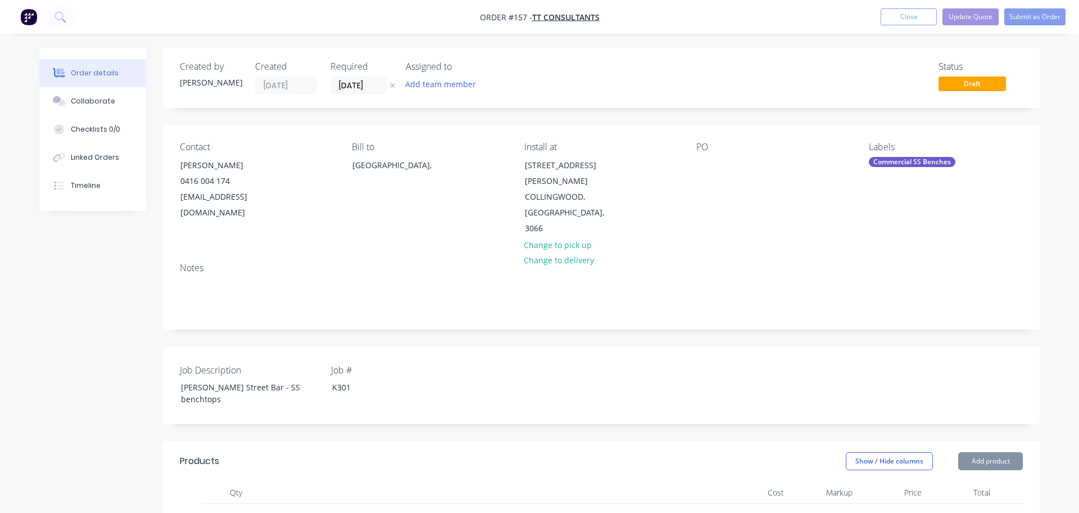
type input "$105.00"
type input "$1,890.00"
type input "$102.00"
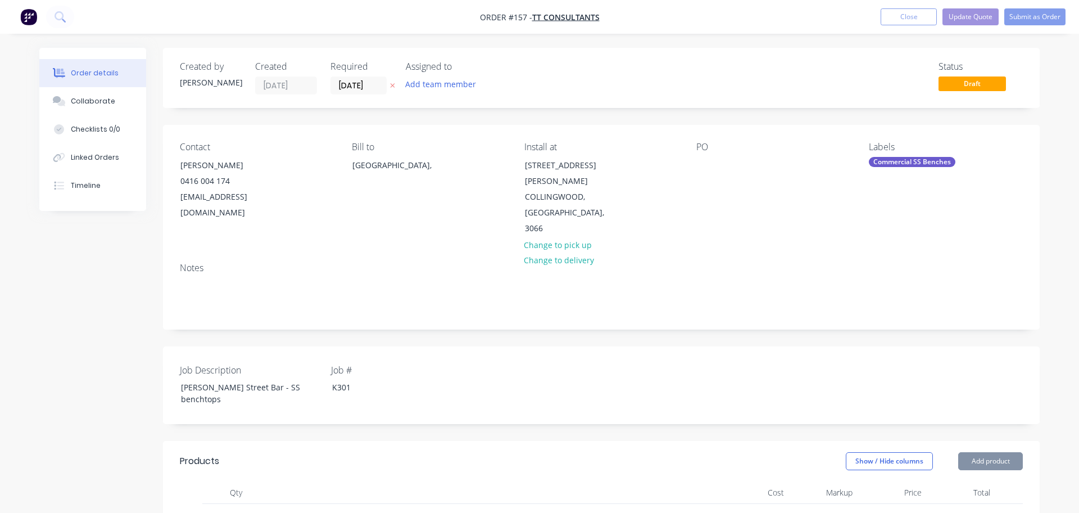
type input "$102.00"
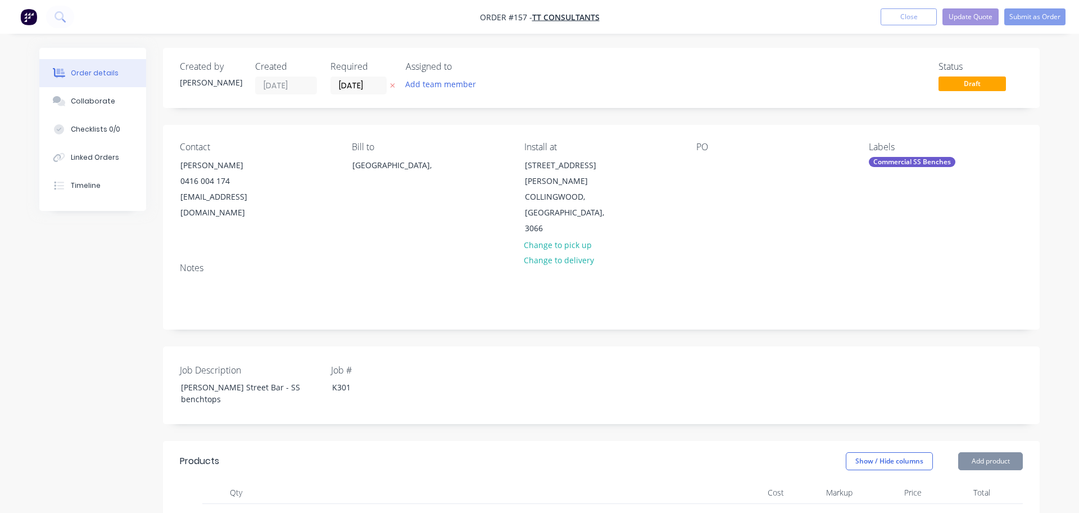
type input "$2,282.18"
type input "20"
type input "$2,738.616"
type input "$2,738.62"
type input "$40.00"
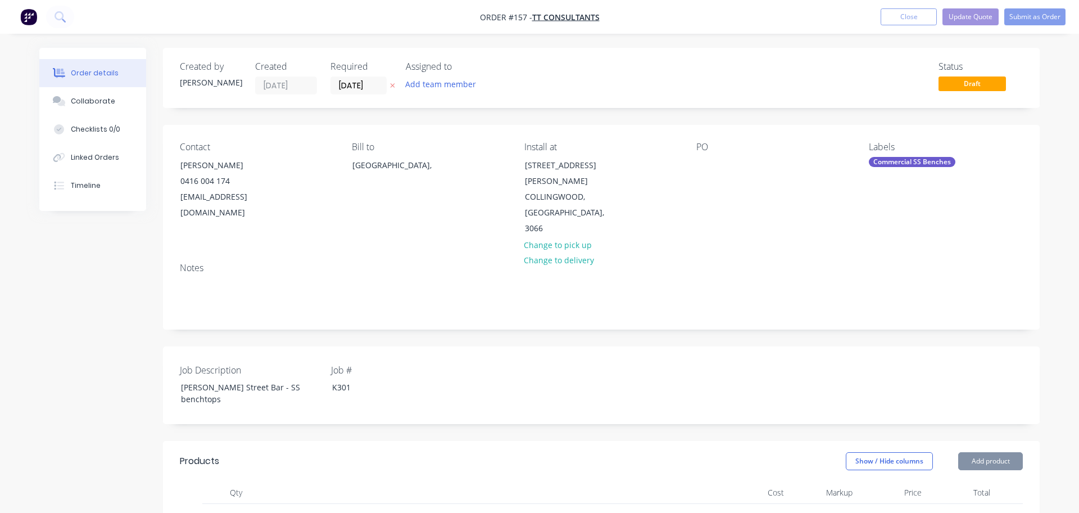
type input "20"
type input "$48.00"
type input "$105.00"
type input "$4,040.40"
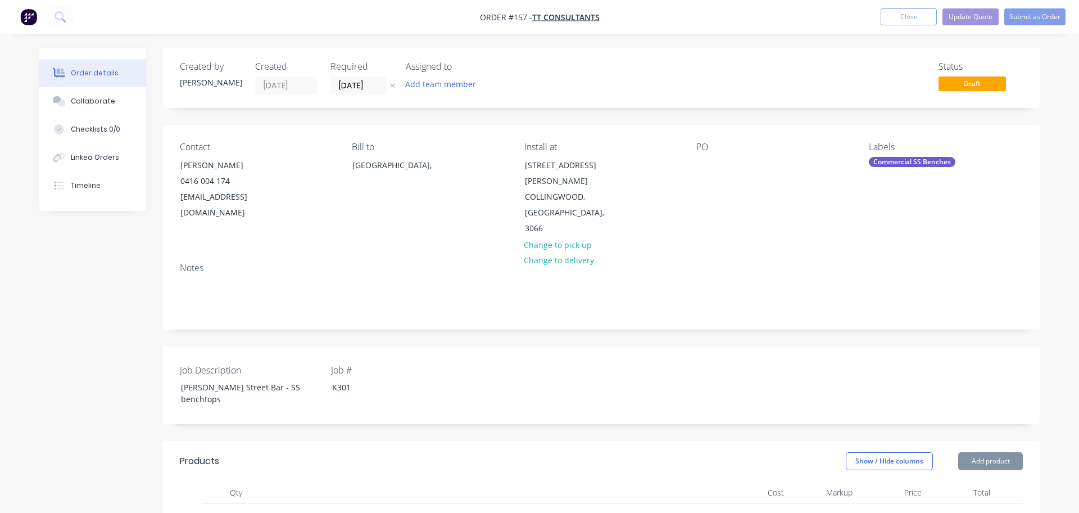
type input "$105.00"
type input "$909.30"
type input "$102.00"
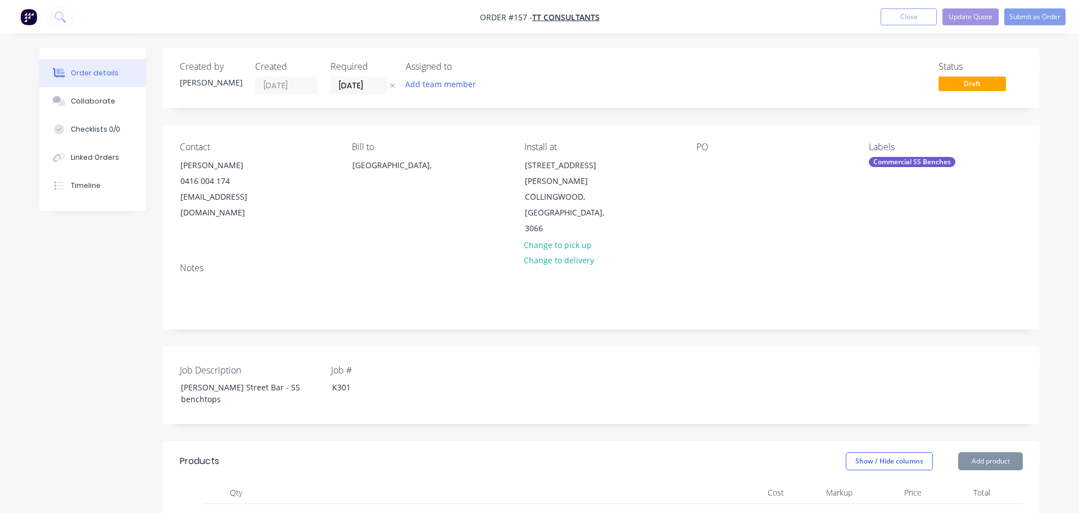
type input "$102.00"
type input "$204.00"
type input "$102.00"
type input "$204.00"
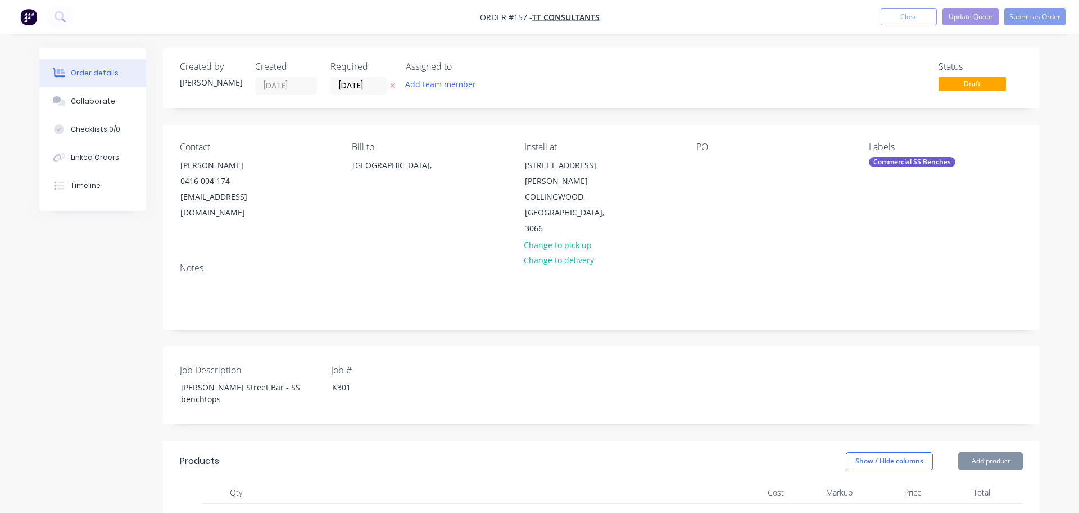
type input "$185.00"
type input "20"
type input "$222.00"
type input "$78.00"
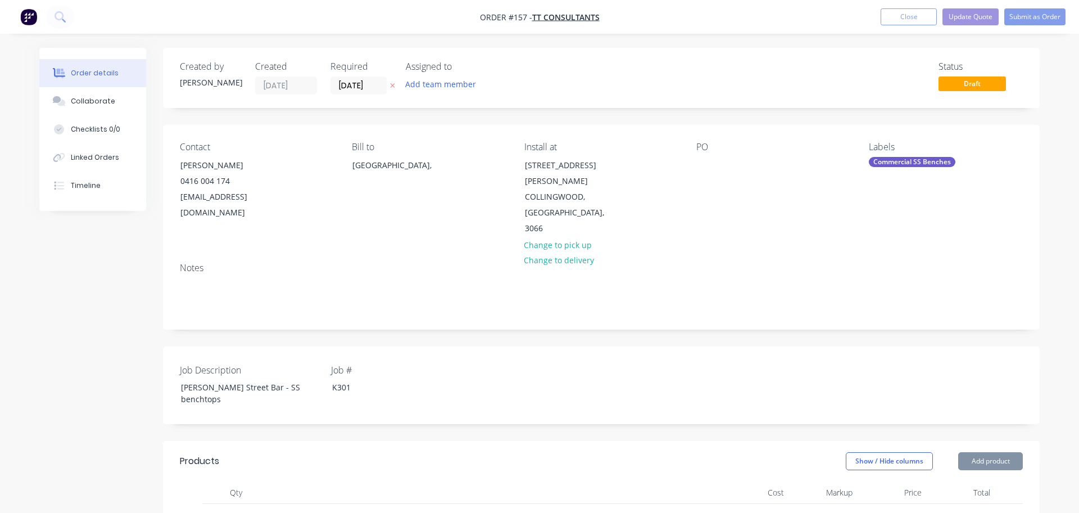
type input "20"
type input "$93.60"
type input "$40.00"
type input "20"
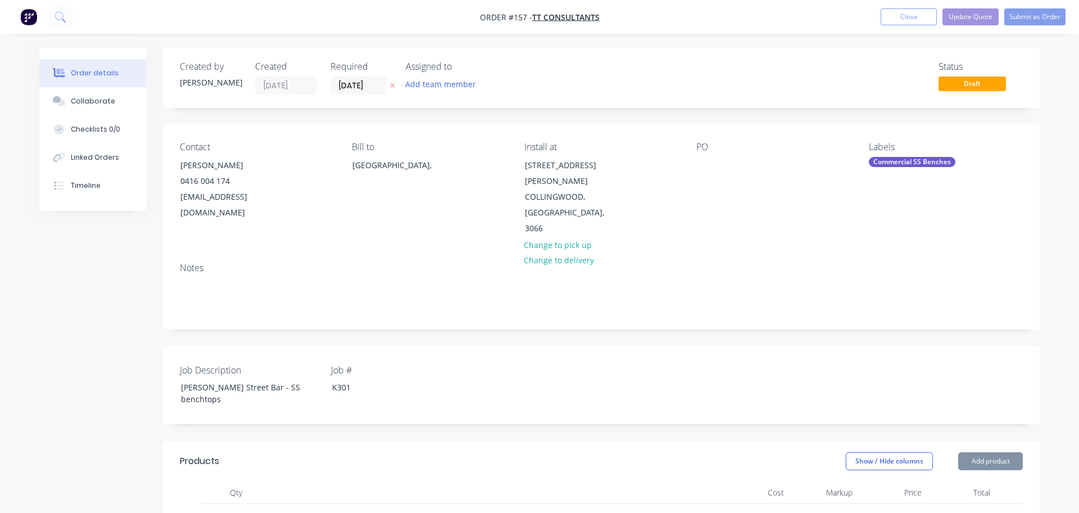
type input "$48.00"
type input "$105.00"
type input "$892.50"
type input "$105.00"
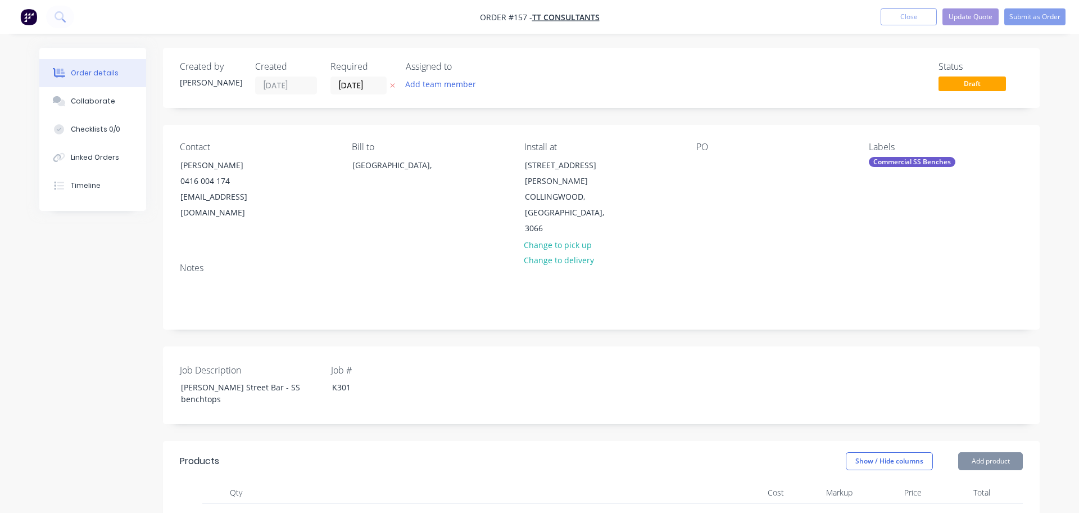
type input "$105.00"
type input "$341.25"
type input "$102.00"
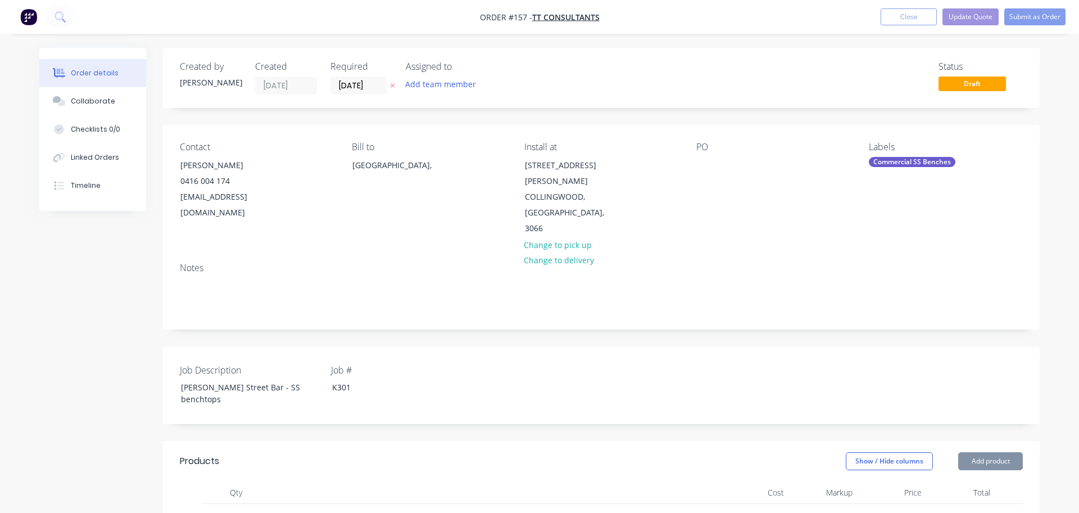
type input "$102.00"
type input "20"
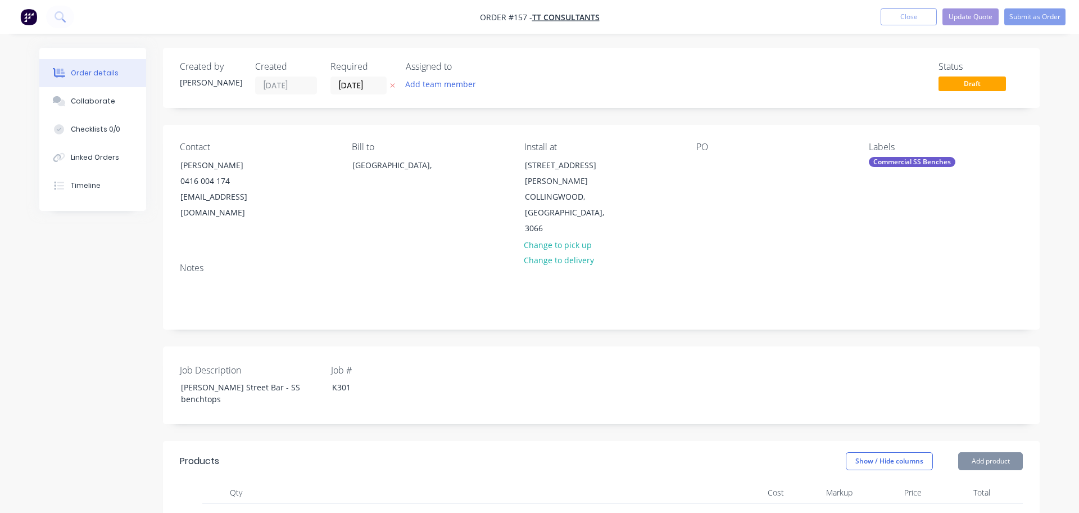
type input "$40.00"
type input "20"
type input "$48.00"
type input "20"
type input "$80.00"
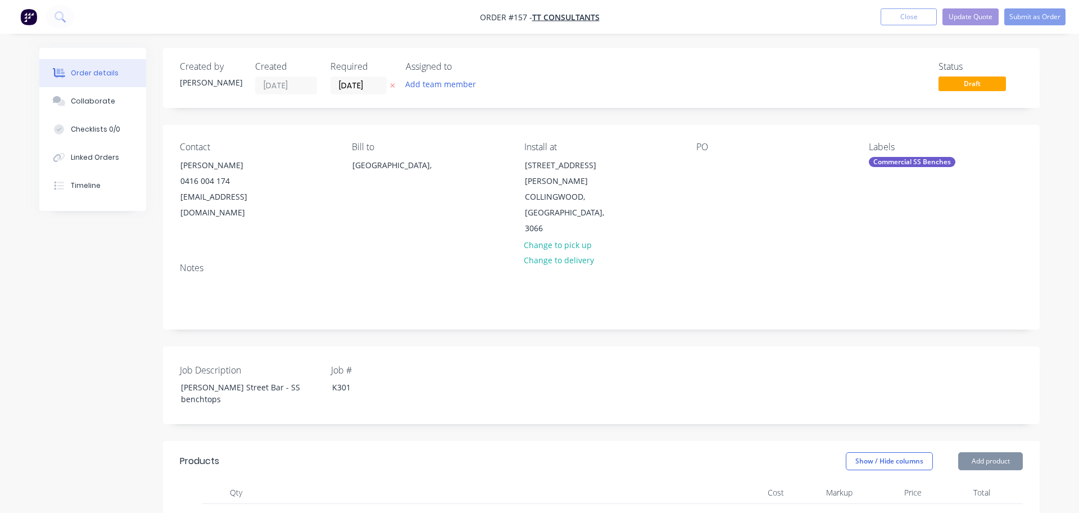
type input "20"
type input "$96.00"
type input "$105.00"
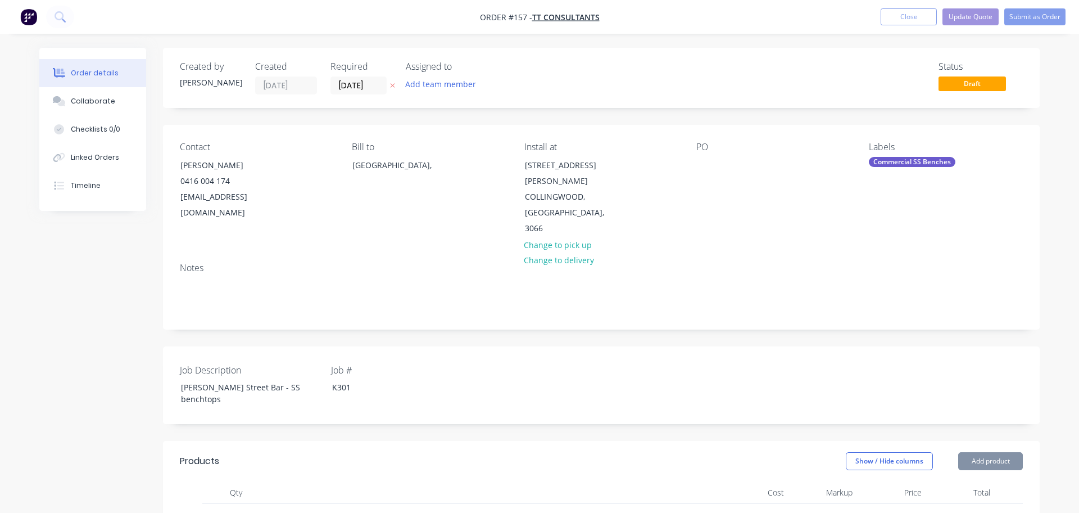
type input "$105.00"
type input "$102.00"
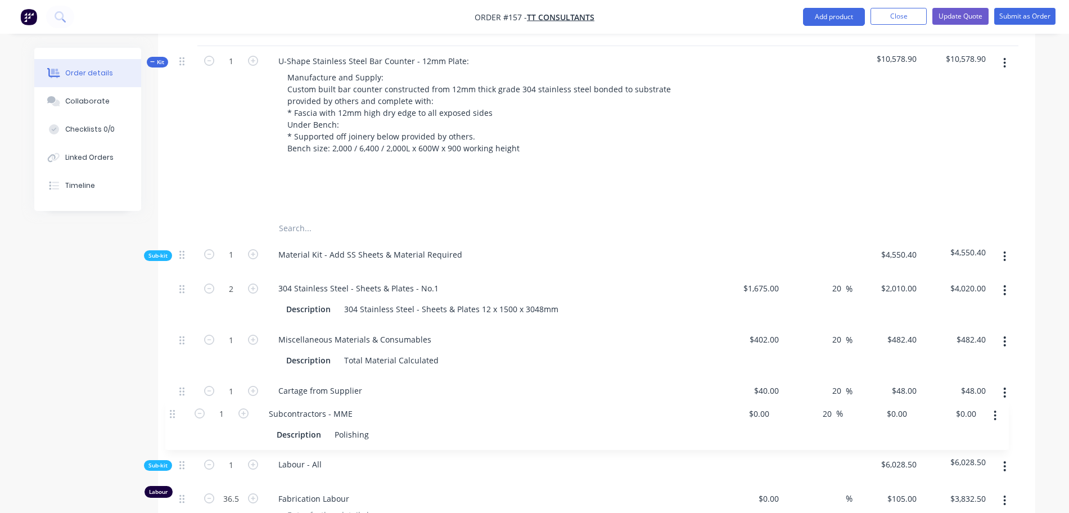
scroll to position [478, 0]
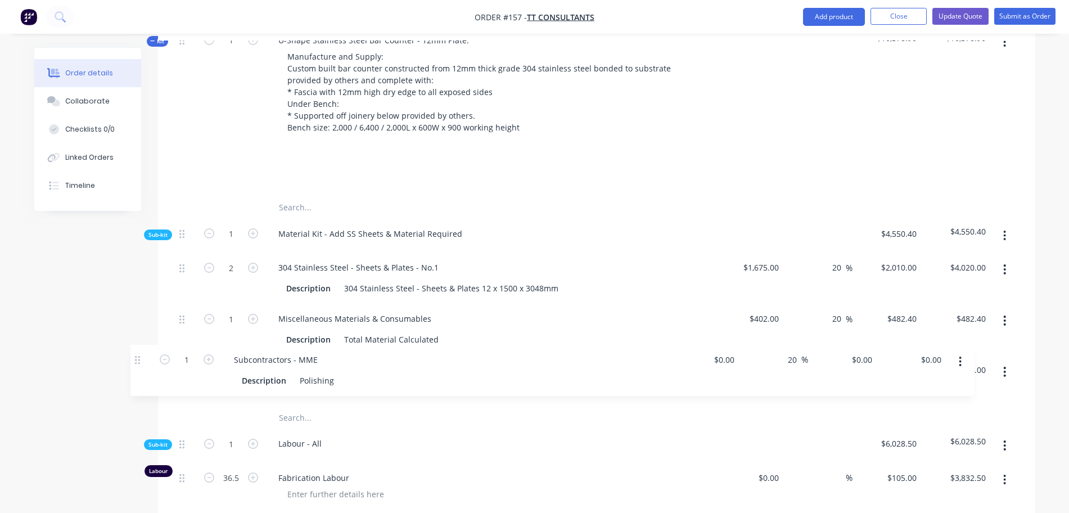
drag, startPoint x: 182, startPoint y: 169, endPoint x: 140, endPoint y: 367, distance: 202.2
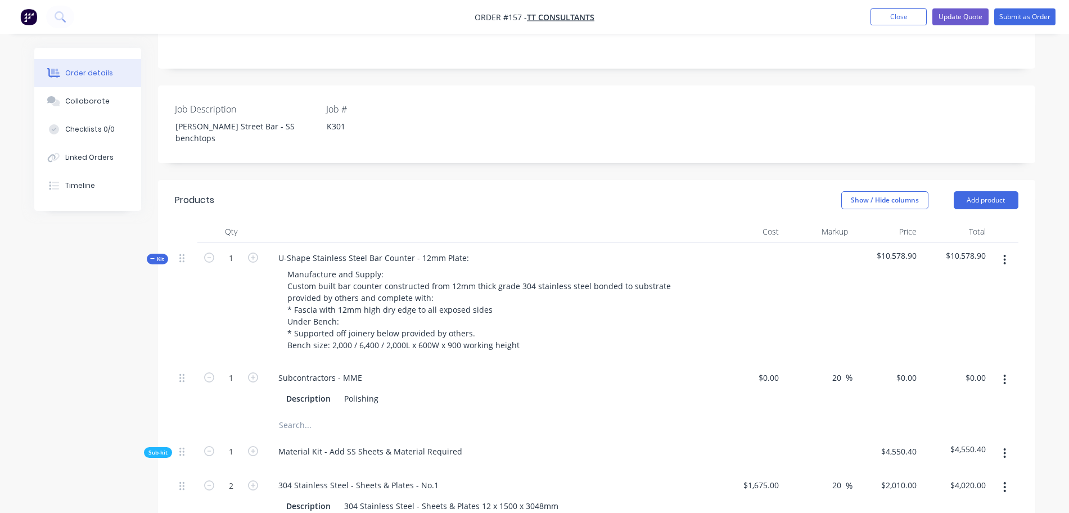
scroll to position [260, 0]
click at [1005, 255] on icon "button" at bounding box center [1005, 260] width 2 height 10
click at [982, 282] on div "Add product to kit" at bounding box center [965, 290] width 87 height 16
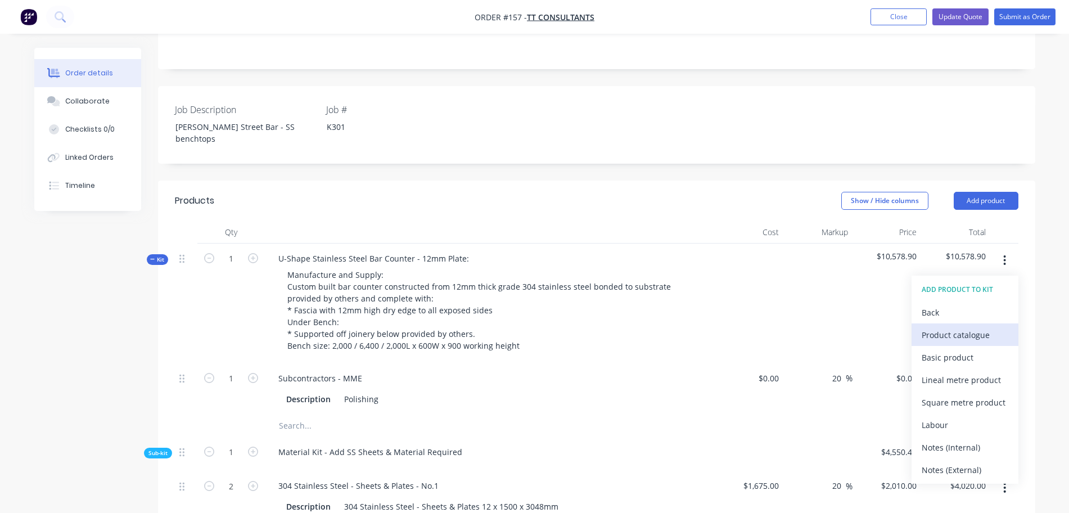
click at [979, 327] on div "Product catalogue" at bounding box center [965, 335] width 87 height 16
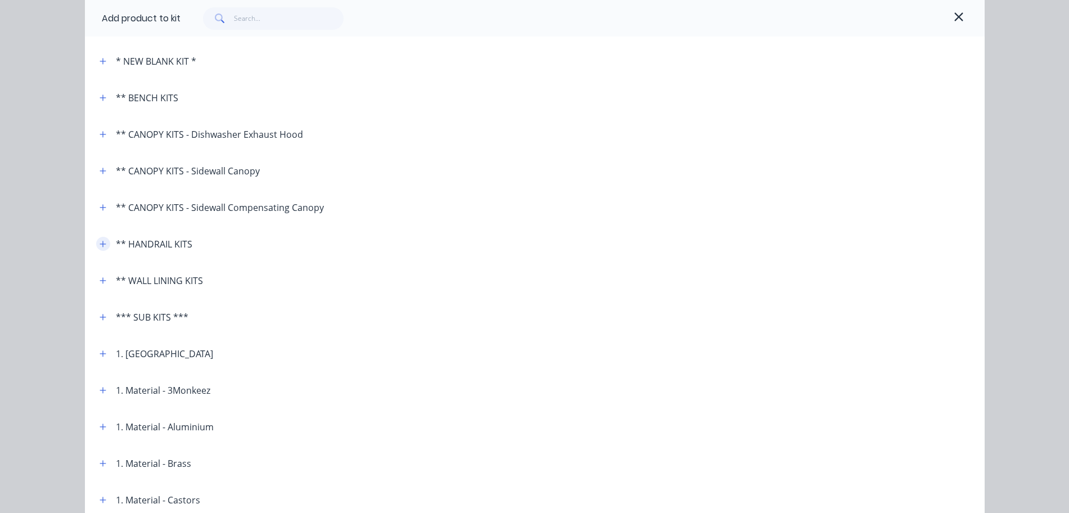
scroll to position [82, 0]
click at [100, 319] on icon "button" at bounding box center [103, 317] width 7 height 8
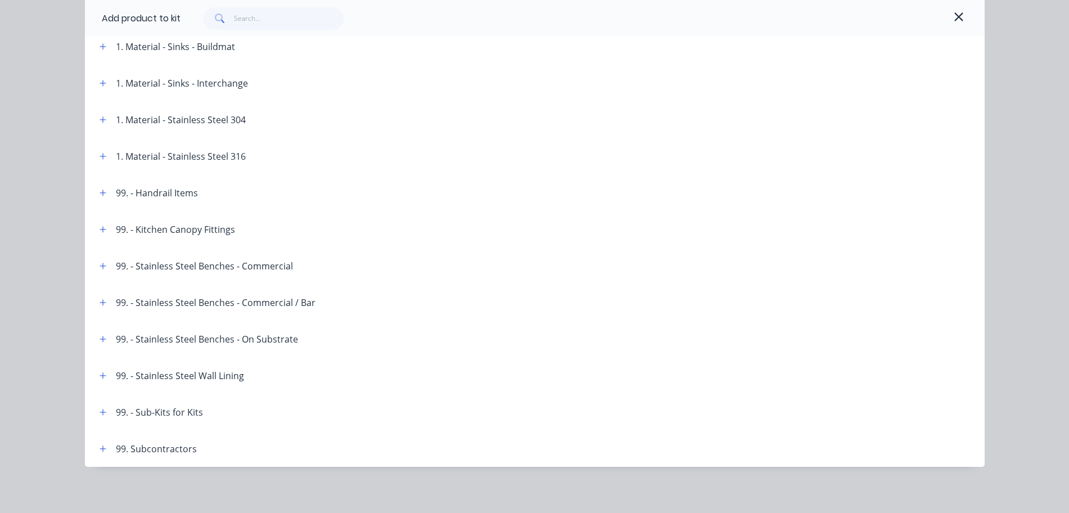
scroll to position [646, 0]
click at [100, 446] on icon "button" at bounding box center [103, 446] width 7 height 8
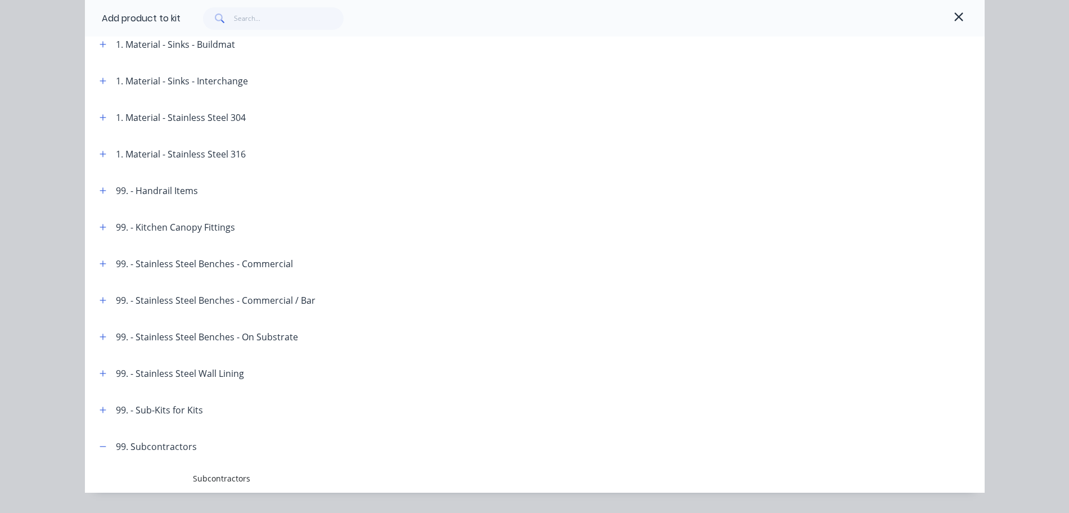
scroll to position [675, 0]
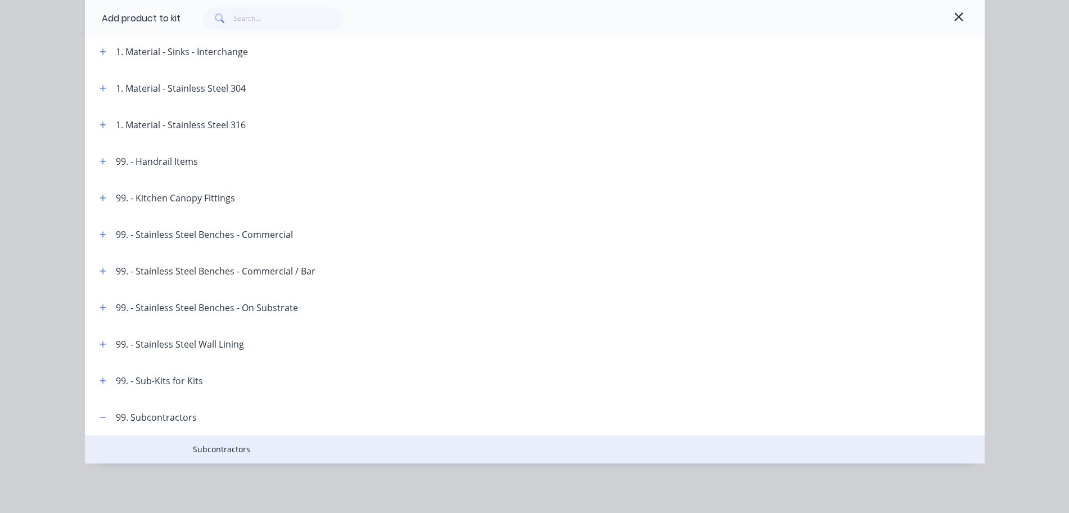
click at [233, 446] on span "Subcontractors" at bounding box center [509, 449] width 633 height 12
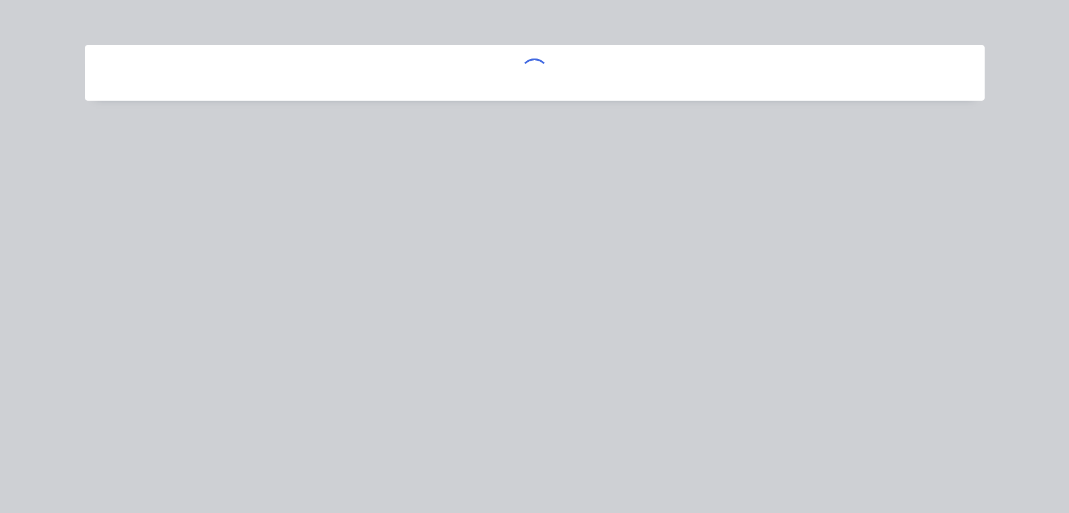
scroll to position [0, 0]
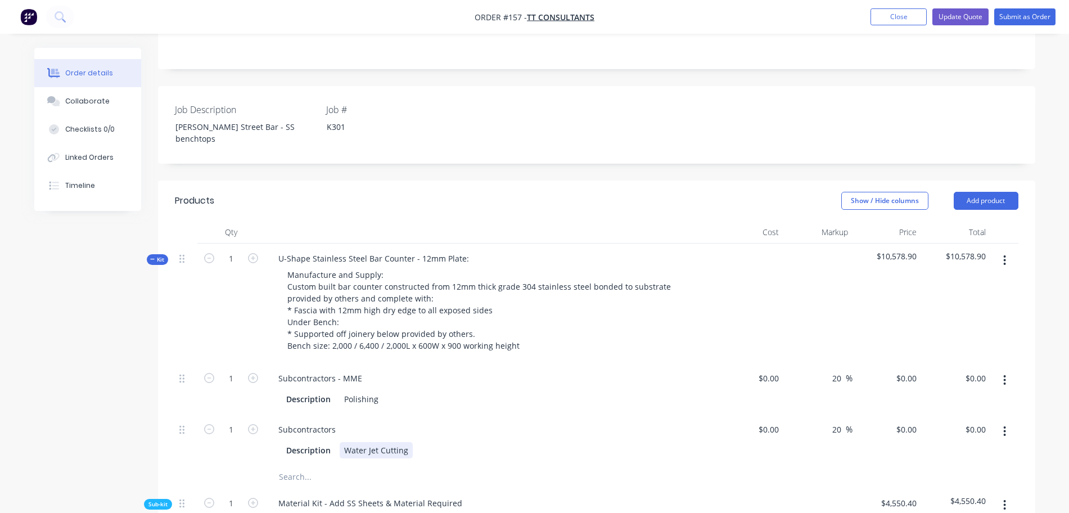
click at [376, 442] on div "Water Jet Cutting" at bounding box center [376, 450] width 73 height 16
click at [376, 442] on div "Laser cuting" at bounding box center [367, 450] width 55 height 16
click at [345, 421] on div "Subcontractors" at bounding box center [489, 429] width 441 height 16
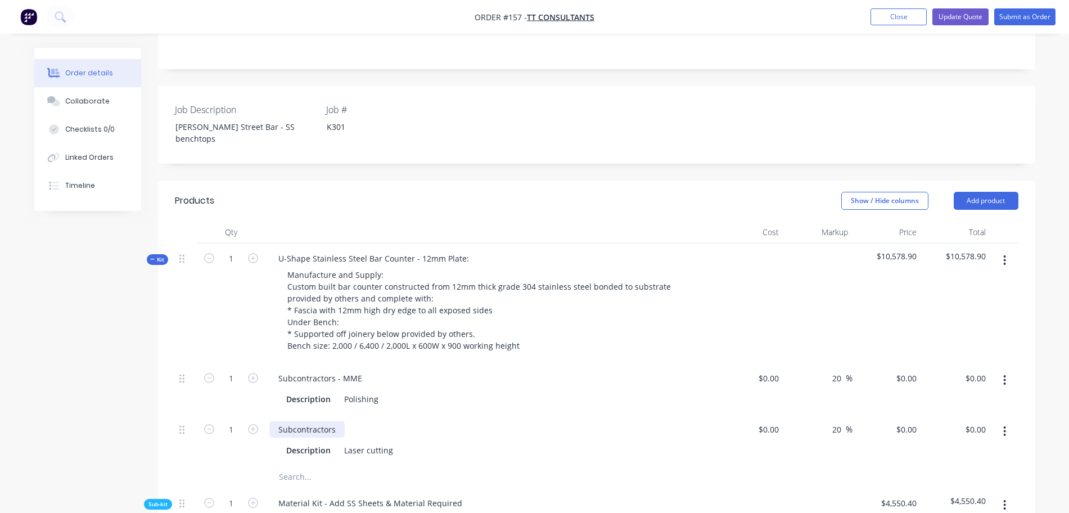
click at [336, 421] on div "Subcontractors" at bounding box center [306, 429] width 75 height 16
click at [775, 421] on input at bounding box center [776, 429] width 13 height 16
click at [973, 10] on button "Update Quote" at bounding box center [960, 16] width 56 height 17
type input "$0.00"
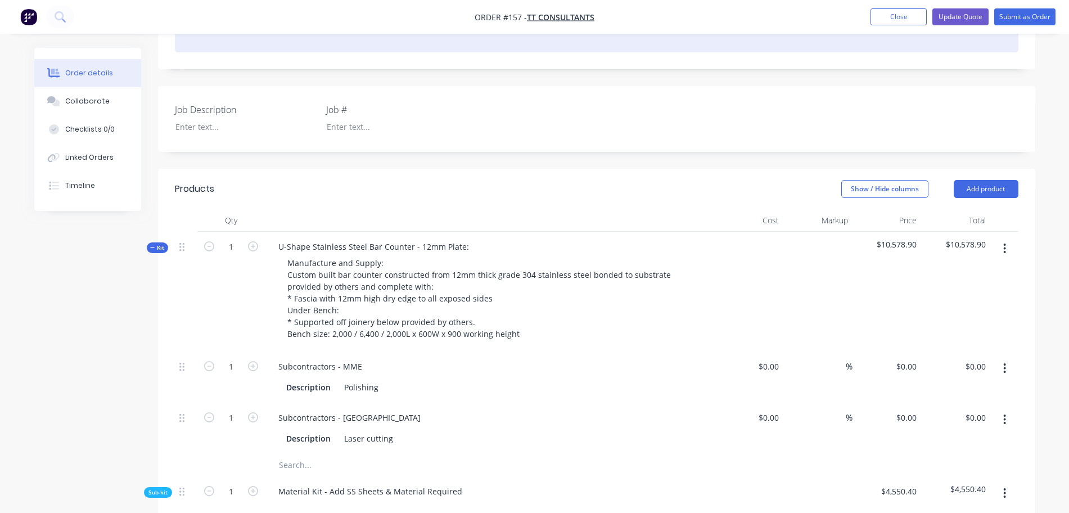
type input "20"
type input "$1,675.00"
type input "20"
type input "$2,010.00"
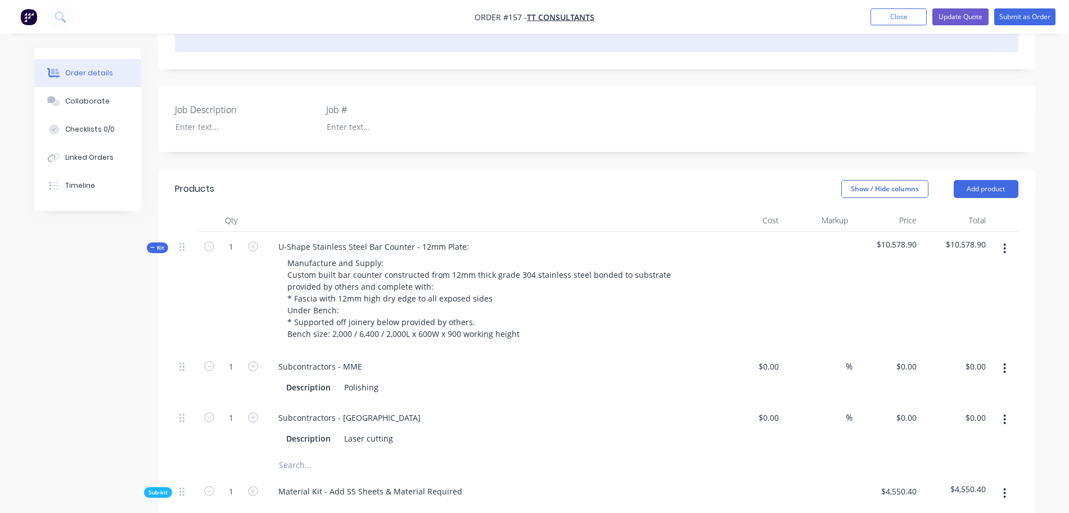
type input "$4,020.00"
type input "$402.00"
type input "20"
type input "$482.40"
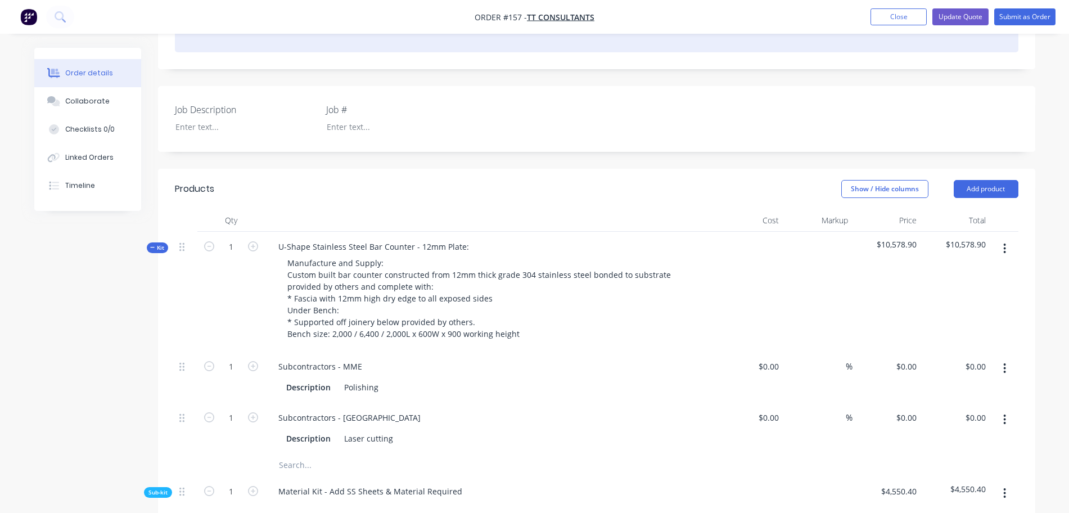
type input "$40.00"
type input "20"
type input "$48.00"
type input "$105.00"
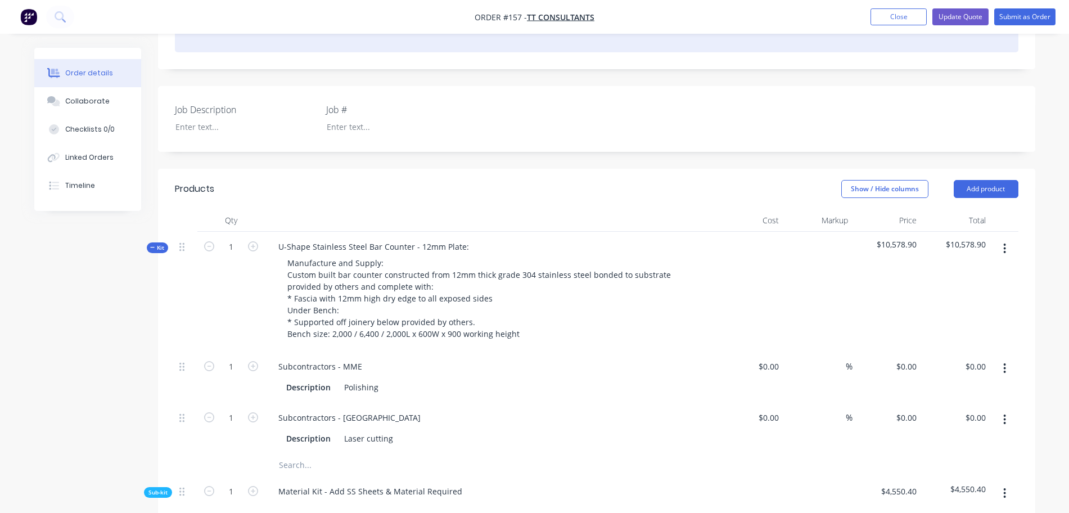
type input "$3,832.50"
type input "$105.00"
type input "$1,890.00"
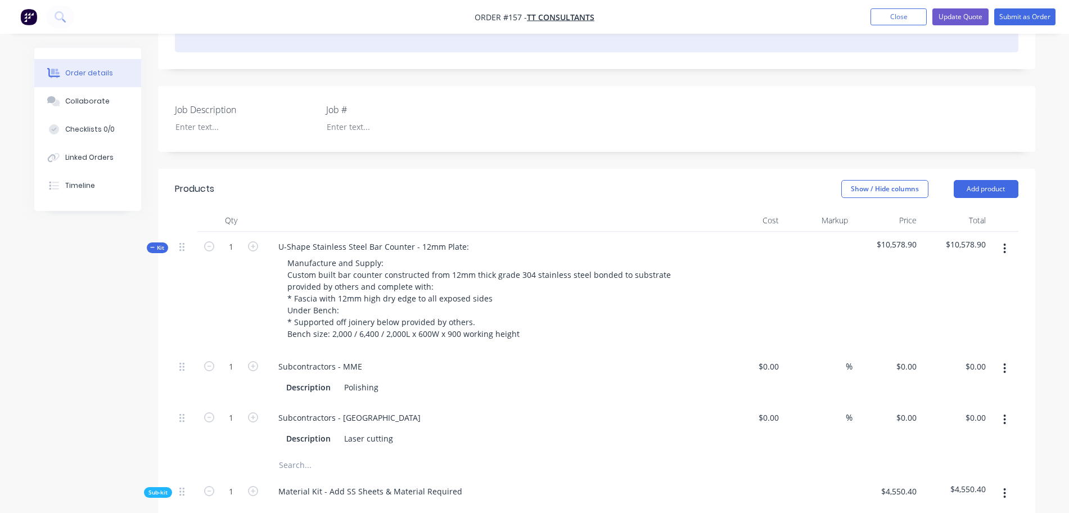
type input "$102.00"
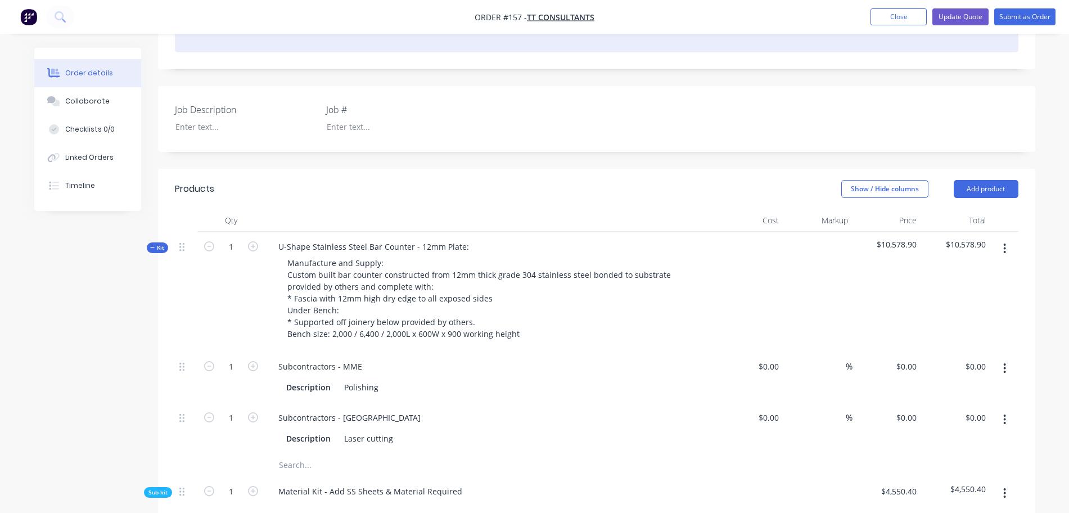
type input "$102.00"
type input "$2,282.18"
type input "20"
type input "$2,738.616"
type input "$2,738.62"
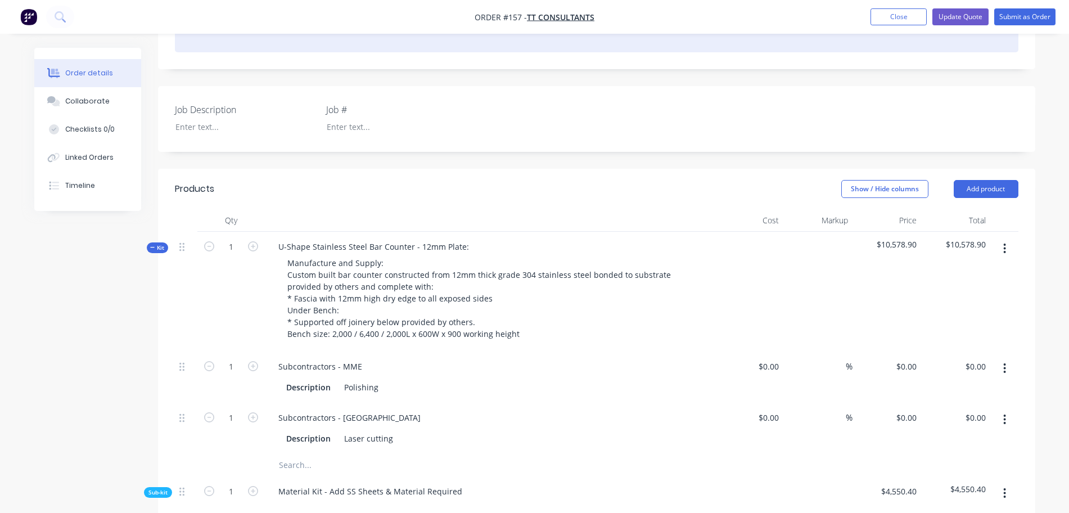
type input "$40.00"
type input "20"
type input "$48.00"
type input "$105.00"
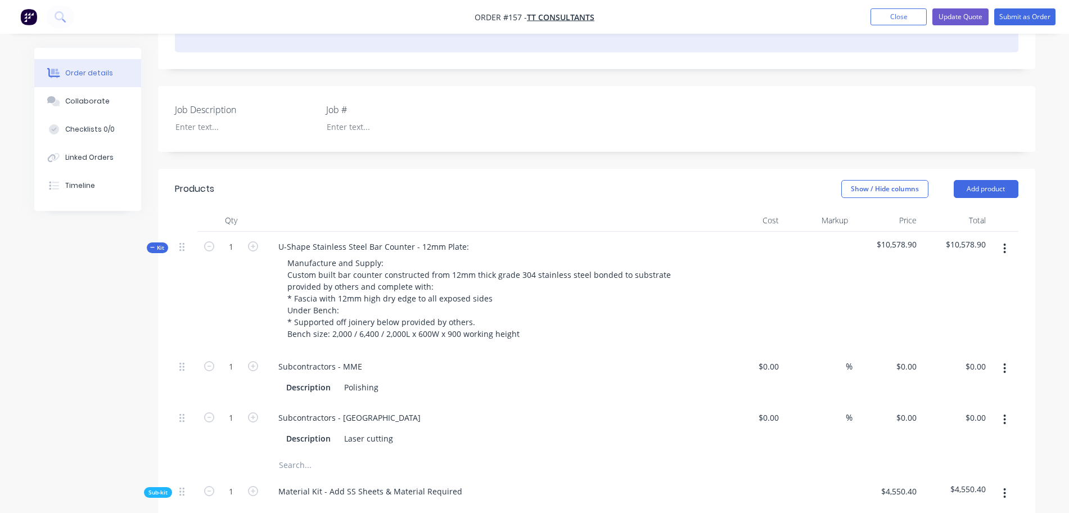
type input "$4,040.40"
type input "$105.00"
type input "$909.30"
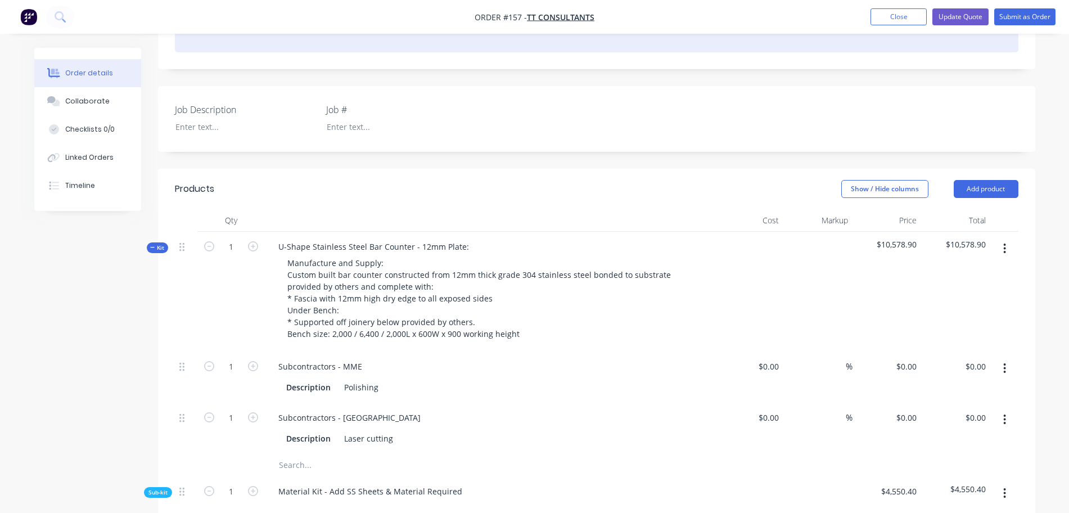
type input "$102.00"
type input "$204.00"
type input "$102.00"
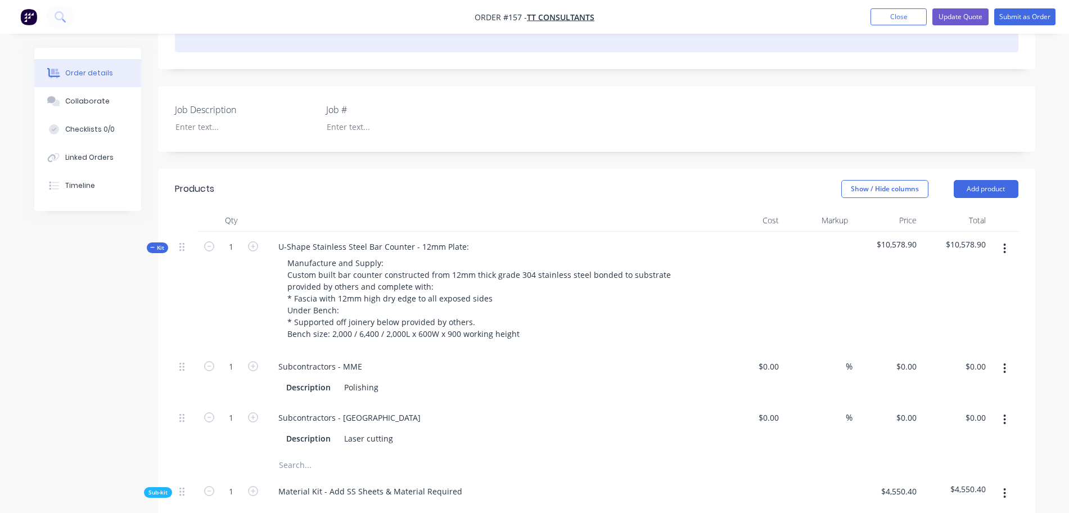
type input "$204.00"
type input "$185.00"
type input "20"
type input "$222.00"
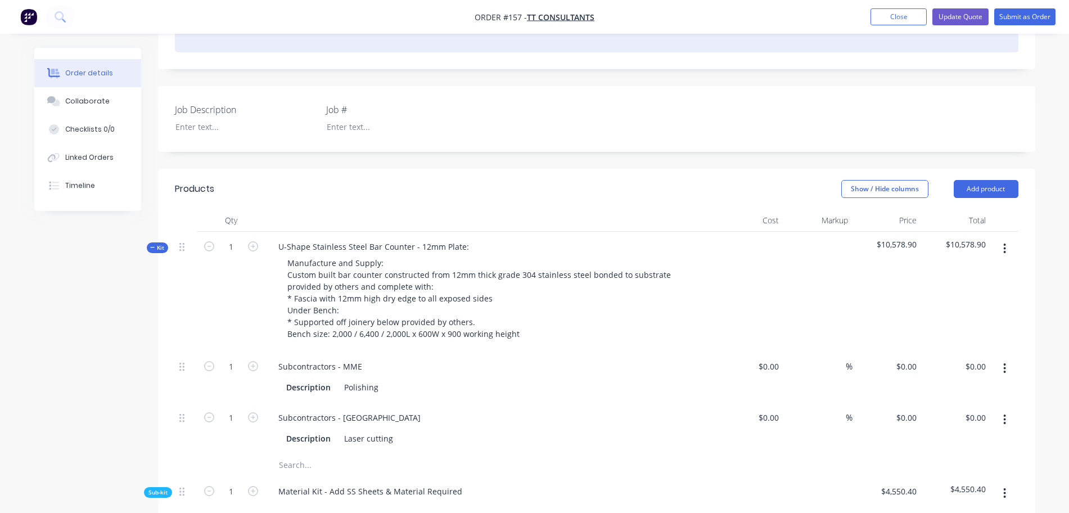
type input "$78.00"
type input "20"
type input "$93.60"
type input "$40.00"
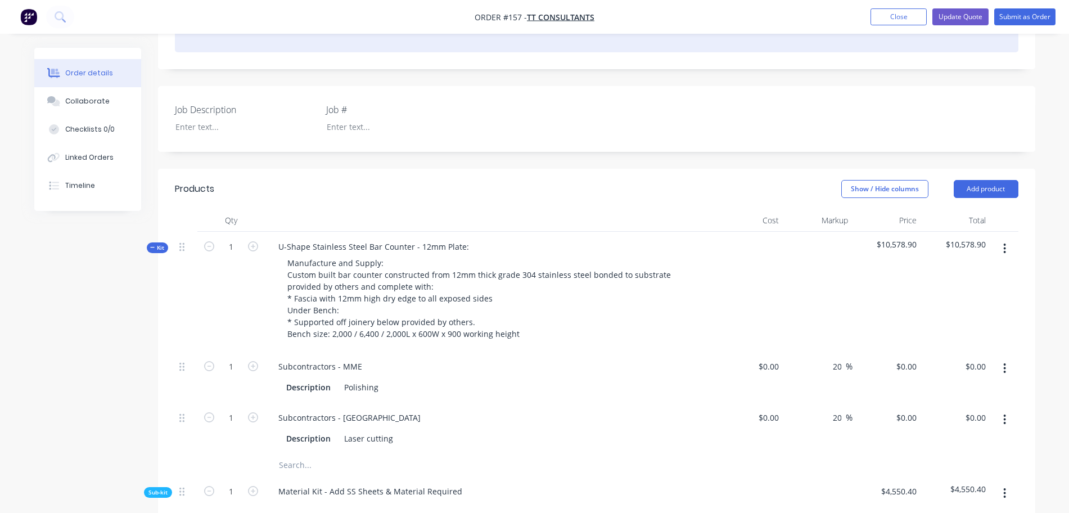
type input "20"
type input "$48.00"
type input "$105.00"
type input "$892.50"
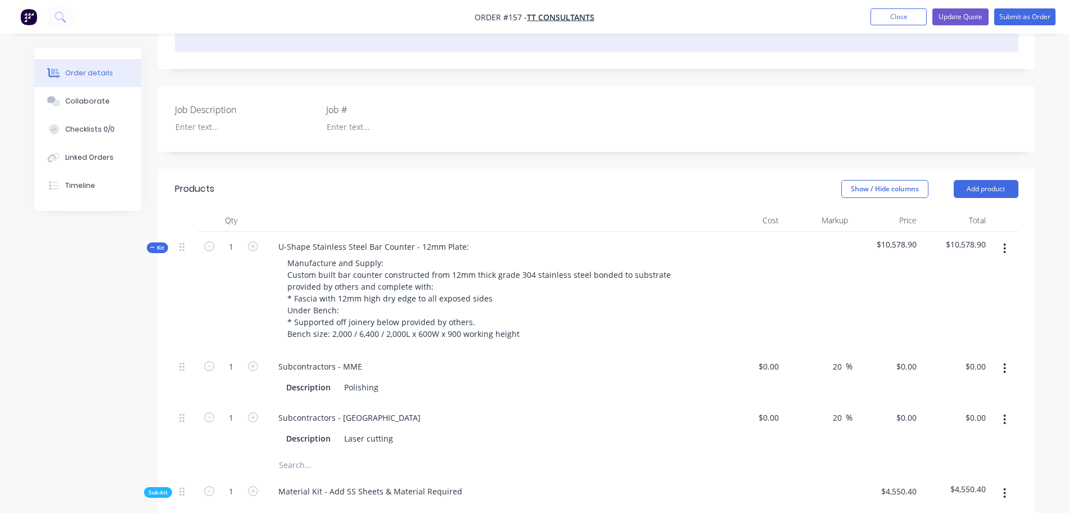
type input "$105.00"
type input "$341.25"
type input "$102.00"
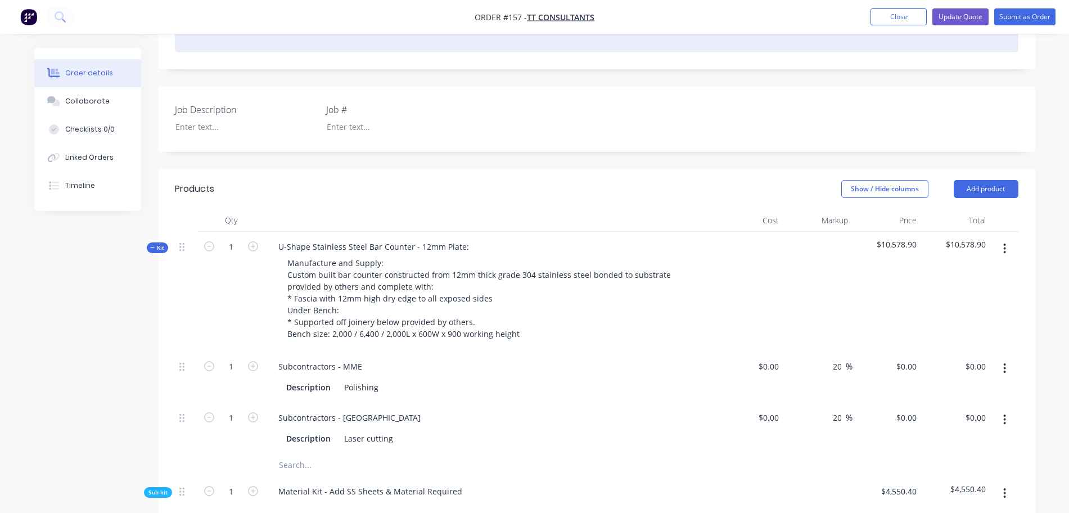
type input "$102.00"
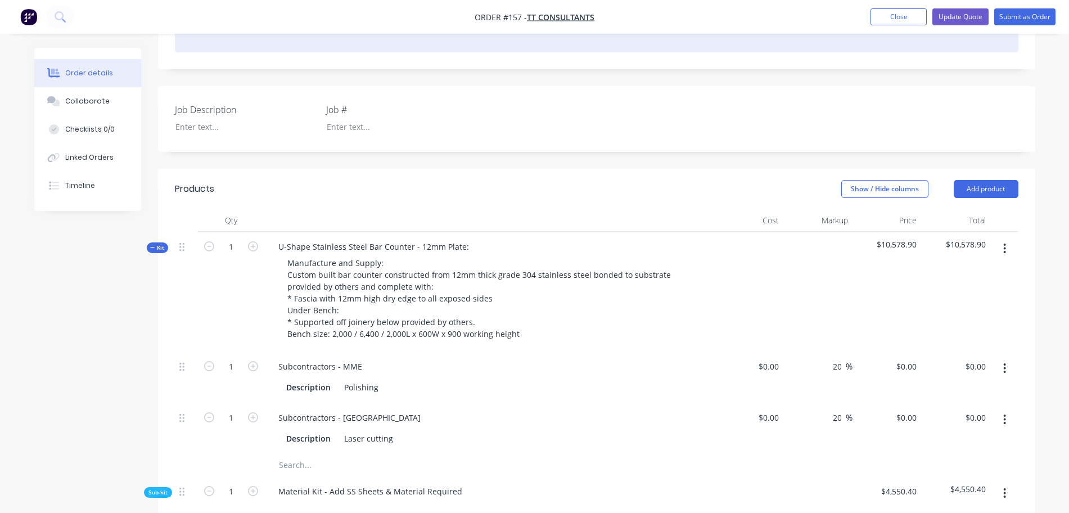
type input "20"
type input "$40.00"
type input "20"
type input "$48.00"
type input "20"
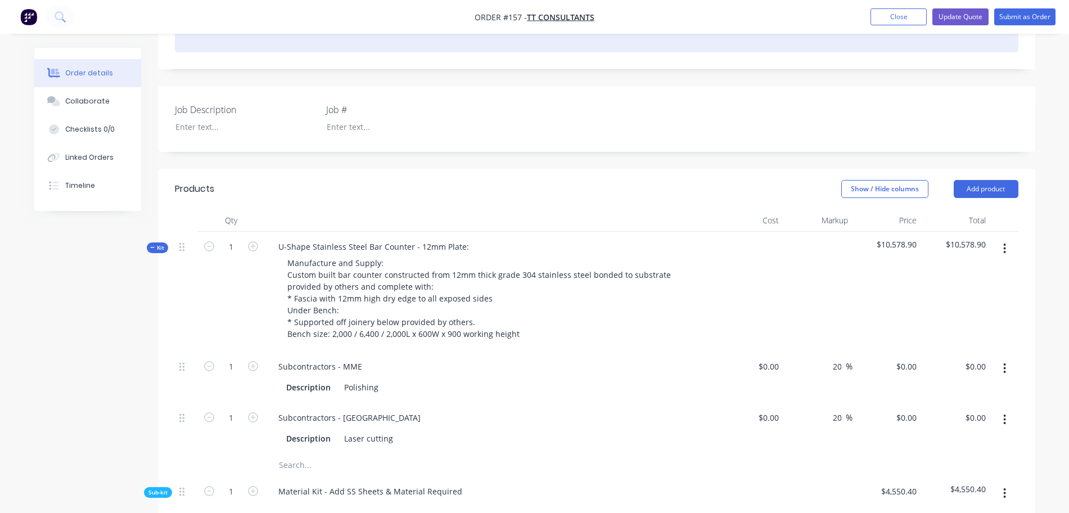
type input "$80.00"
type input "20"
type input "$96.00"
type input "$105.00"
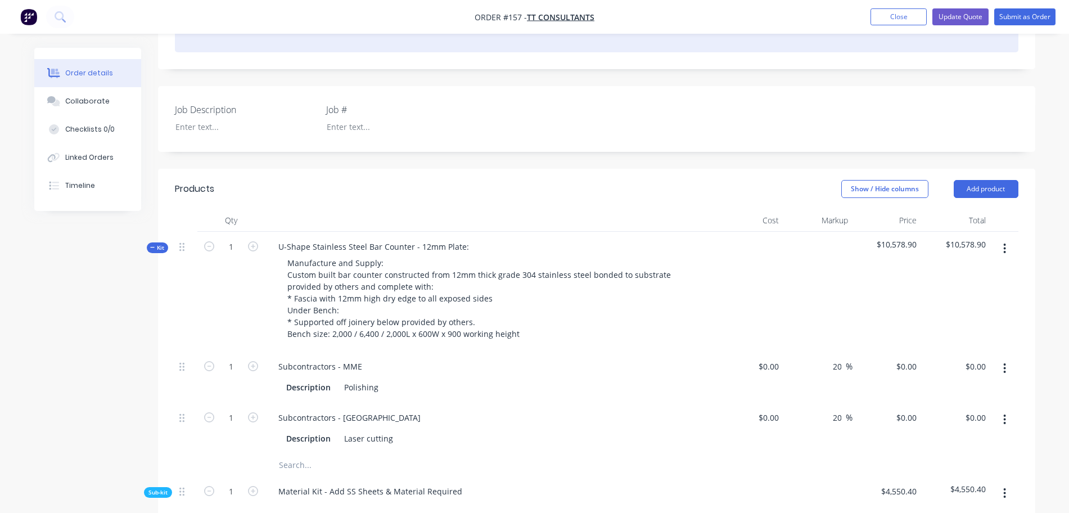
type input "$105.00"
type input "$102.00"
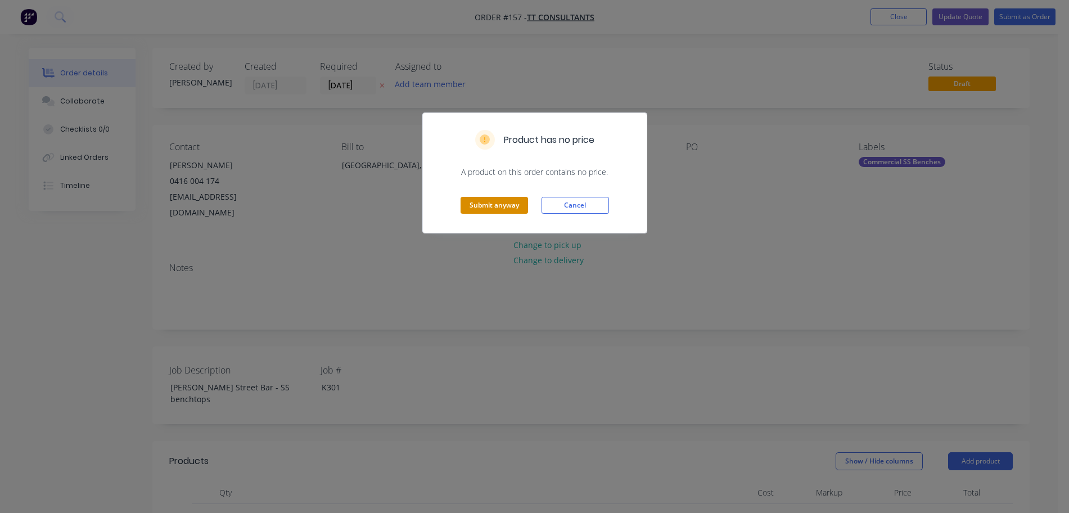
click at [493, 206] on button "Submit anyway" at bounding box center [493, 205] width 67 height 17
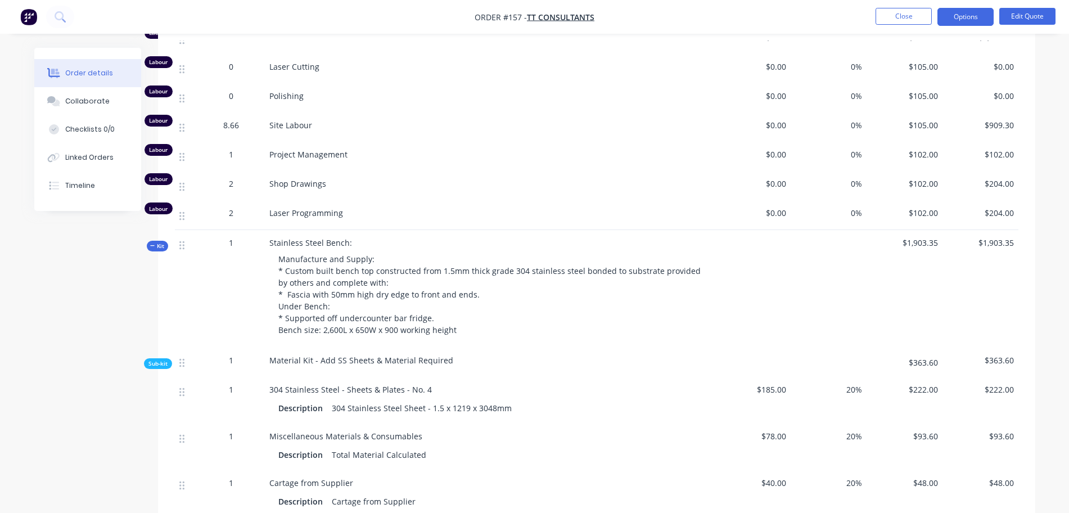
scroll to position [1377, 0]
click at [153, 242] on icon "button" at bounding box center [152, 245] width 5 height 6
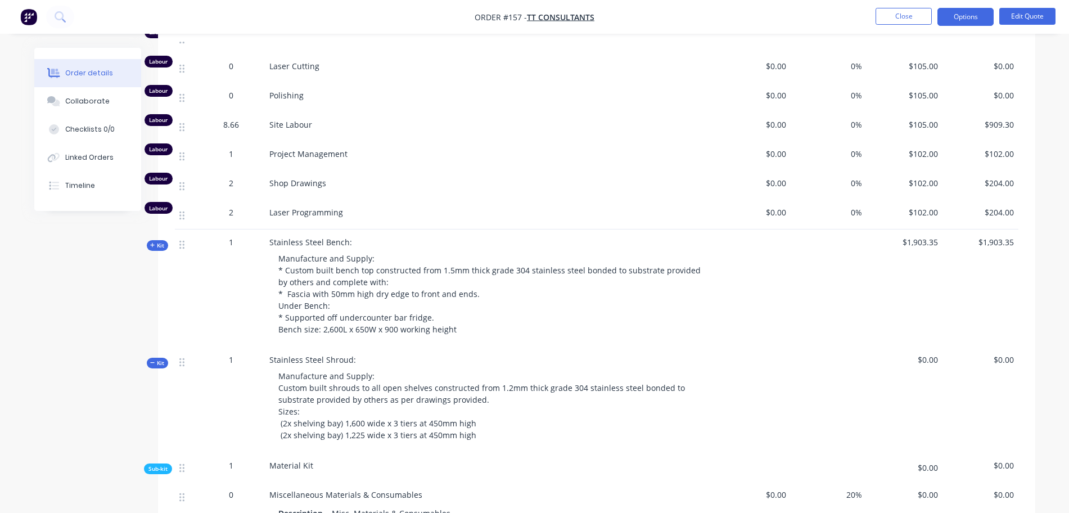
click at [154, 360] on icon "button" at bounding box center [152, 363] width 5 height 6
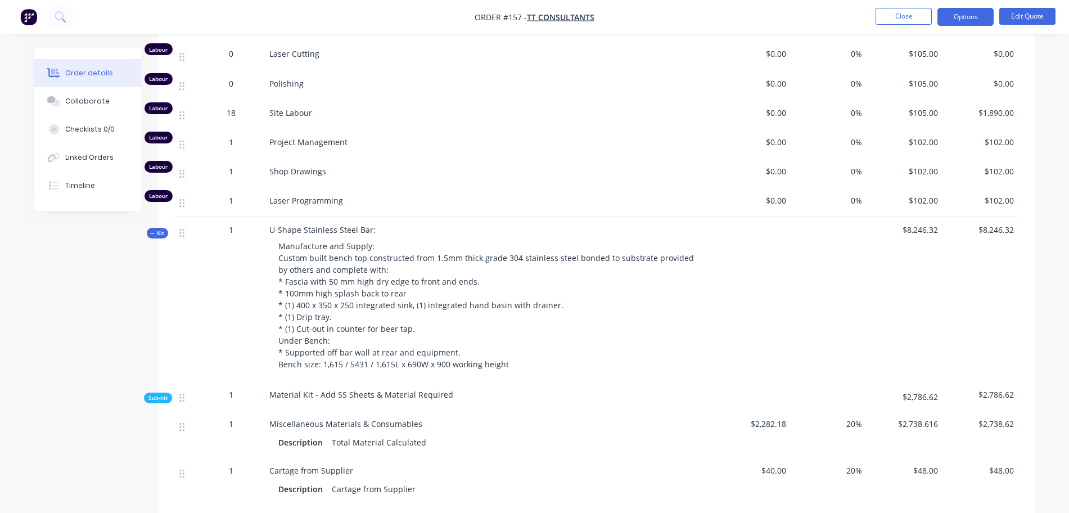
scroll to position [851, 0]
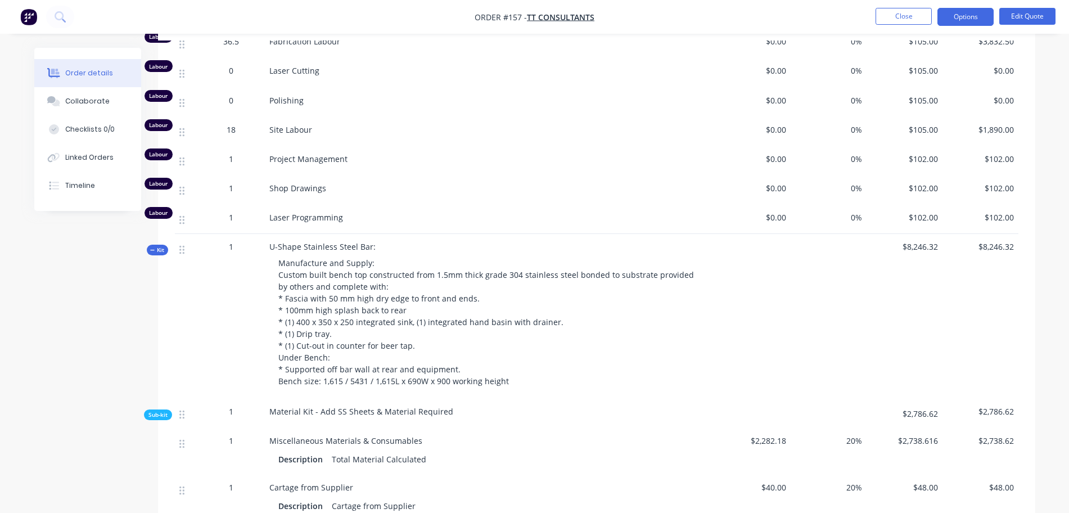
click at [154, 250] on icon "button" at bounding box center [152, 250] width 4 height 1
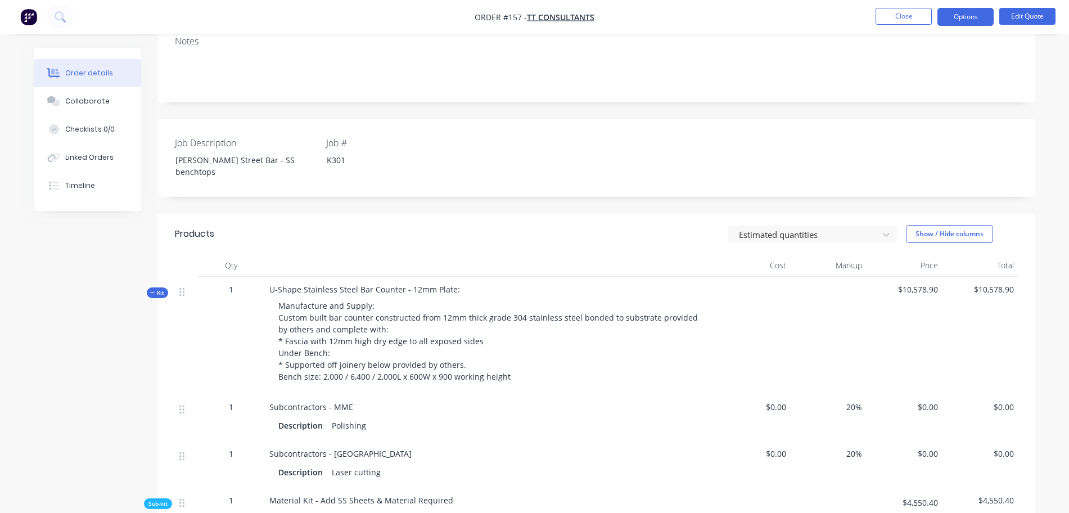
scroll to position [186, 0]
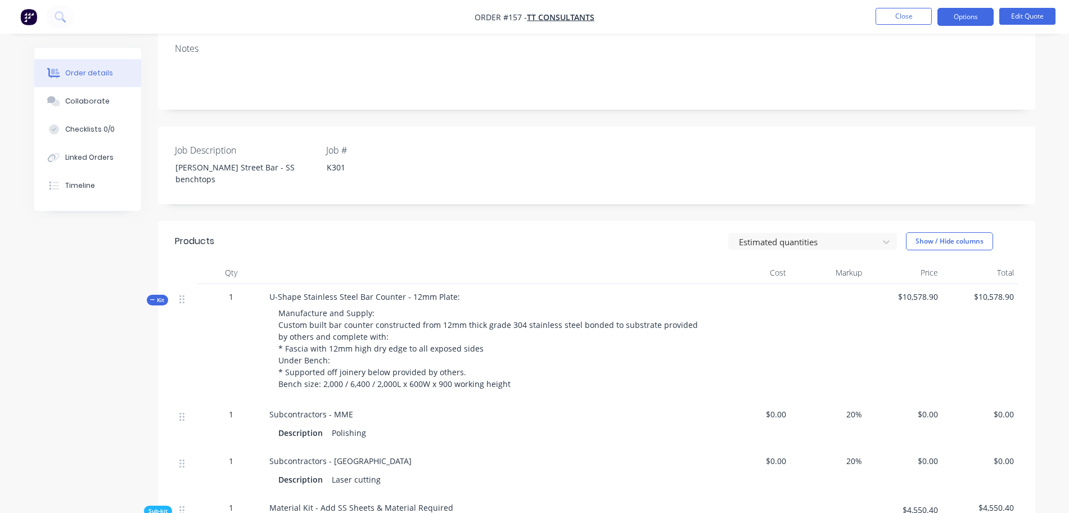
click at [152, 297] on icon "button" at bounding box center [152, 300] width 5 height 6
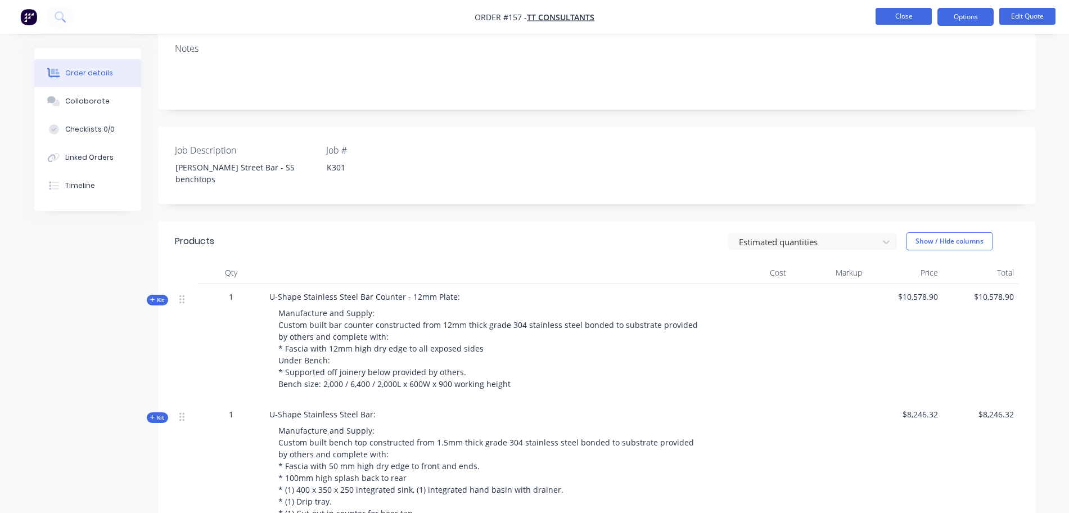
click at [907, 10] on button "Close" at bounding box center [903, 16] width 56 height 17
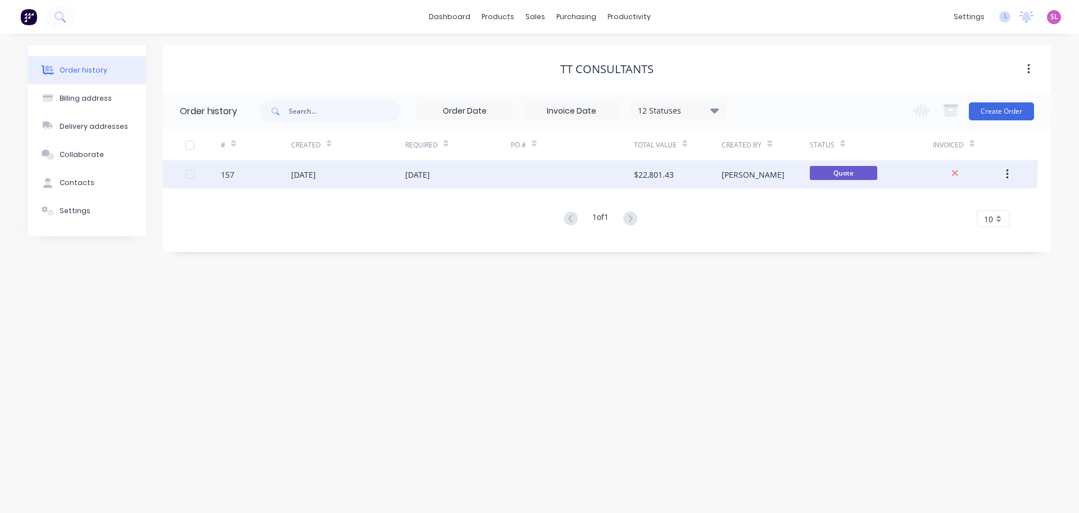
click at [1007, 172] on icon "button" at bounding box center [1007, 174] width 3 height 12
click at [871, 175] on span "Quote" at bounding box center [843, 173] width 67 height 14
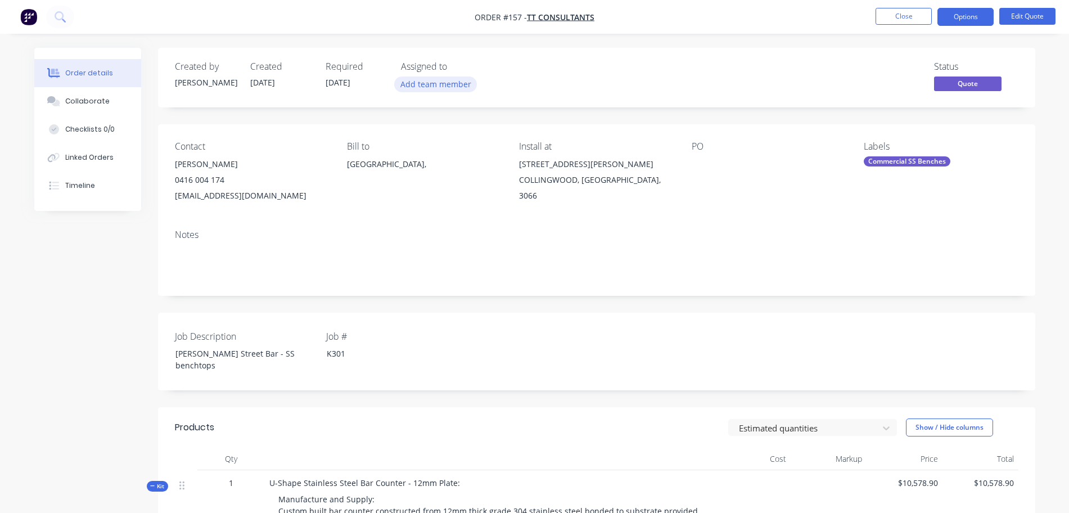
click at [442, 85] on button "Add team member" at bounding box center [435, 83] width 83 height 15
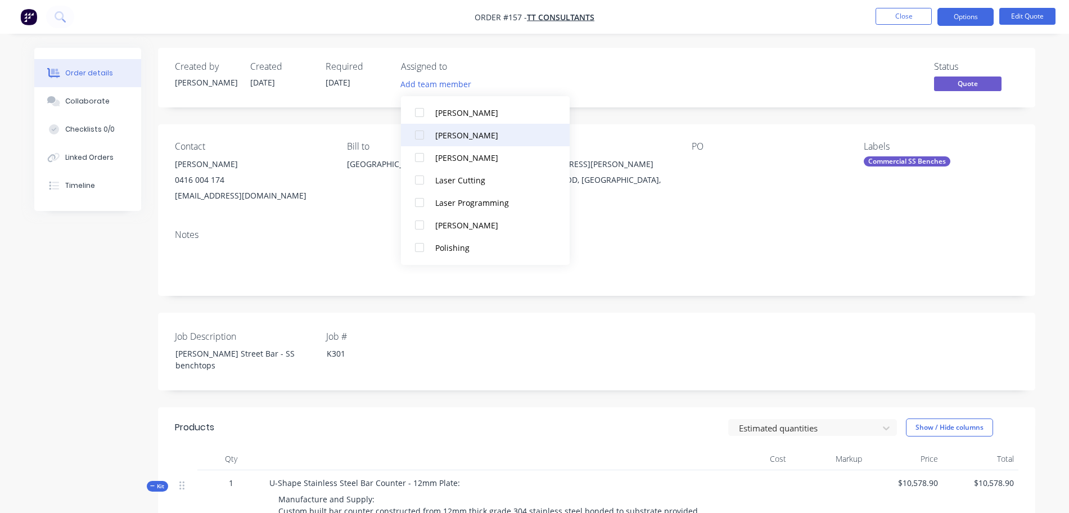
scroll to position [106, 0]
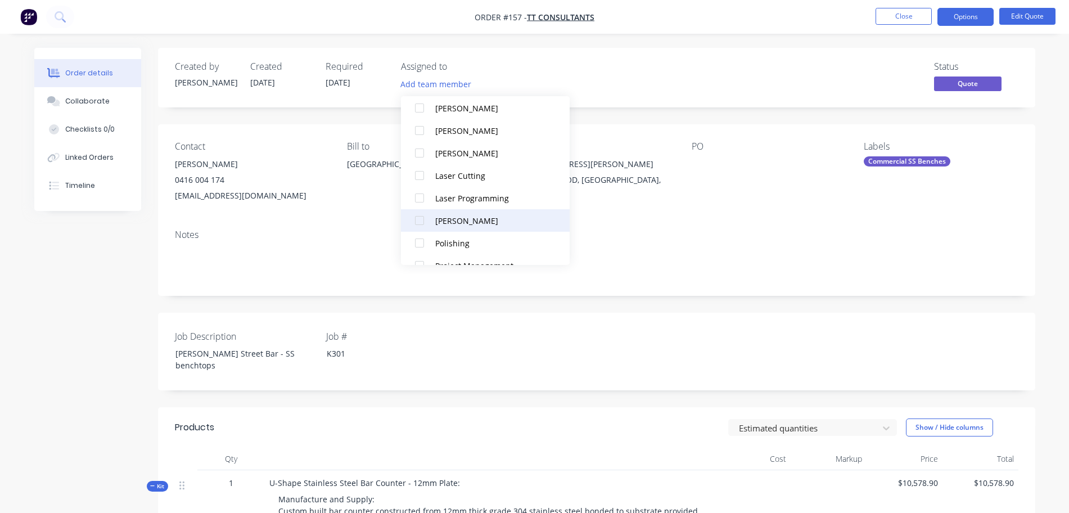
click at [420, 223] on div at bounding box center [419, 220] width 22 height 22
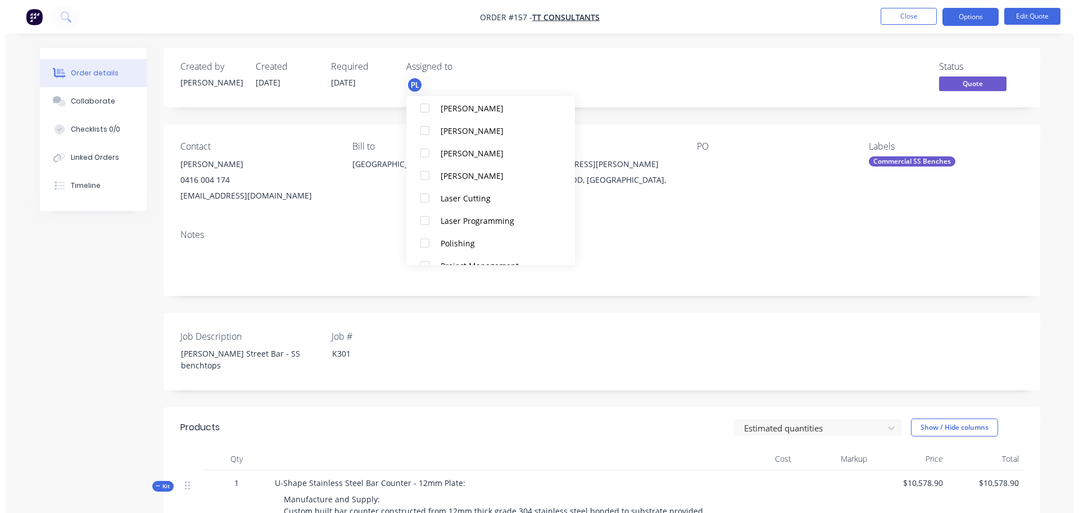
scroll to position [0, 0]
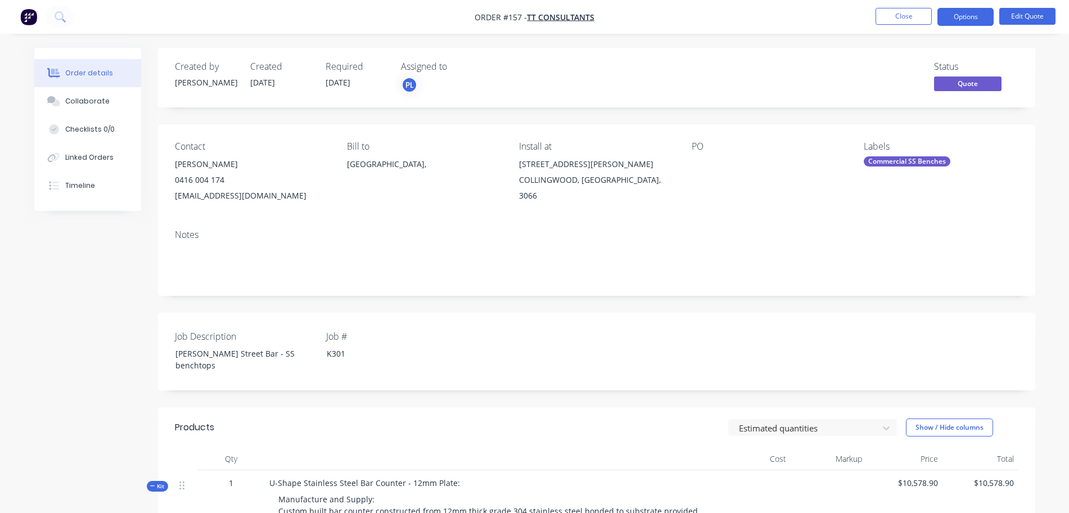
click at [912, 19] on button "Close" at bounding box center [903, 16] width 56 height 17
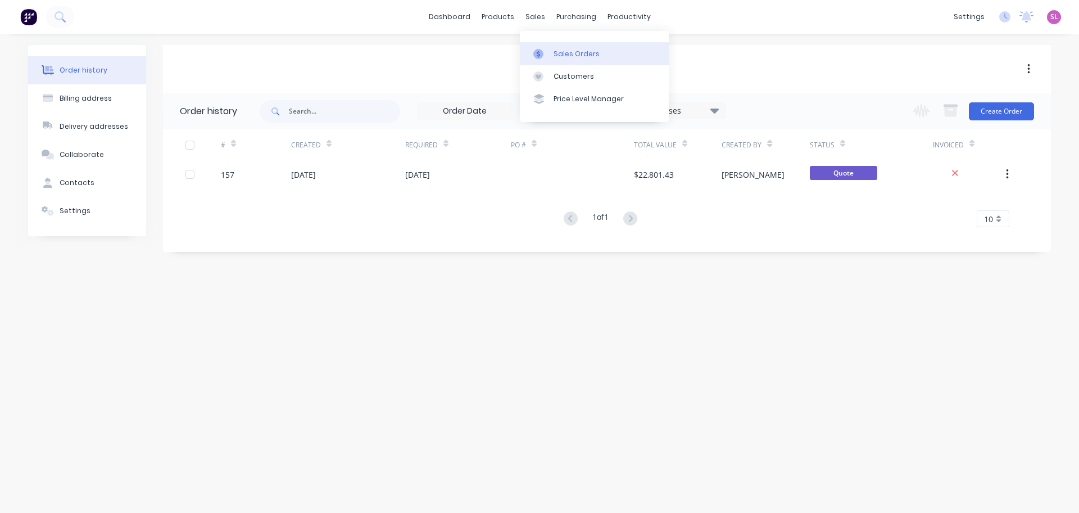
click at [544, 51] on div at bounding box center [542, 54] width 17 height 10
